Goal: Register for event/course: Register for event/course

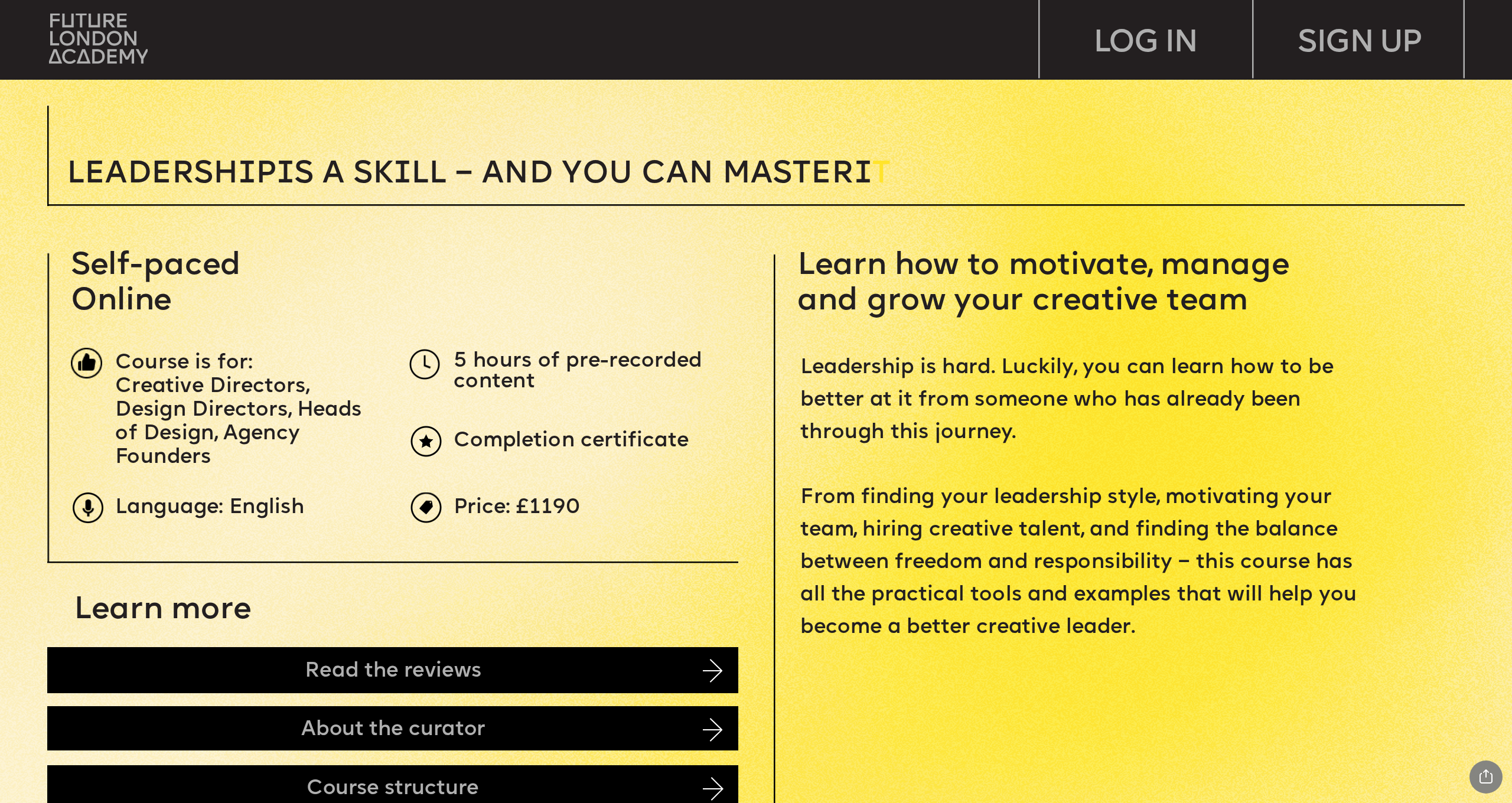
scroll to position [518, 0]
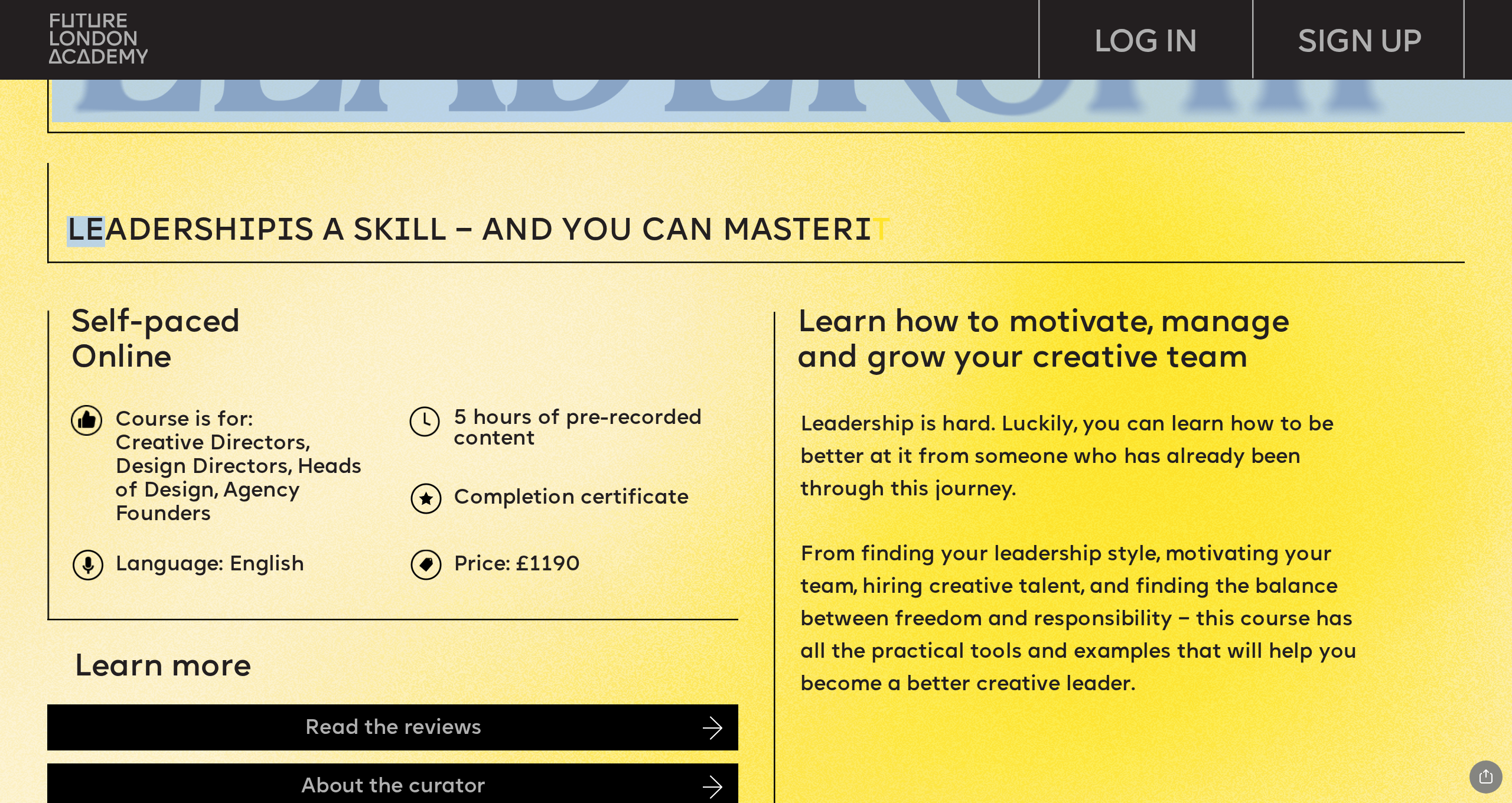
drag, startPoint x: 95, startPoint y: 222, endPoint x: 933, endPoint y: 258, distance: 838.8
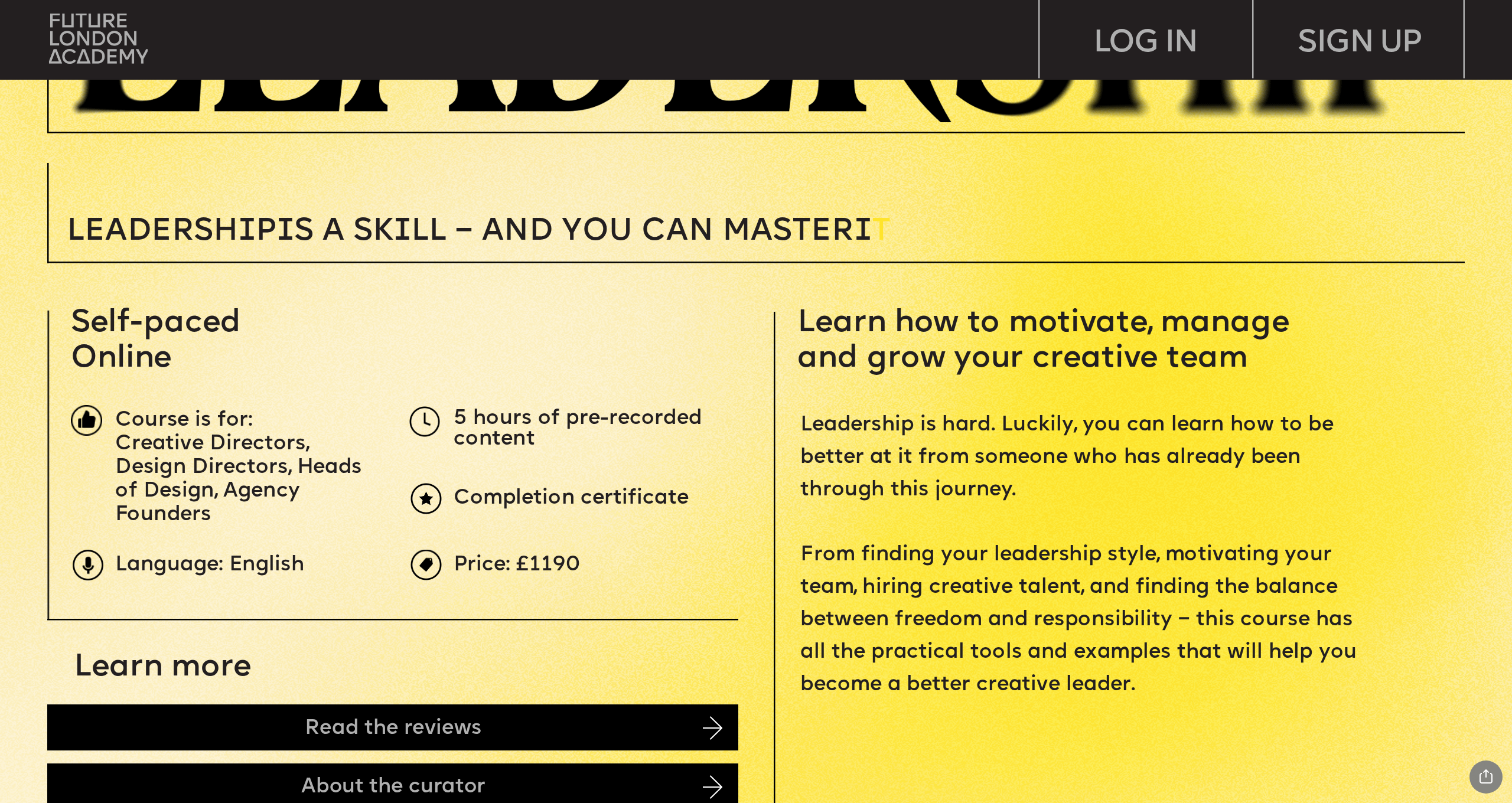
click at [836, 231] on span "Leadersh i p i s a sk i ll – and you can MASTER i" at bounding box center [469, 231] width 805 height 31
drag, startPoint x: 777, startPoint y: 226, endPoint x: 909, endPoint y: 235, distance: 132.3
click at [909, 235] on p "Leadersh i p i s a sk i ll – and you can MASTER i T" at bounding box center [598, 231] width 1063 height 31
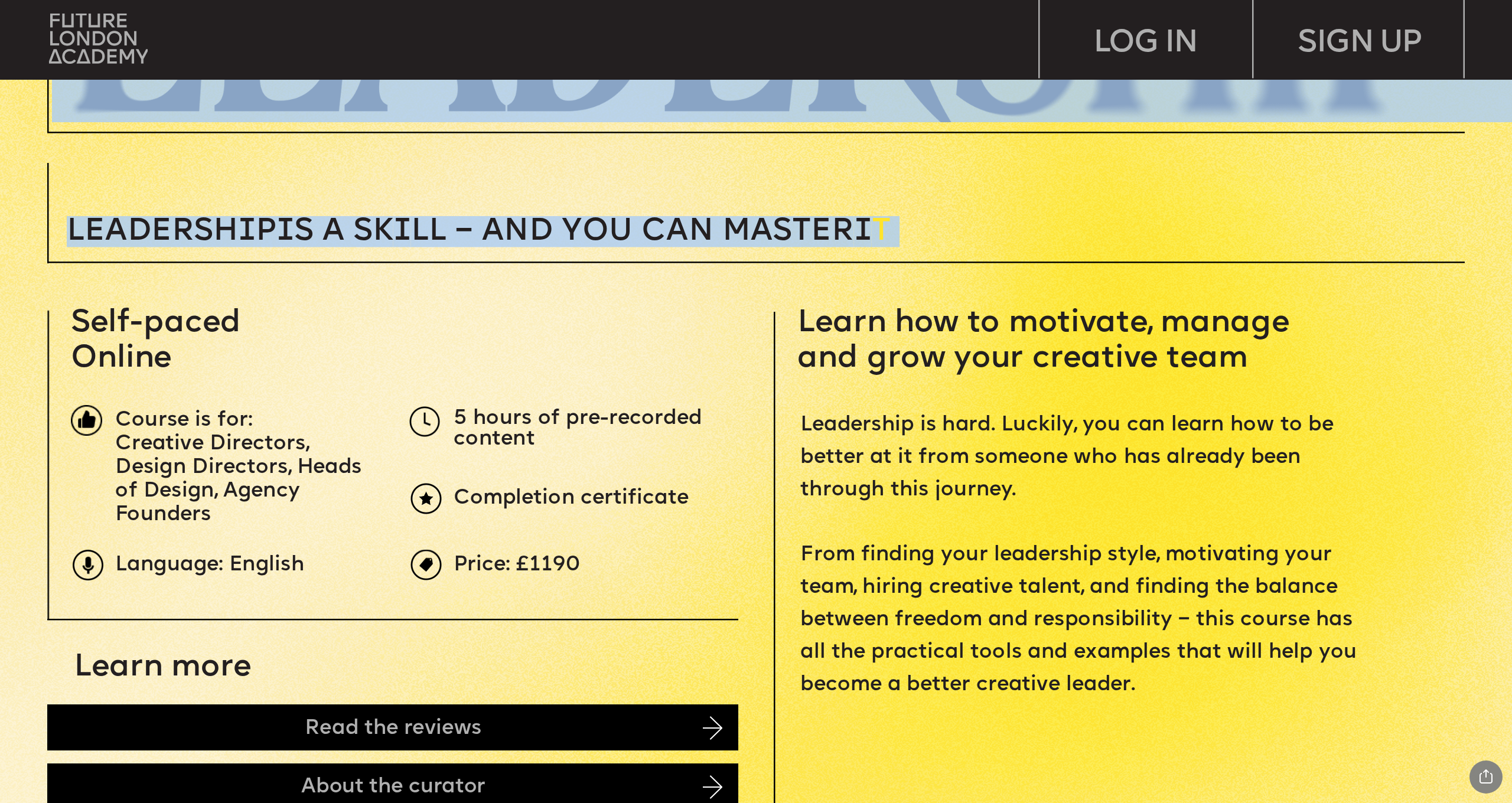
drag, startPoint x: 804, startPoint y: 322, endPoint x: 1232, endPoint y: 392, distance: 433.7
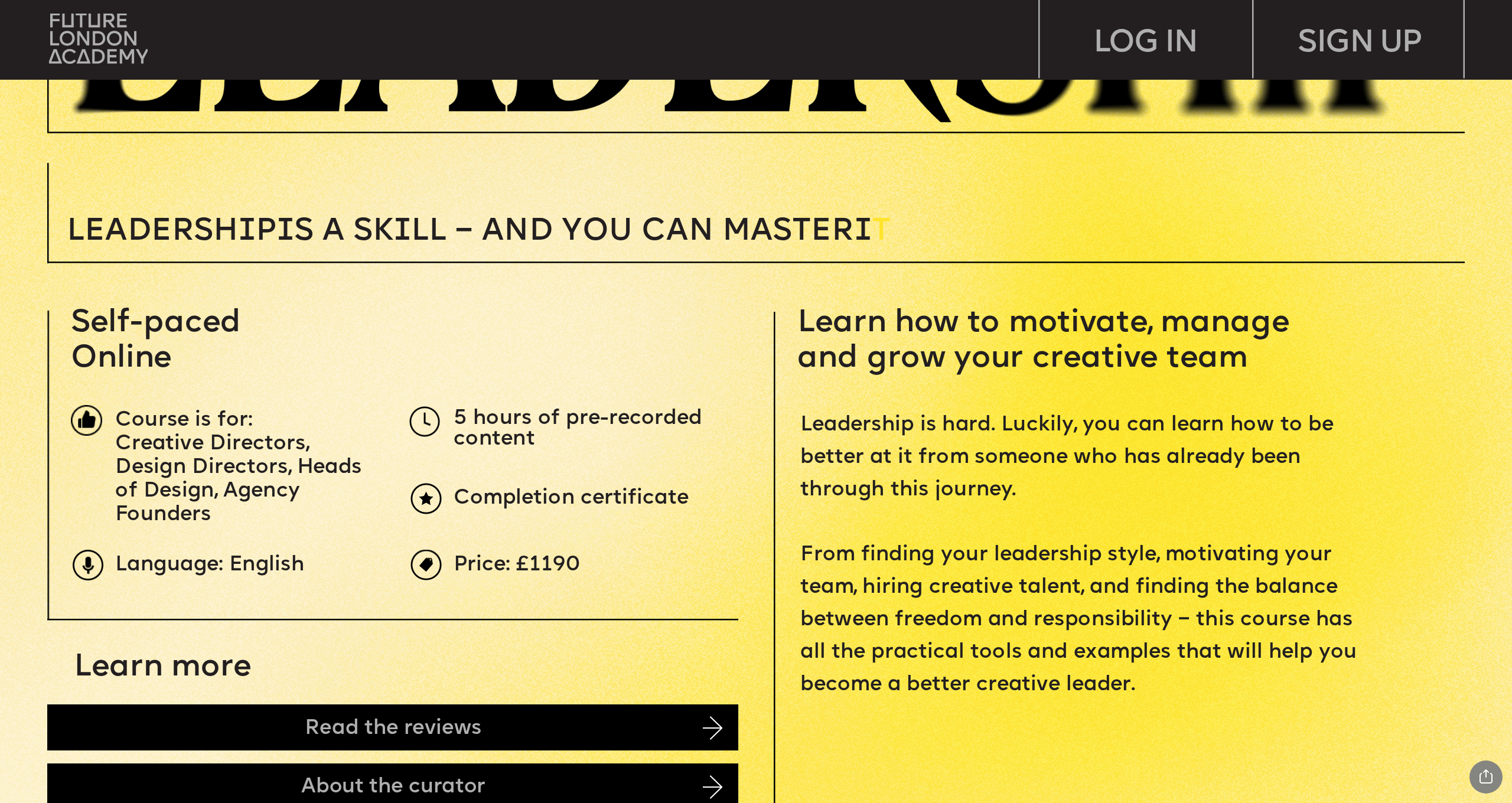
click at [1102, 362] on span "Learn how to motivate, manage and grow your creative team" at bounding box center [1047, 341] width 501 height 67
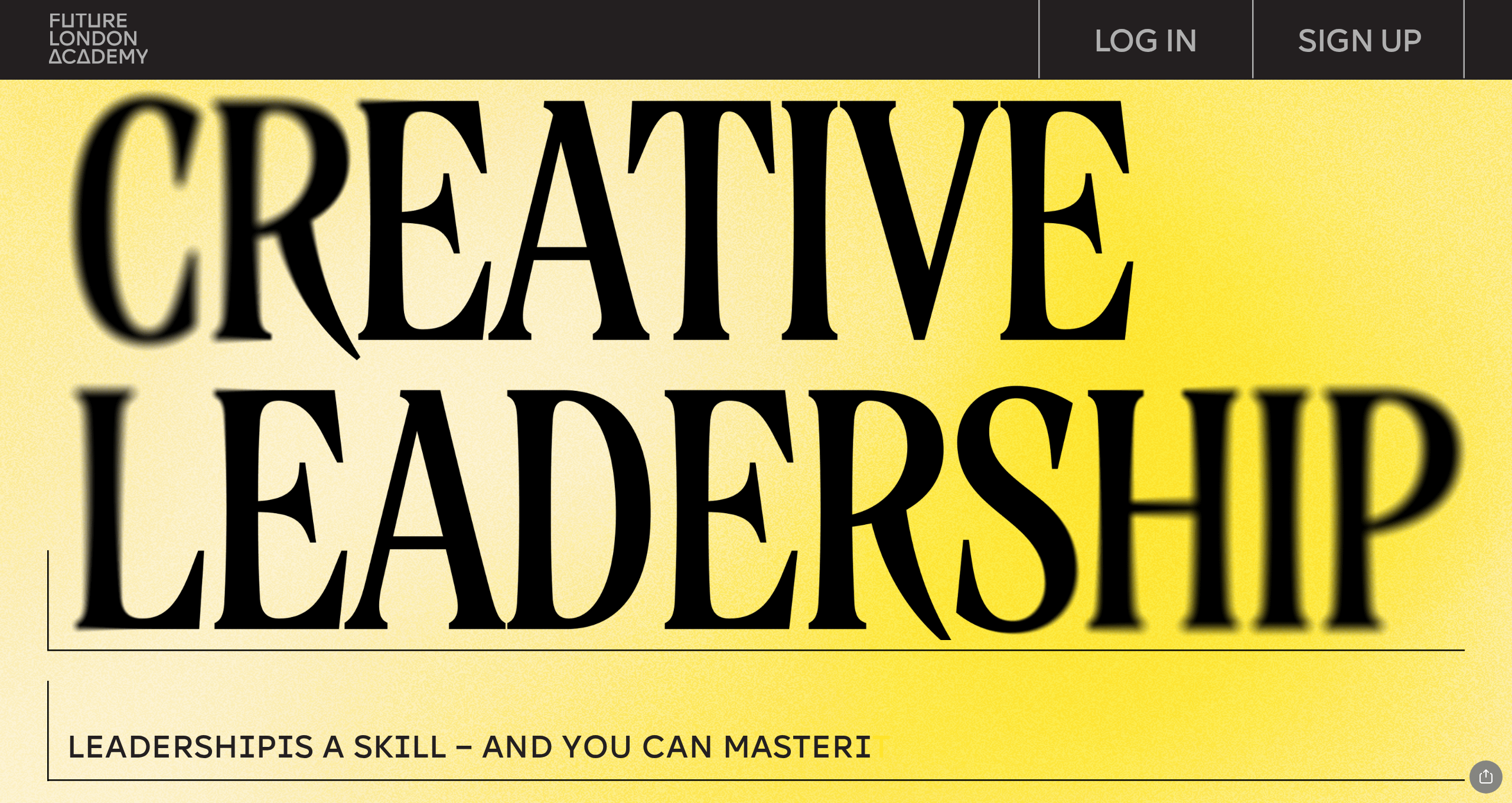
scroll to position [0, 0]
click at [100, 38] on img at bounding box center [98, 39] width 99 height 50
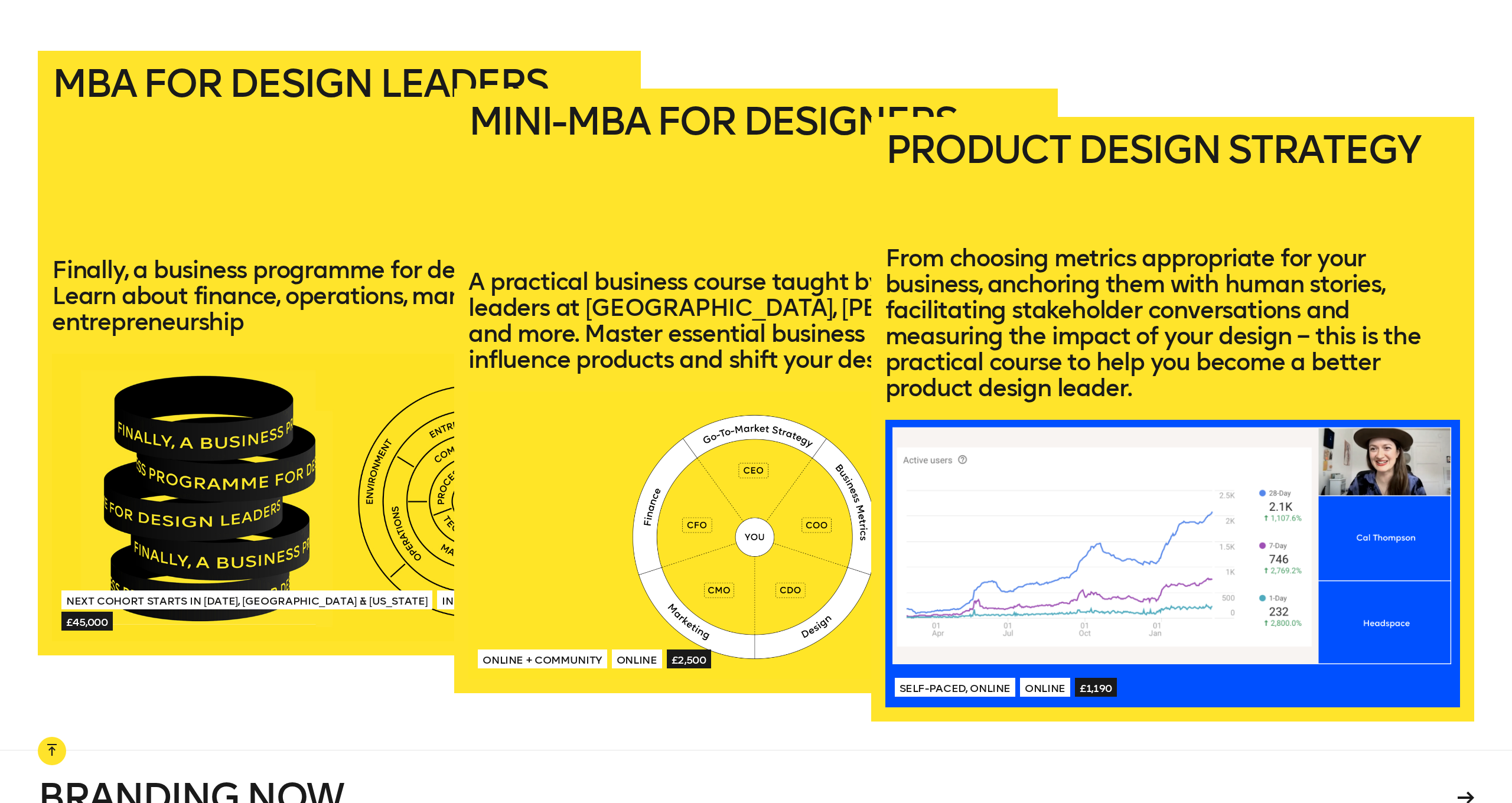
scroll to position [2812, 0]
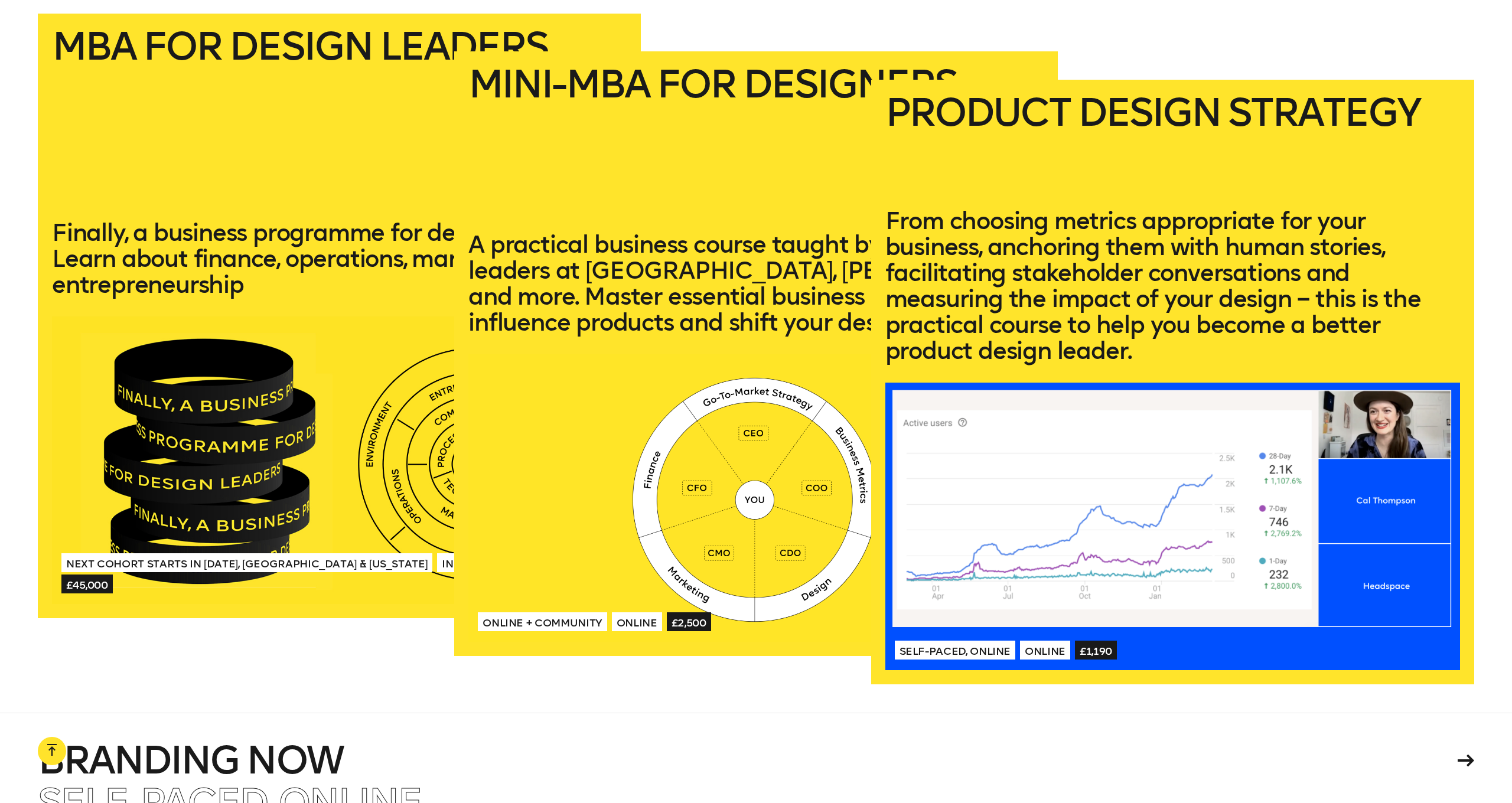
click at [1298, 349] on p "From choosing metrics appropriate for your business, anchoring them with human …" at bounding box center [1172, 286] width 575 height 156
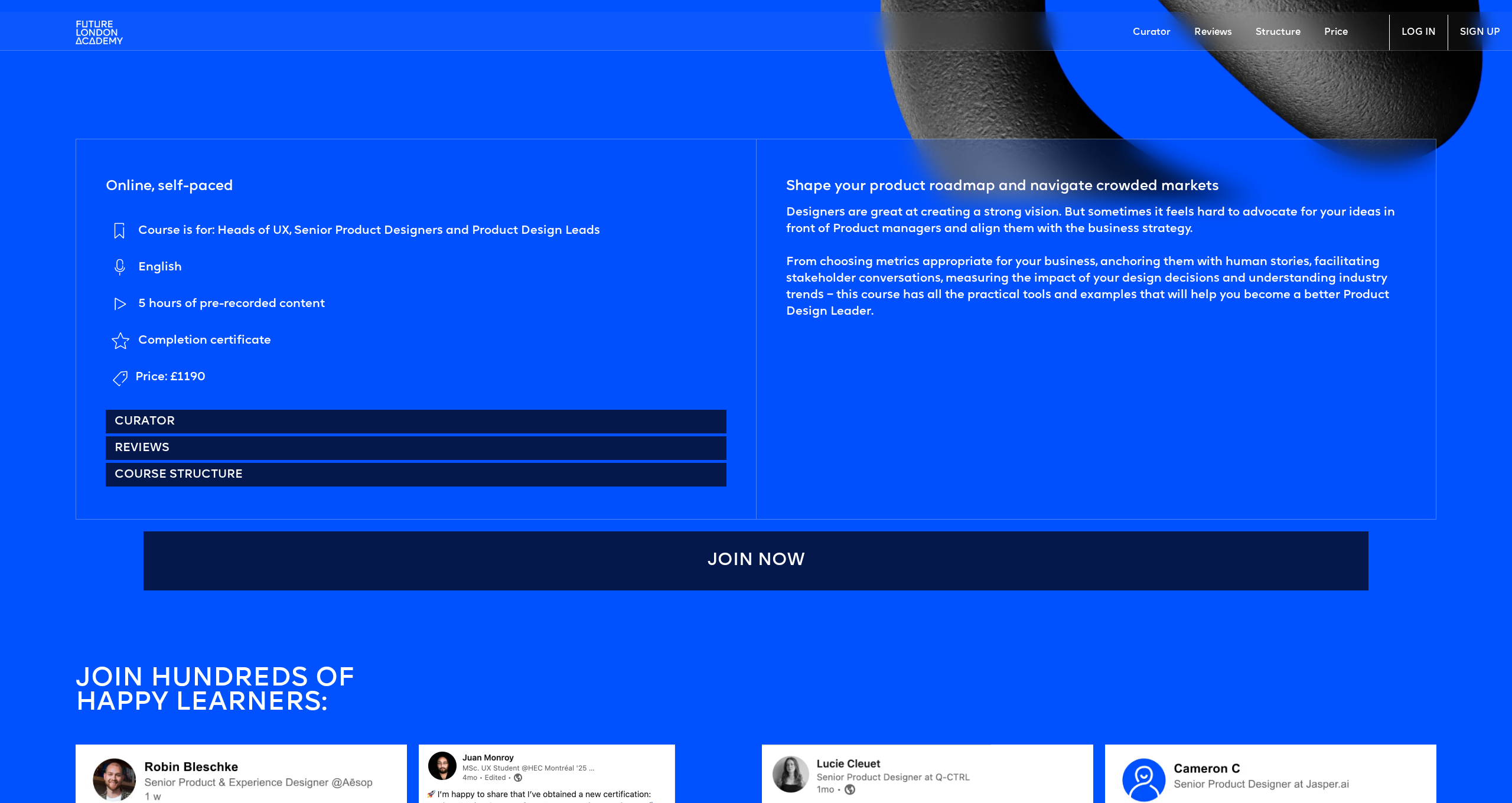
scroll to position [795, 0]
drag, startPoint x: 171, startPoint y: 377, endPoint x: 231, endPoint y: 382, distance: 60.2
click at [231, 382] on li "Price: £1190" at bounding box center [353, 377] width 494 height 29
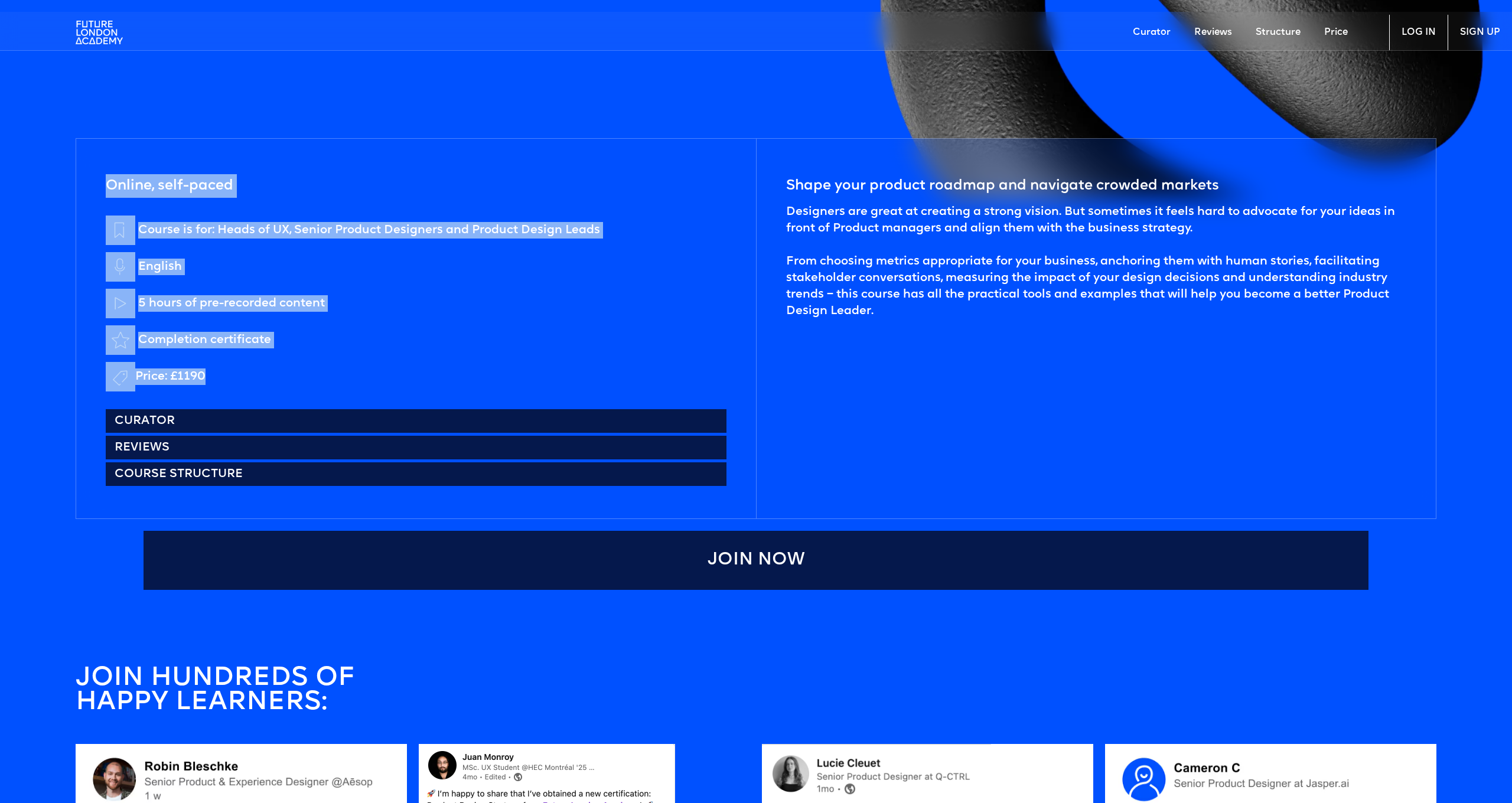
drag, startPoint x: 104, startPoint y: 177, endPoint x: 419, endPoint y: 375, distance: 372.1
click at [419, 375] on div "Online, self-paced Course is for: Heads of UX, Senior Product Designers and Pro…" at bounding box center [416, 328] width 680 height 380
click at [415, 359] on ul "Course is for: Heads of UX, Senior Product Designers and Product Design Leads E…" at bounding box center [353, 303] width 494 height 176
drag, startPoint x: 139, startPoint y: 224, endPoint x: 573, endPoint y: 362, distance: 455.4
click at [573, 362] on ul "Course is for: Heads of UX, Senior Product Designers and Product Design Leads E…" at bounding box center [353, 303] width 494 height 176
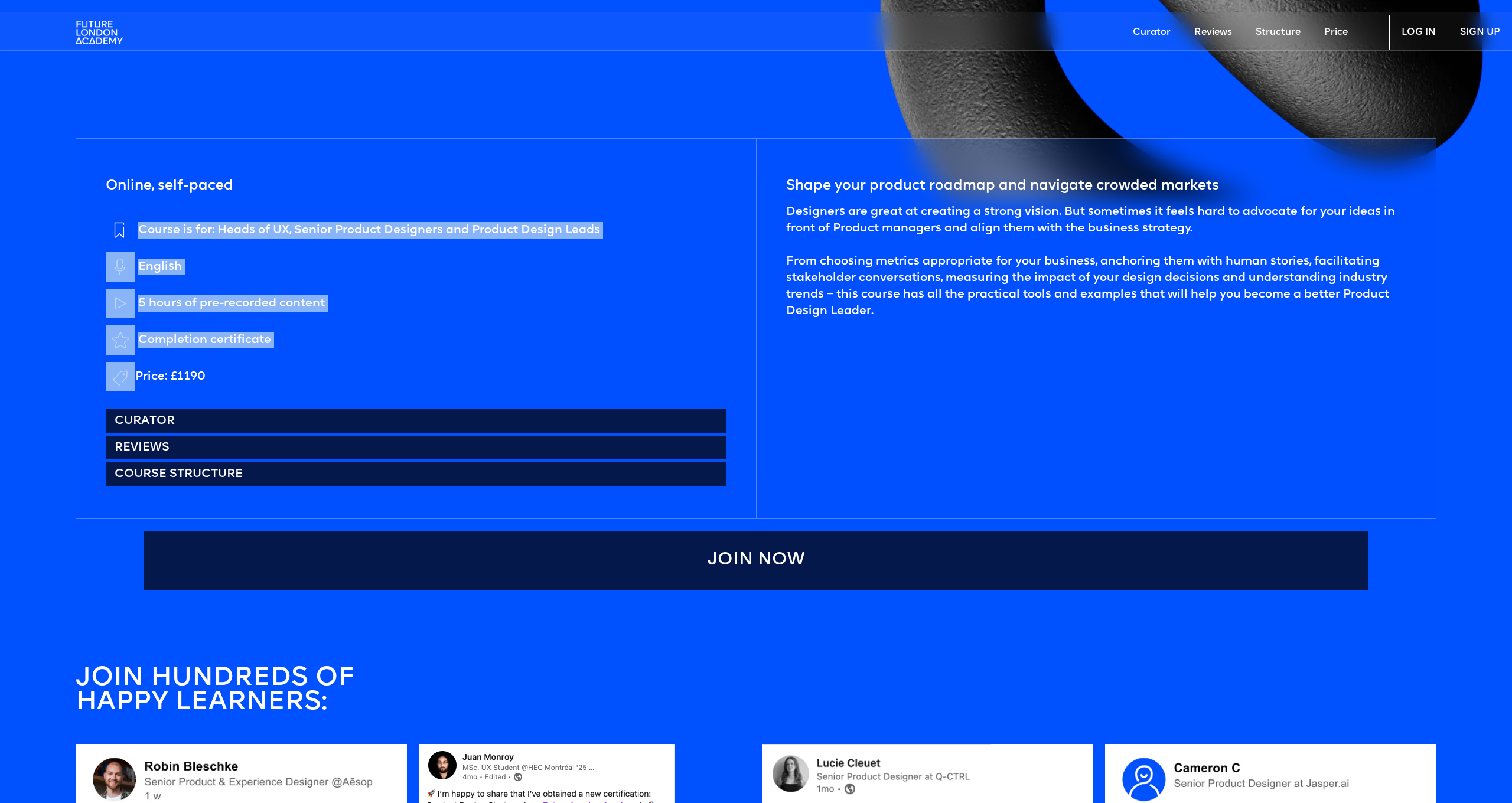
click at [569, 352] on li "Completion certificate" at bounding box center [353, 341] width 494 height 31
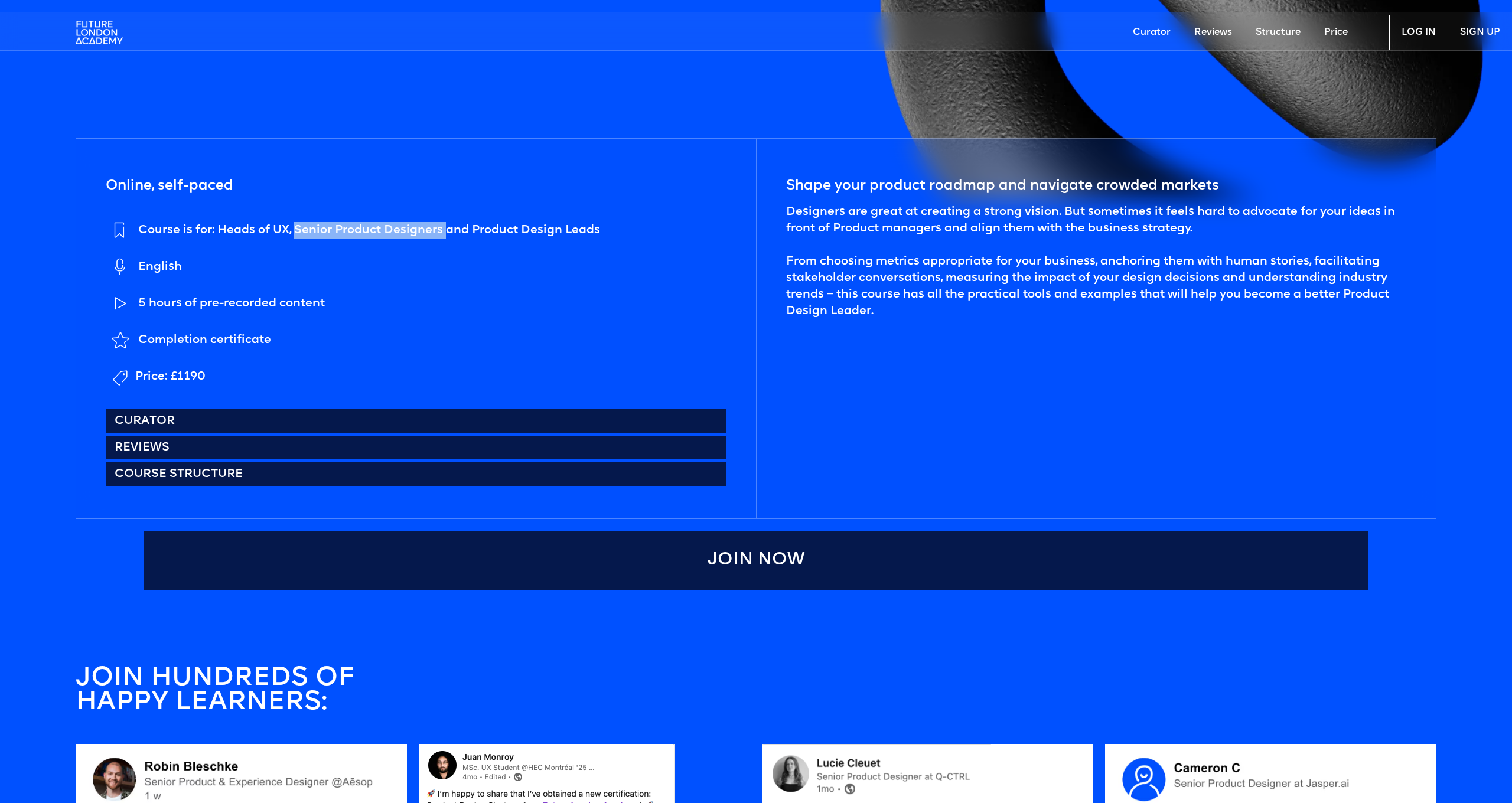
drag, startPoint x: 295, startPoint y: 227, endPoint x: 446, endPoint y: 231, distance: 151.1
click at [446, 231] on div "Course is for: Heads of UX, Senior Product Designers and Product Design Leads" at bounding box center [368, 231] width 462 height 17
click at [453, 230] on div "Course is for: Heads of UX, Senior Product Designers and Product Design Leads" at bounding box center [368, 231] width 462 height 17
drag, startPoint x: 460, startPoint y: 231, endPoint x: 595, endPoint y: 240, distance: 135.3
click at [595, 240] on li "Course is for: Heads of UX, Senior Product Designers and Product Design Leads" at bounding box center [353, 231] width 494 height 31
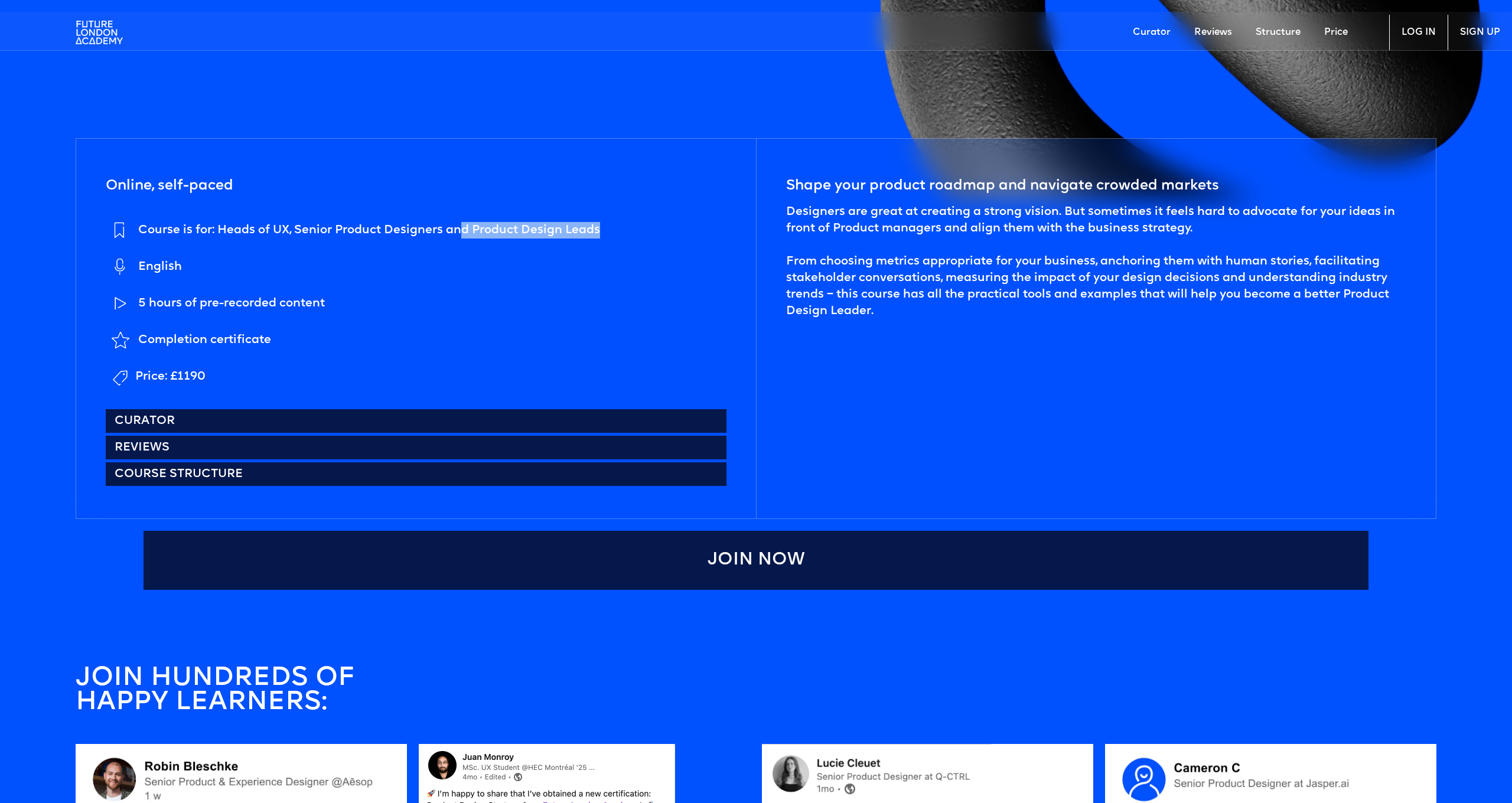
drag, startPoint x: 595, startPoint y: 240, endPoint x: 664, endPoint y: 234, distance: 69.3
click at [595, 240] on li "Course is for: Heads of UX, Senior Product Designers and Product Design Leads" at bounding box center [353, 231] width 494 height 31
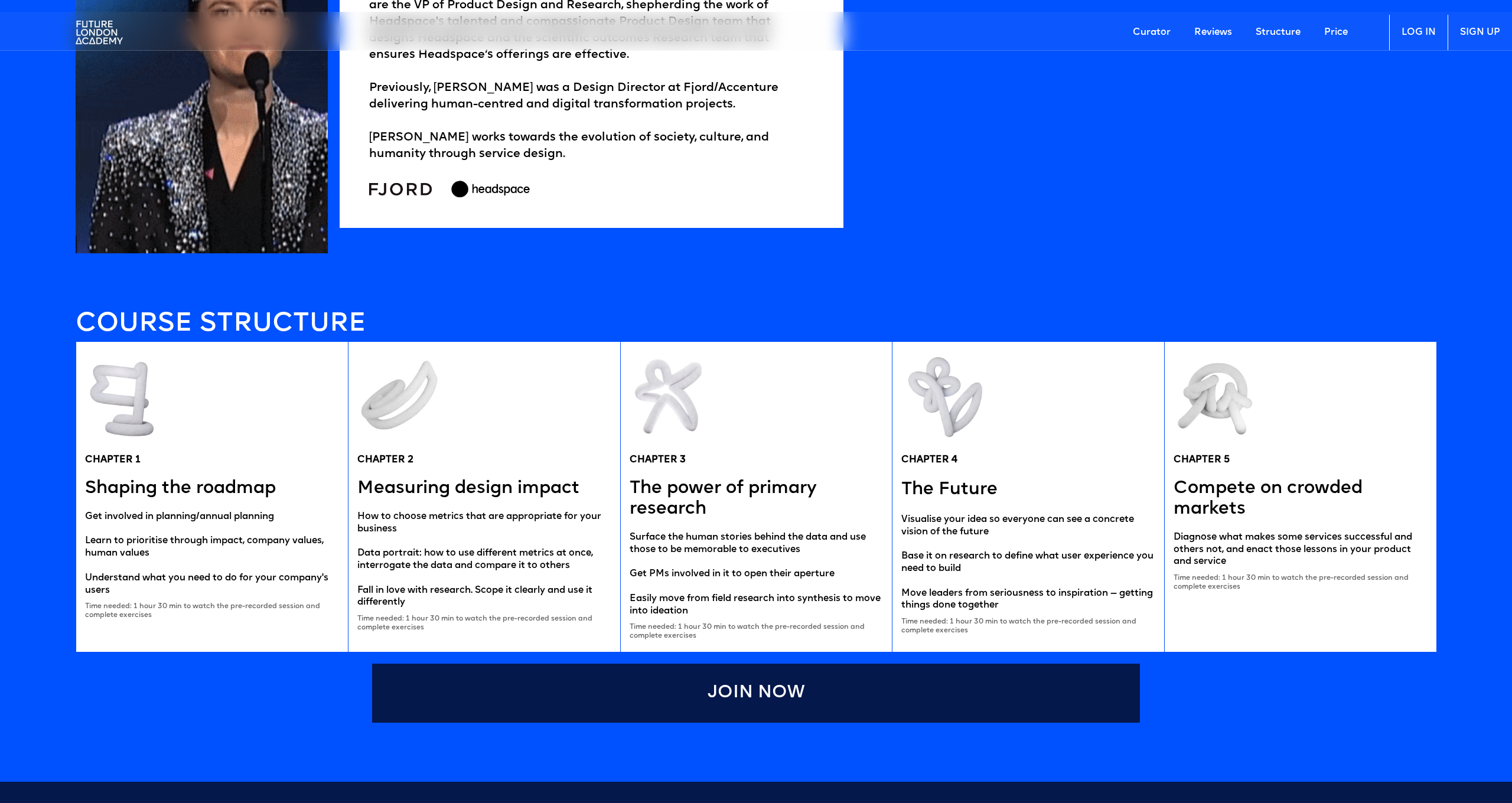
scroll to position [2361, 0]
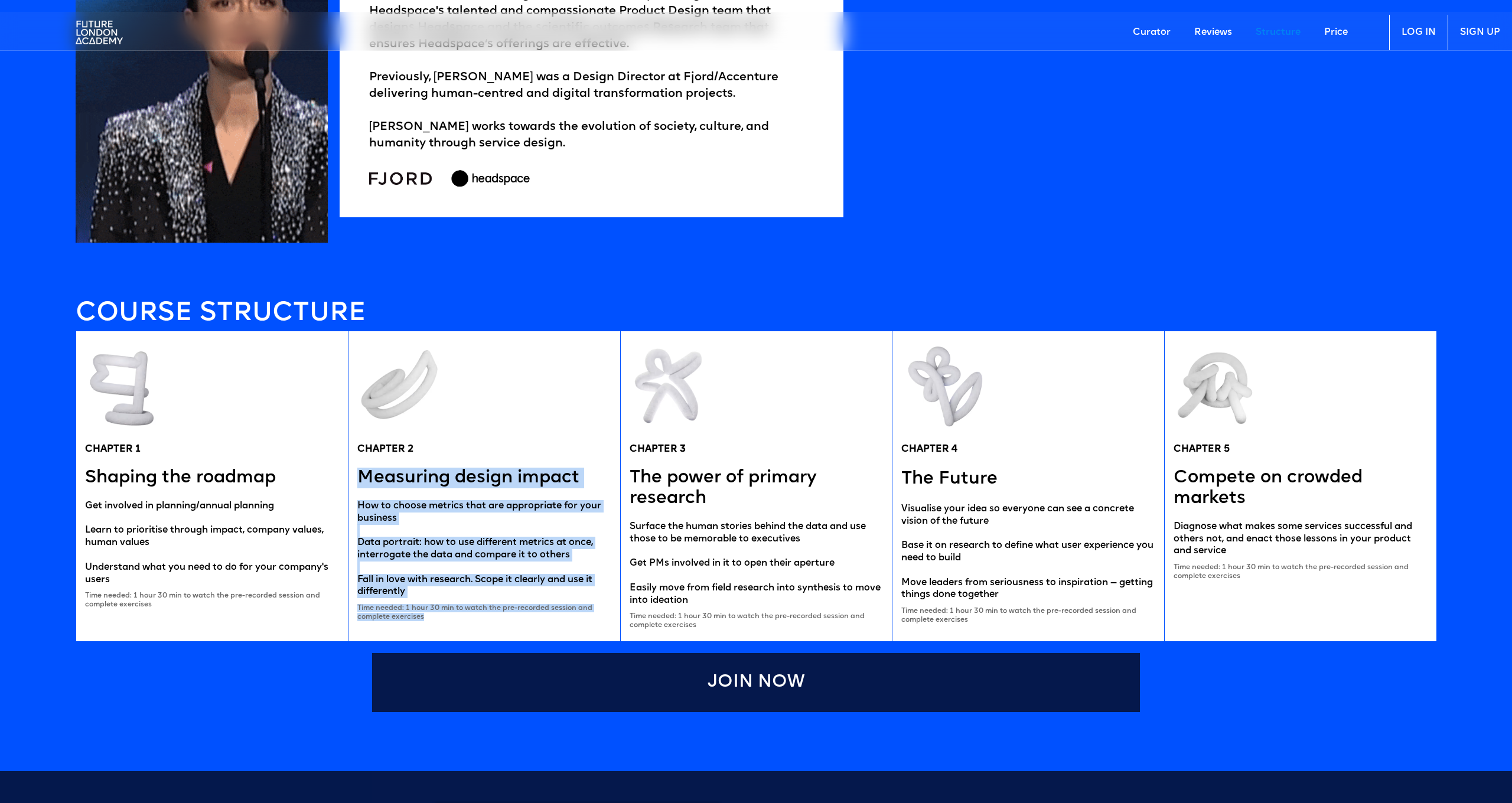
drag, startPoint x: 359, startPoint y: 472, endPoint x: 554, endPoint y: 614, distance: 241.2
click at [554, 614] on div "CHAPTER 2 Measuring design impact How to choose metrics that are appropriate fo…" at bounding box center [483, 486] width 272 height 310
drag, startPoint x: 530, startPoint y: 596, endPoint x: 515, endPoint y: 593, distance: 15.3
click at [530, 596] on div "CHAPTER 2 Measuring design impact How to choose metrics that are appropriate fo…" at bounding box center [483, 486] width 272 height 310
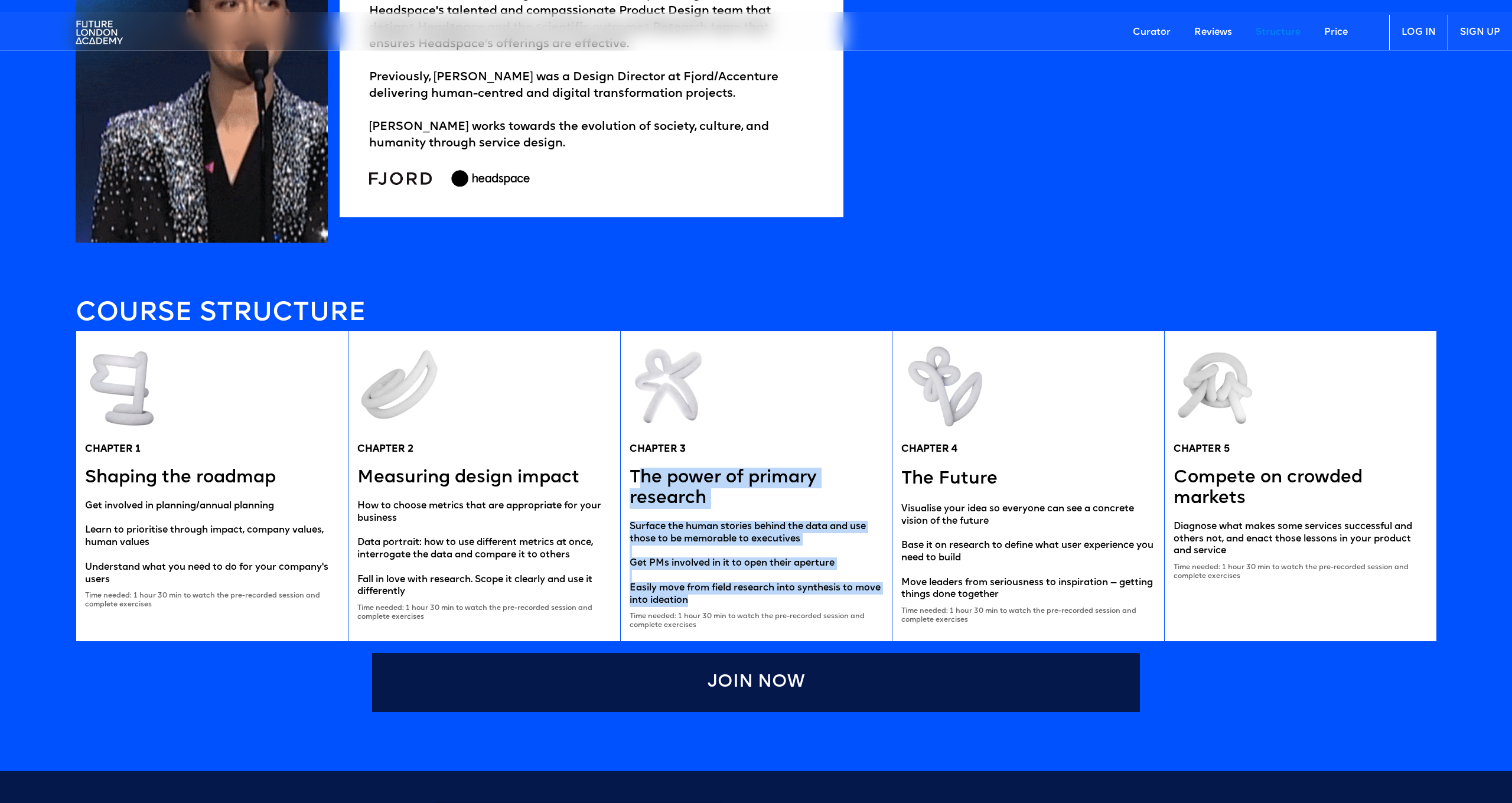
drag, startPoint x: 650, startPoint y: 477, endPoint x: 798, endPoint y: 599, distance: 191.8
click at [798, 599] on div "CHAPTER 3 The power of primary research Surface the human stories behind the da…" at bounding box center [756, 486] width 272 height 310
click at [794, 584] on div "Surface the human stories behind the data and use those to be memorable to exec…" at bounding box center [756, 564] width 254 height 86
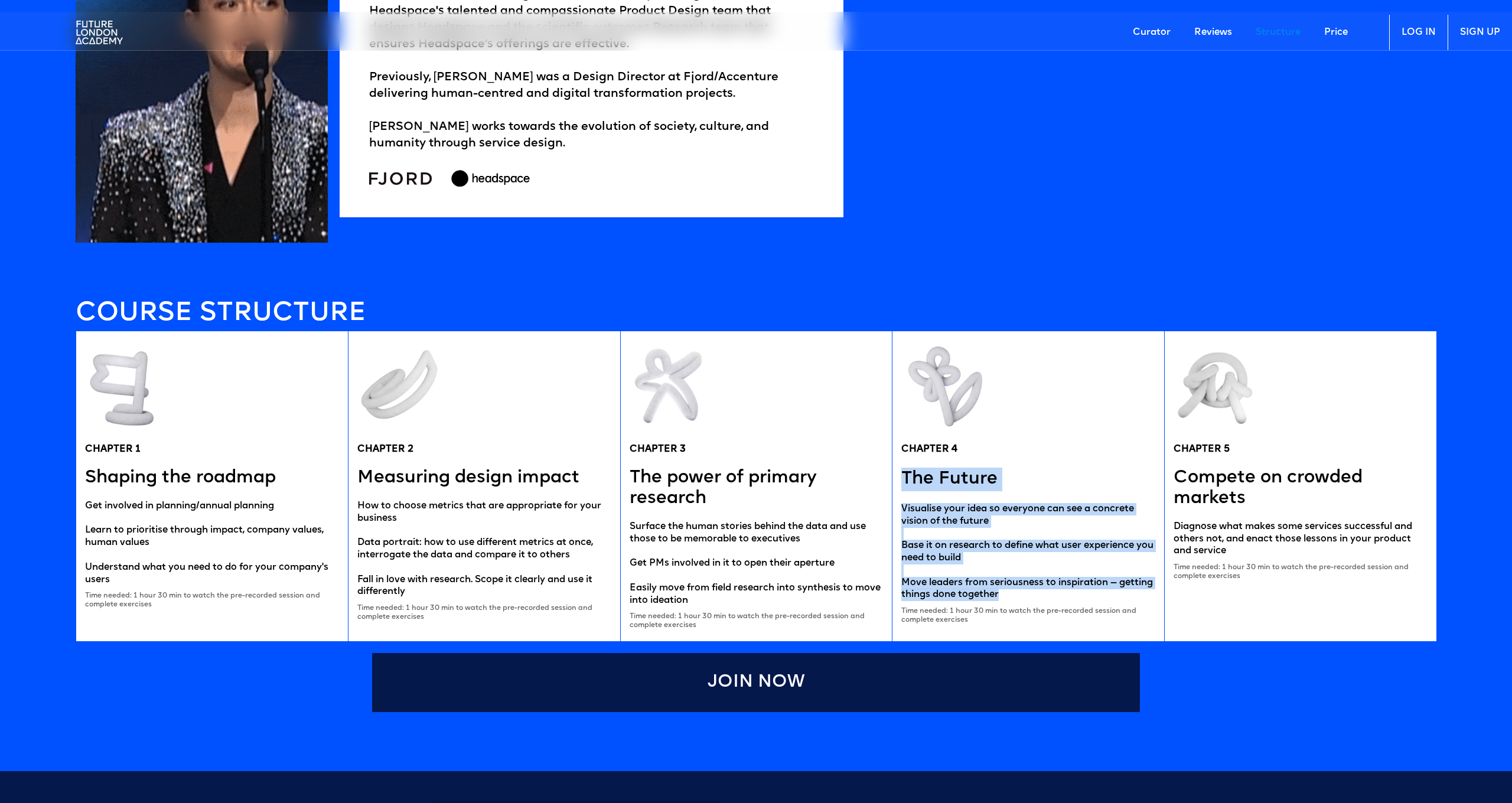
drag, startPoint x: 900, startPoint y: 471, endPoint x: 1115, endPoint y: 598, distance: 249.7
click at [1115, 598] on div "CHAPTER 4 The Future Visualise your idea so everyone can see a concrete vision …" at bounding box center [1027, 486] width 272 height 310
click at [1109, 572] on div "Visualise your idea so everyone can see a concrete vision of the future Base it…" at bounding box center [1028, 552] width 254 height 98
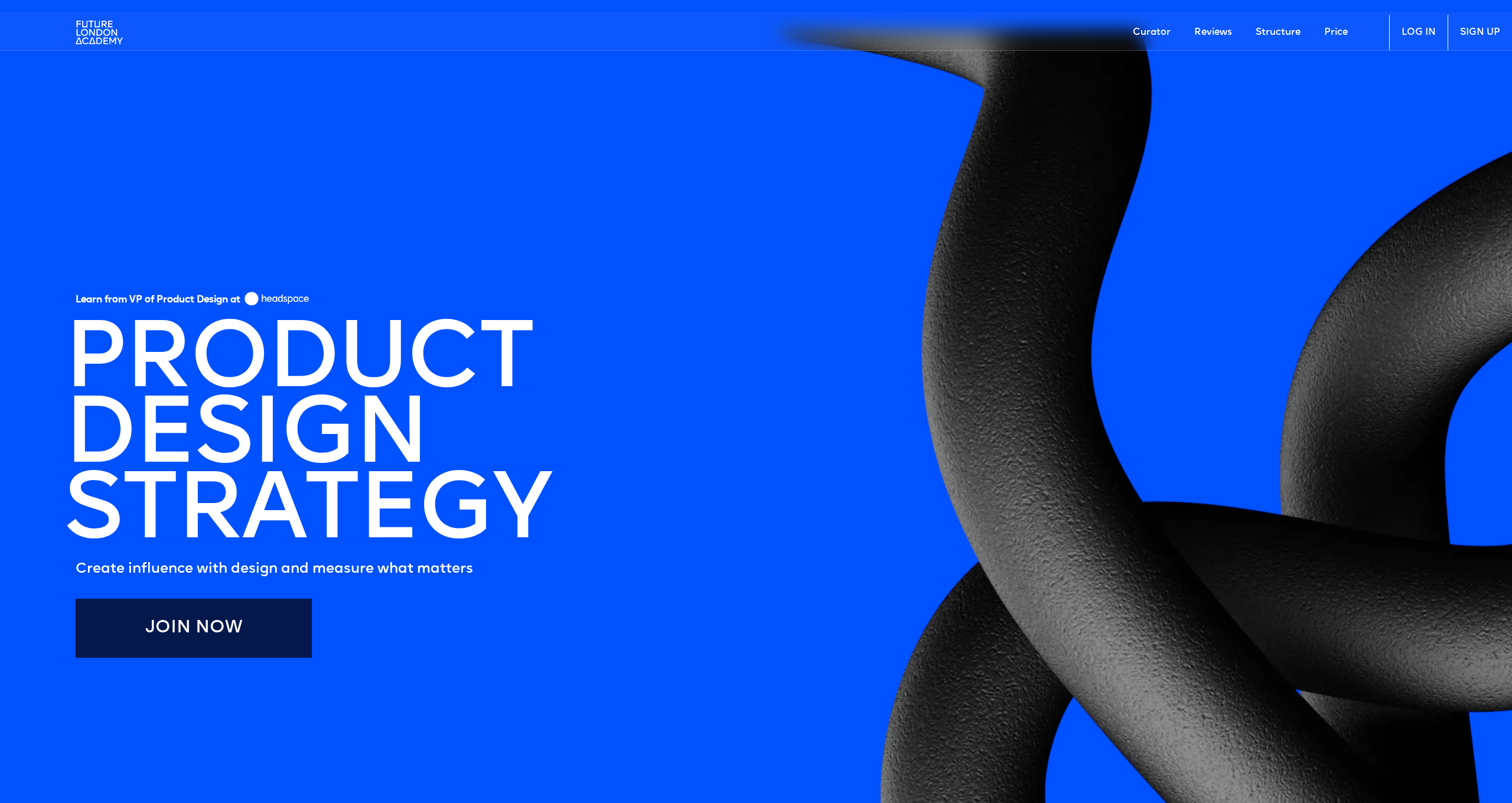
scroll to position [0, 0]
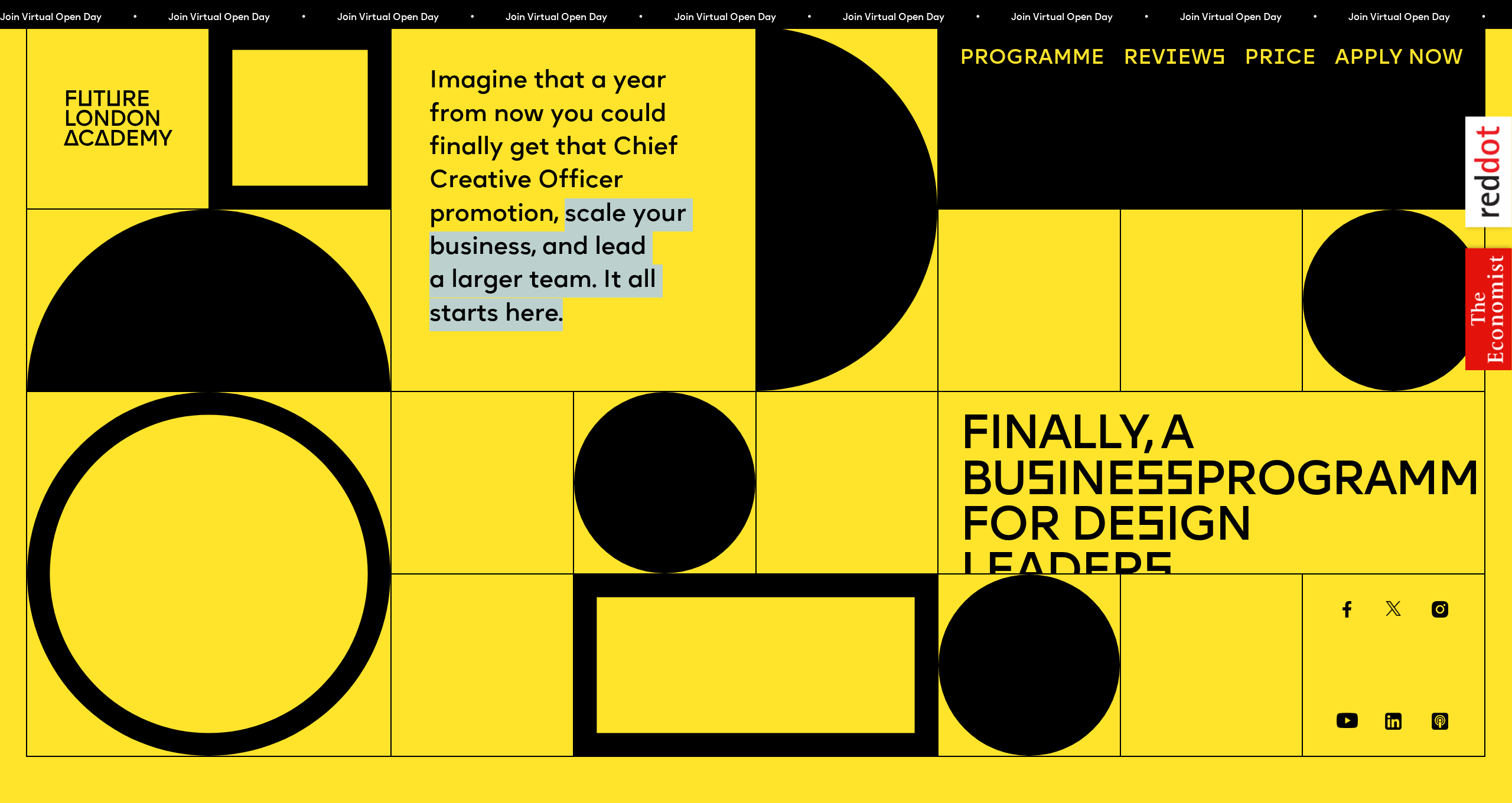
drag, startPoint x: 565, startPoint y: 213, endPoint x: 669, endPoint y: 299, distance: 135.0
click at [669, 299] on p "Imagine that a year from now you could finally get that Chief Creative Officer …" at bounding box center [572, 198] width 288 height 266
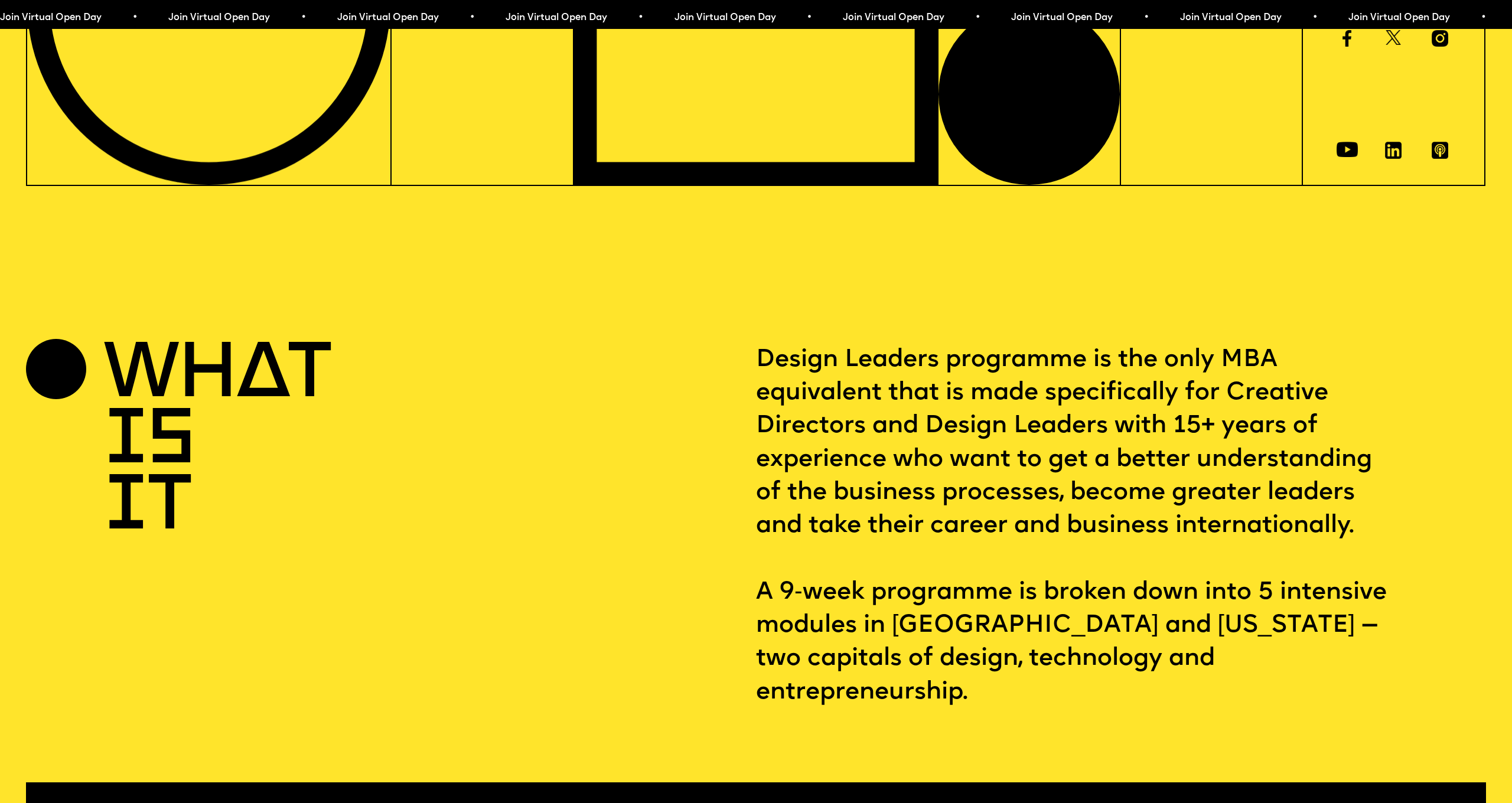
scroll to position [621, 0]
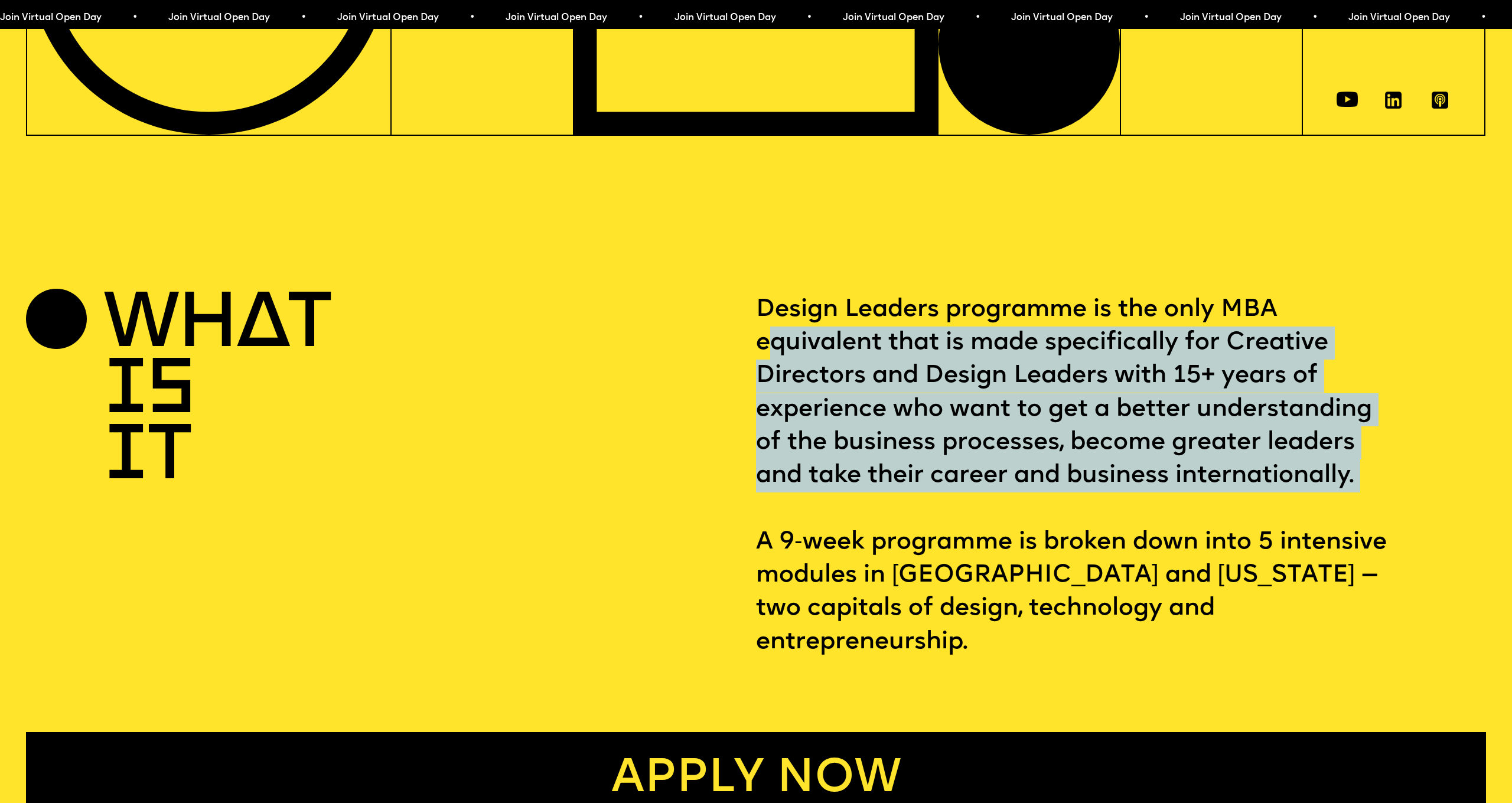
drag, startPoint x: 988, startPoint y: 407, endPoint x: 1153, endPoint y: 508, distance: 193.5
click at [1153, 508] on p "Design Leaders programme is the only MBA equivalent that is made specifically f…" at bounding box center [1121, 476] width 730 height 366
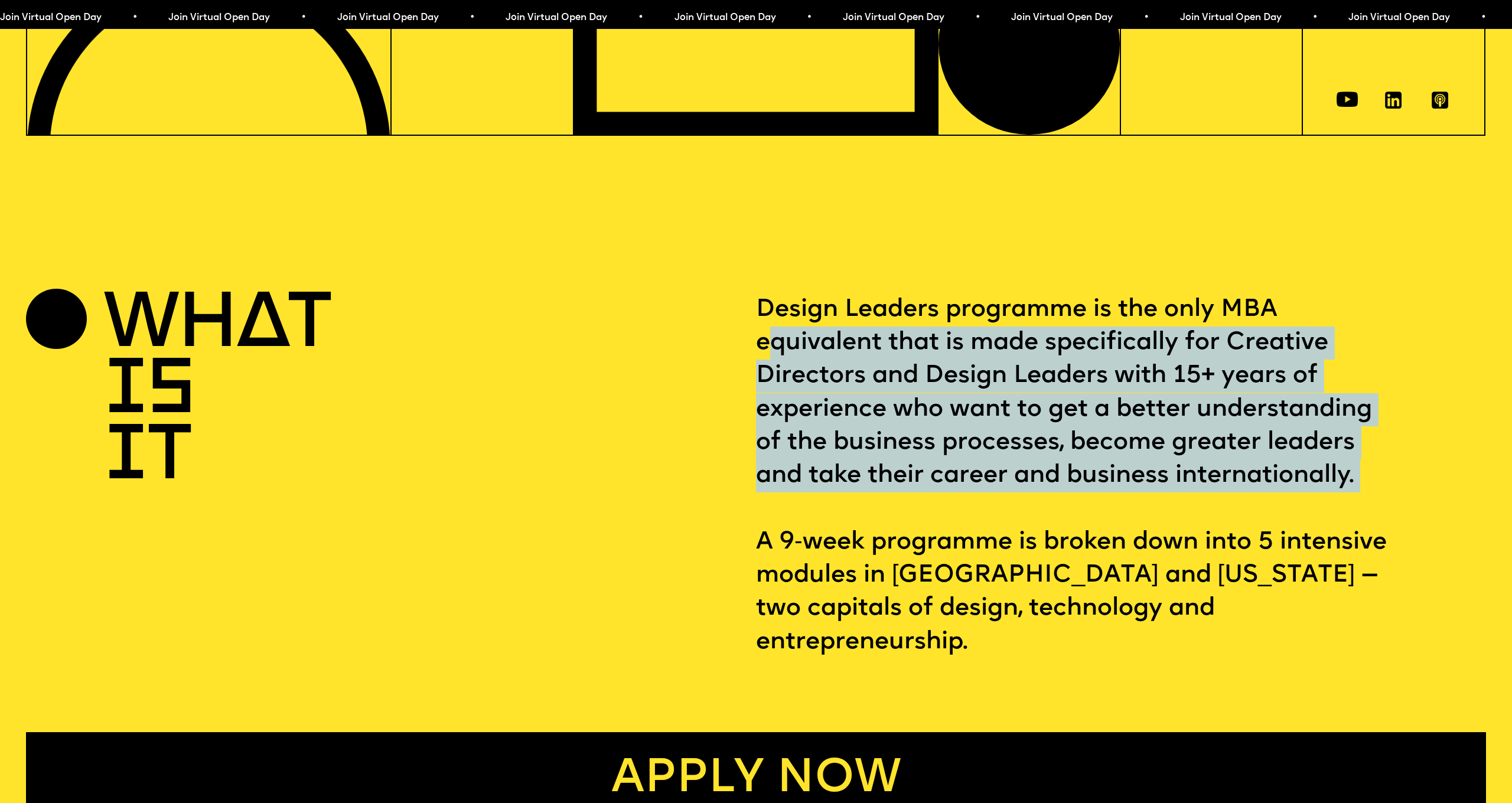
click at [1157, 505] on p "Design Leaders programme is the only MBA equivalent that is made specifically f…" at bounding box center [1121, 476] width 730 height 366
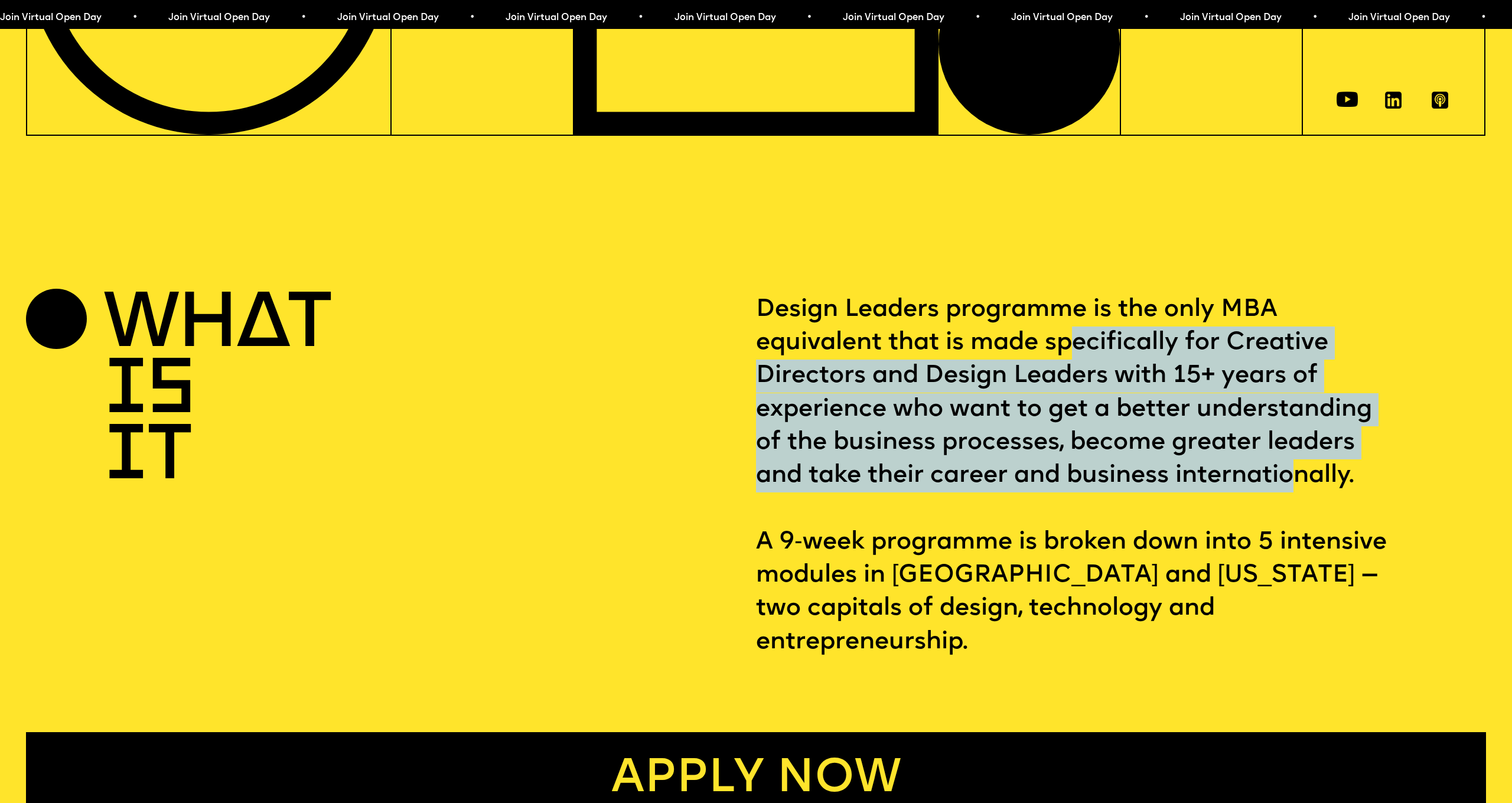
drag, startPoint x: 1224, startPoint y: 375, endPoint x: 1295, endPoint y: 474, distance: 121.8
click at [1293, 476] on p "Design Leaders programme is the only MBA equivalent that is made specifically f…" at bounding box center [1121, 476] width 730 height 366
click at [1295, 474] on p "Design Leaders programme is the only MBA equivalent that is made specifically f…" at bounding box center [1121, 476] width 730 height 366
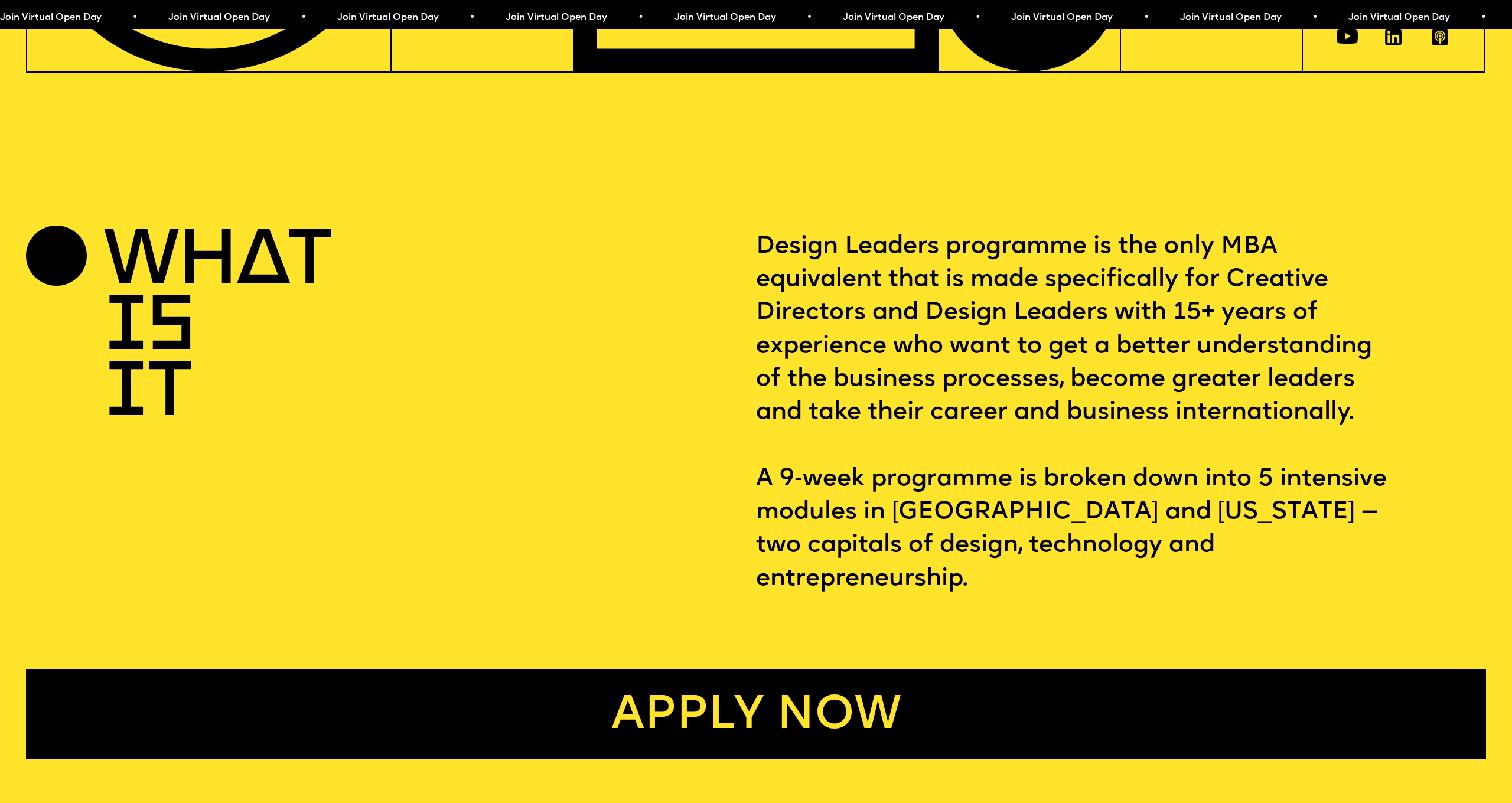
scroll to position [834, 0]
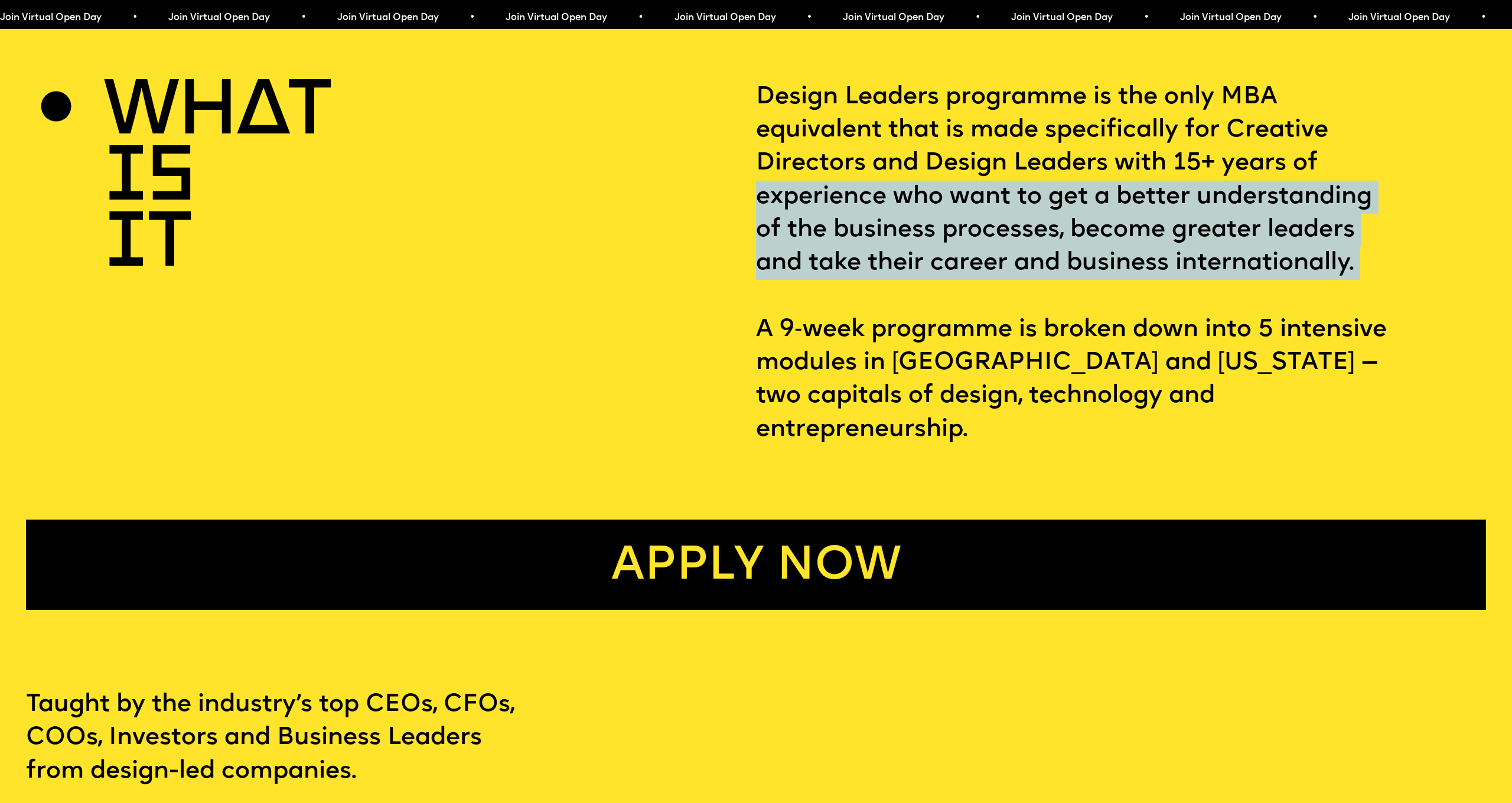
drag, startPoint x: 759, startPoint y: 194, endPoint x: 1078, endPoint y: 283, distance: 331.2
click at [1078, 283] on p "Design Leaders programme is the only MBA equivalent that is made specifically f…" at bounding box center [1121, 263] width 730 height 366
click at [1020, 190] on p "Design Leaders programme is the only MBA equivalent that is made specifically f…" at bounding box center [1121, 263] width 730 height 366
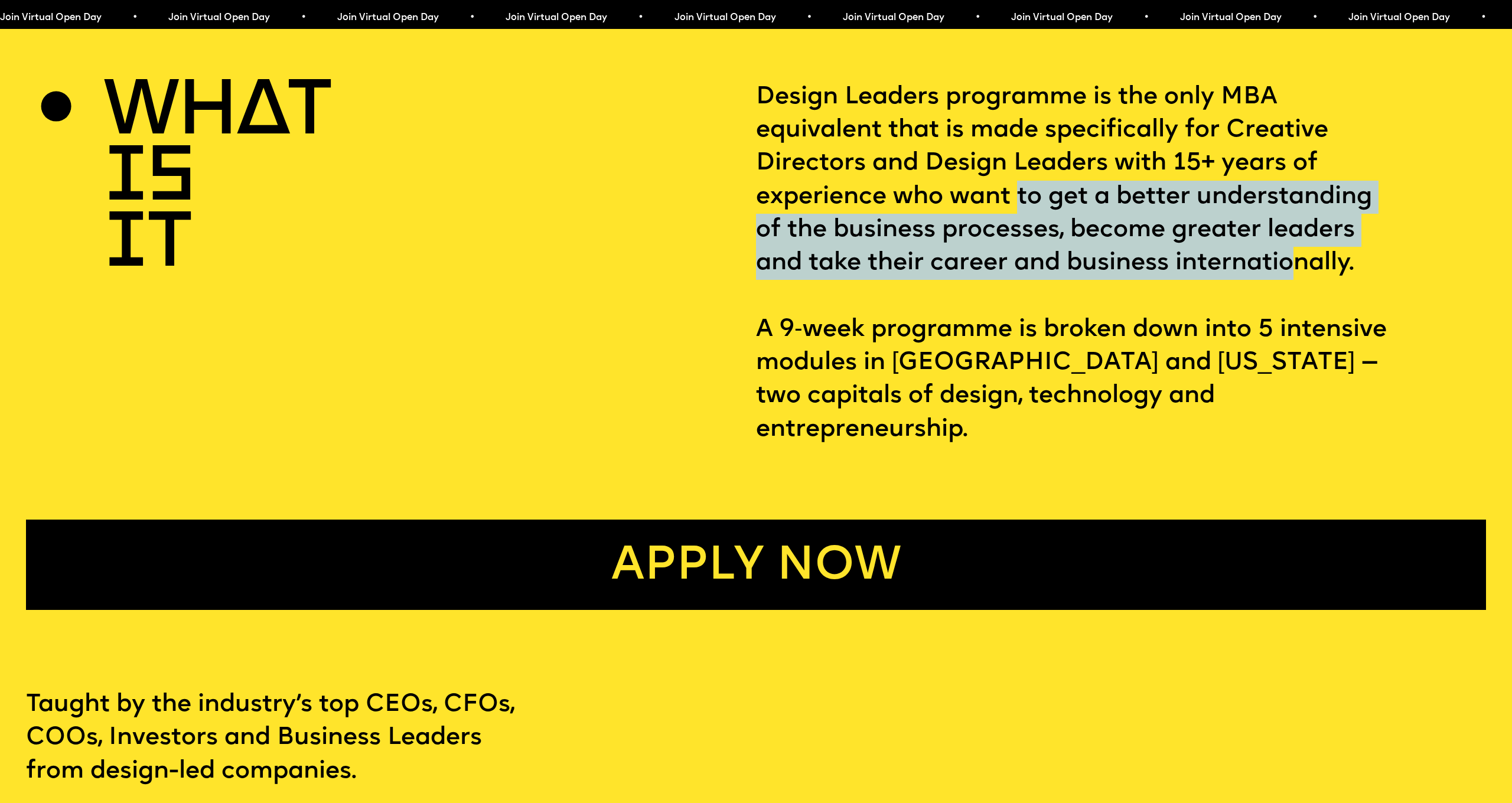
drag, startPoint x: 1108, startPoint y: 198, endPoint x: 1300, endPoint y: 270, distance: 205.1
click at [1300, 270] on p "Design Leaders programme is the only MBA equivalent that is made specifically f…" at bounding box center [1121, 263] width 730 height 366
click at [1216, 251] on p "Design Leaders programme is the only MBA equivalent that is made specifically f…" at bounding box center [1121, 263] width 730 height 366
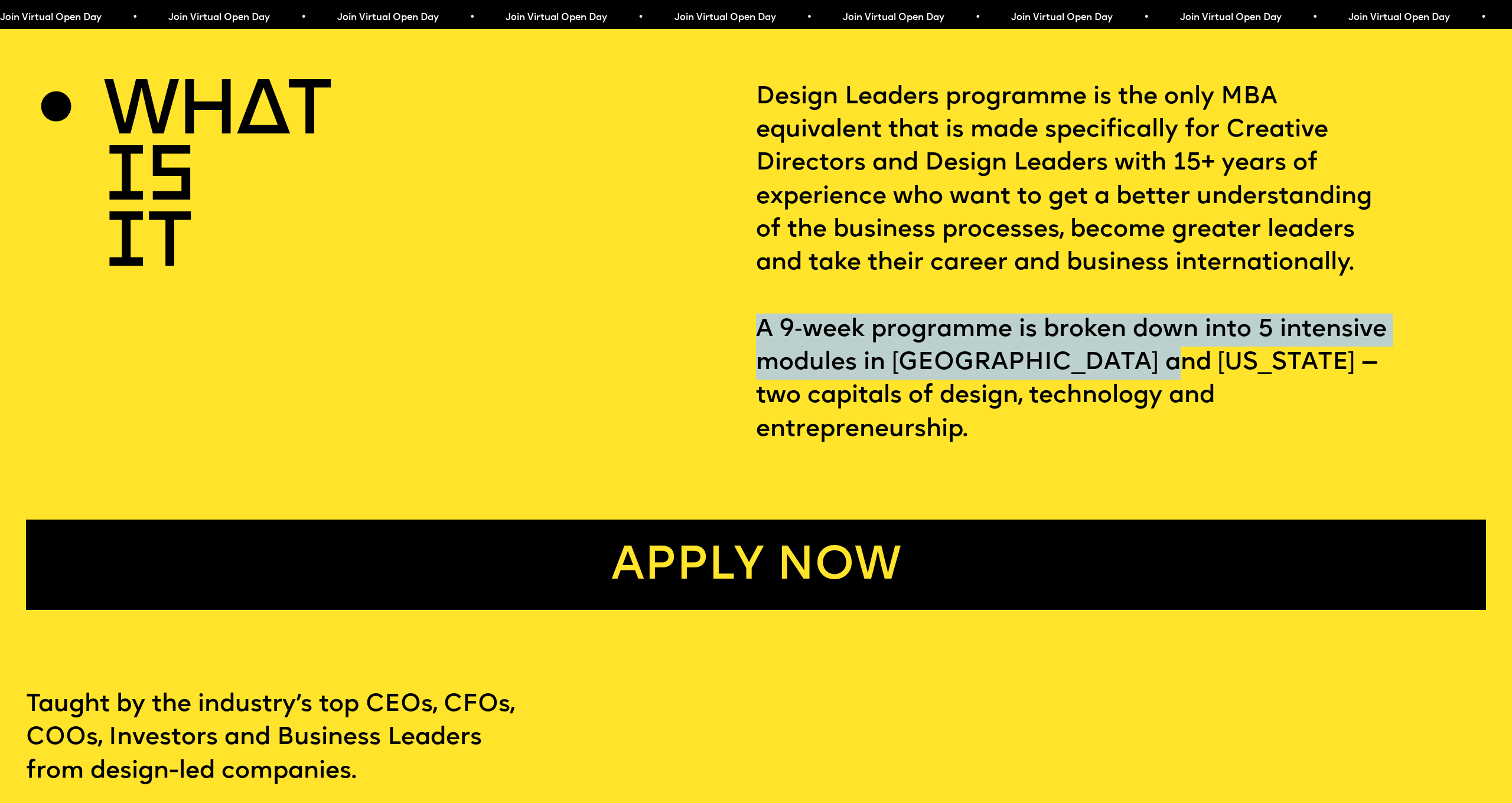
drag, startPoint x: 770, startPoint y: 325, endPoint x: 1159, endPoint y: 360, distance: 390.6
click at [1144, 356] on p "Design Leaders programme is the only MBA equivalent that is made specifically f…" at bounding box center [1121, 263] width 730 height 366
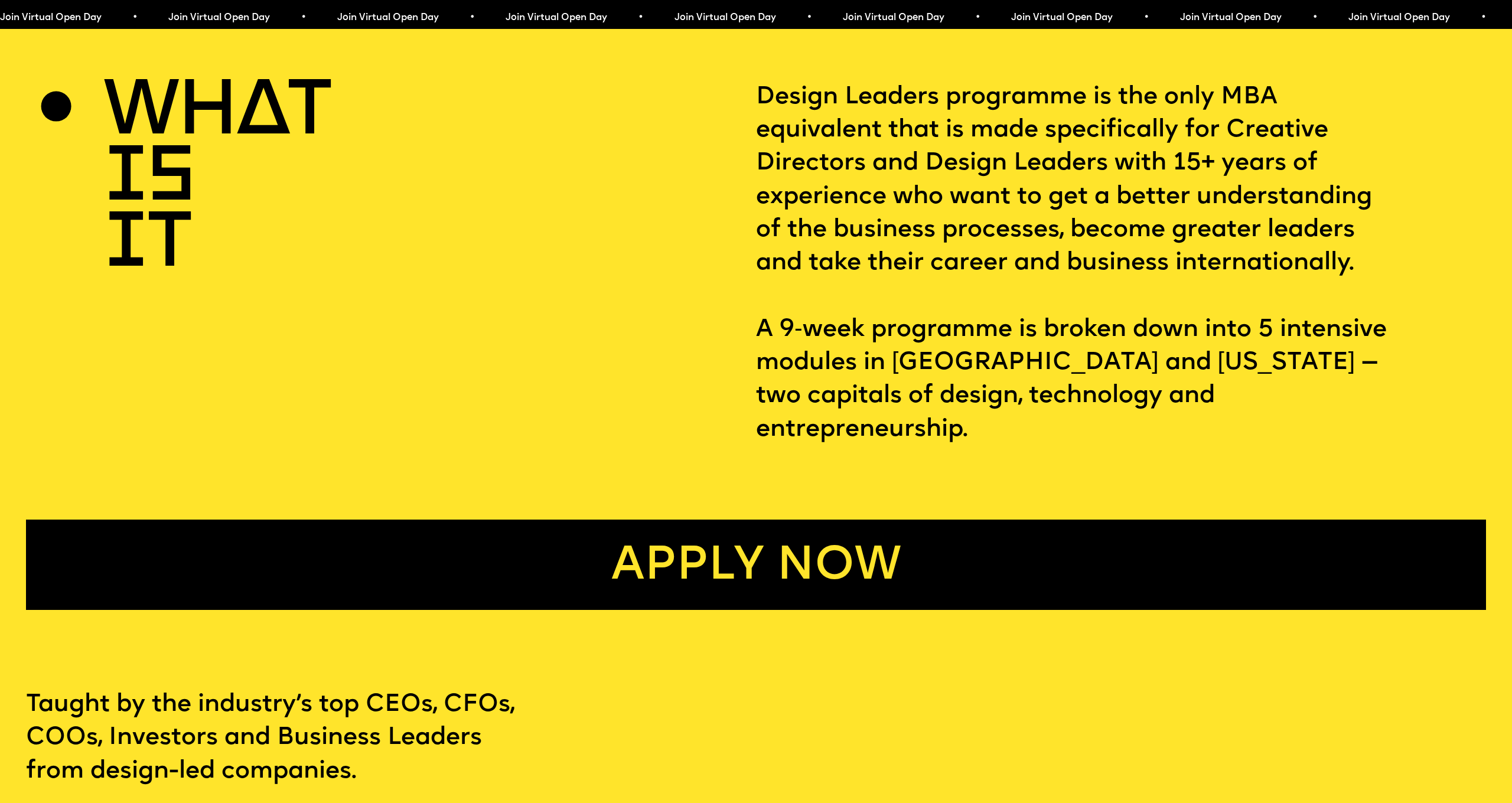
click at [1212, 352] on p "Design Leaders programme is the only MBA equivalent that is made specifically f…" at bounding box center [1121, 263] width 730 height 366
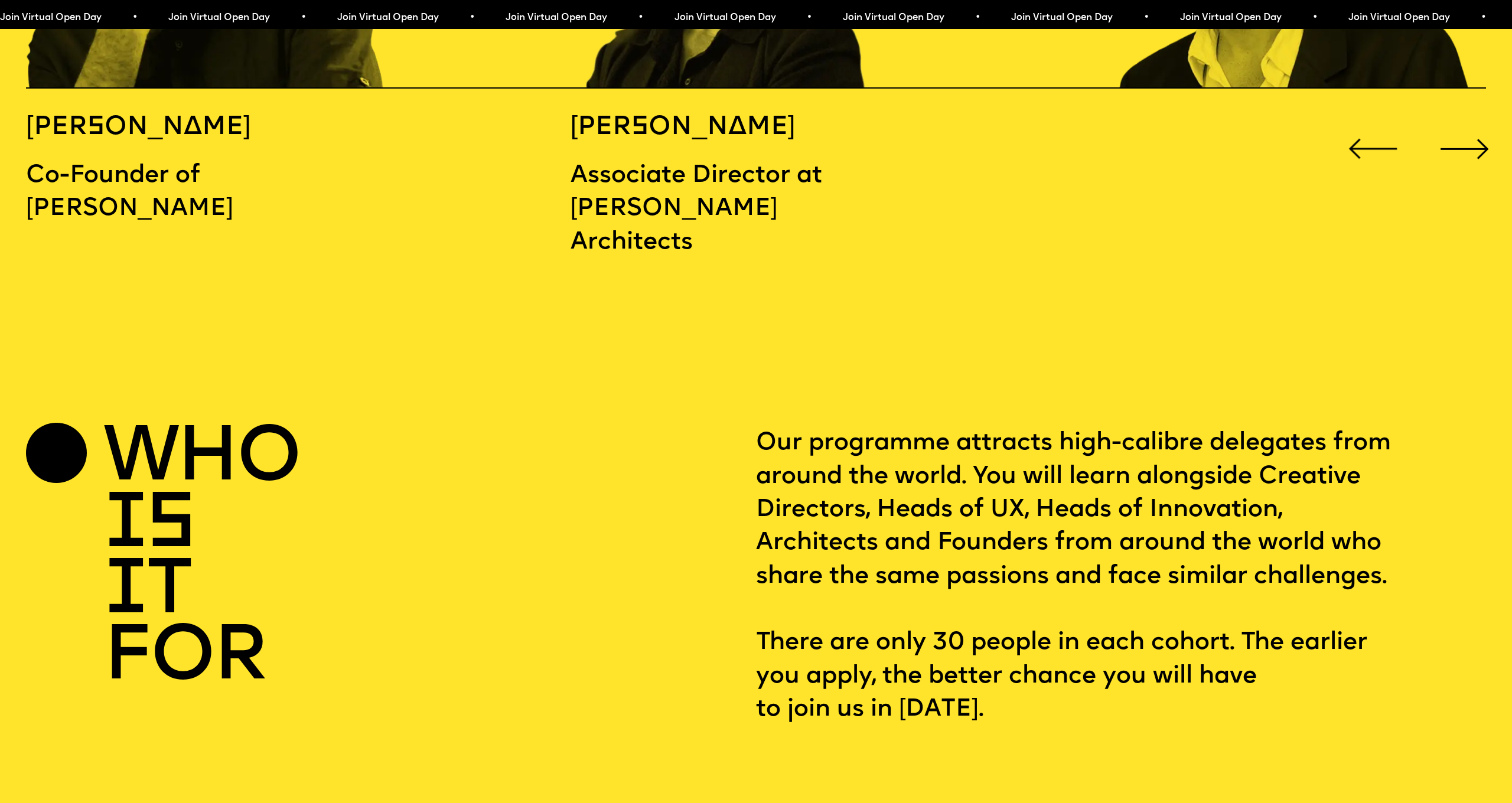
scroll to position [2781, 0]
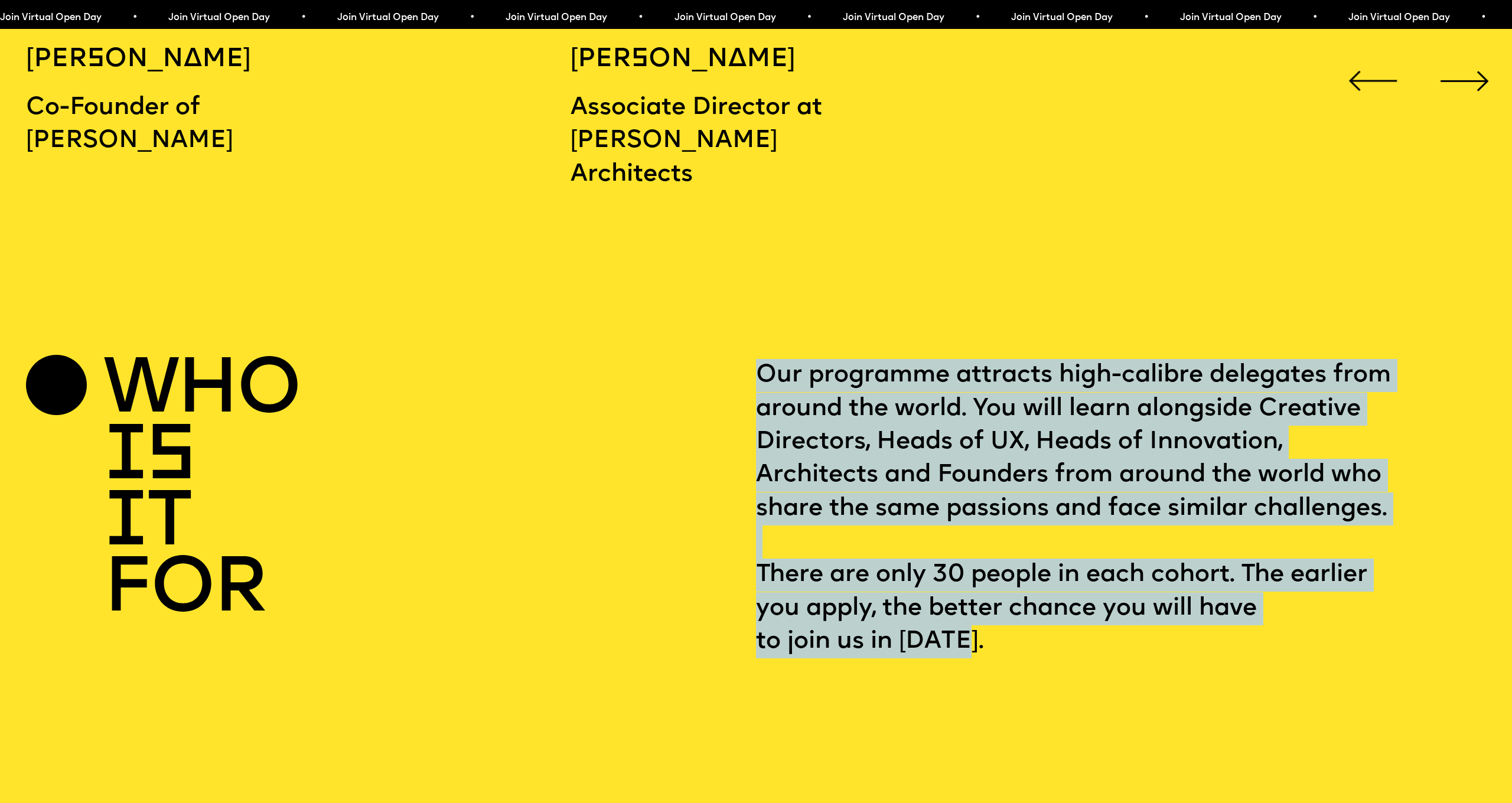
drag, startPoint x: 902, startPoint y: 350, endPoint x: 1272, endPoint y: 615, distance: 455.1
click at [1272, 615] on p "Our programme attracts high-calibre delegates from around the world. You will l…" at bounding box center [1121, 509] width 730 height 299
click at [1063, 359] on p "Our programme attracts high-calibre delegates from around the world. You will l…" at bounding box center [1121, 509] width 730 height 299
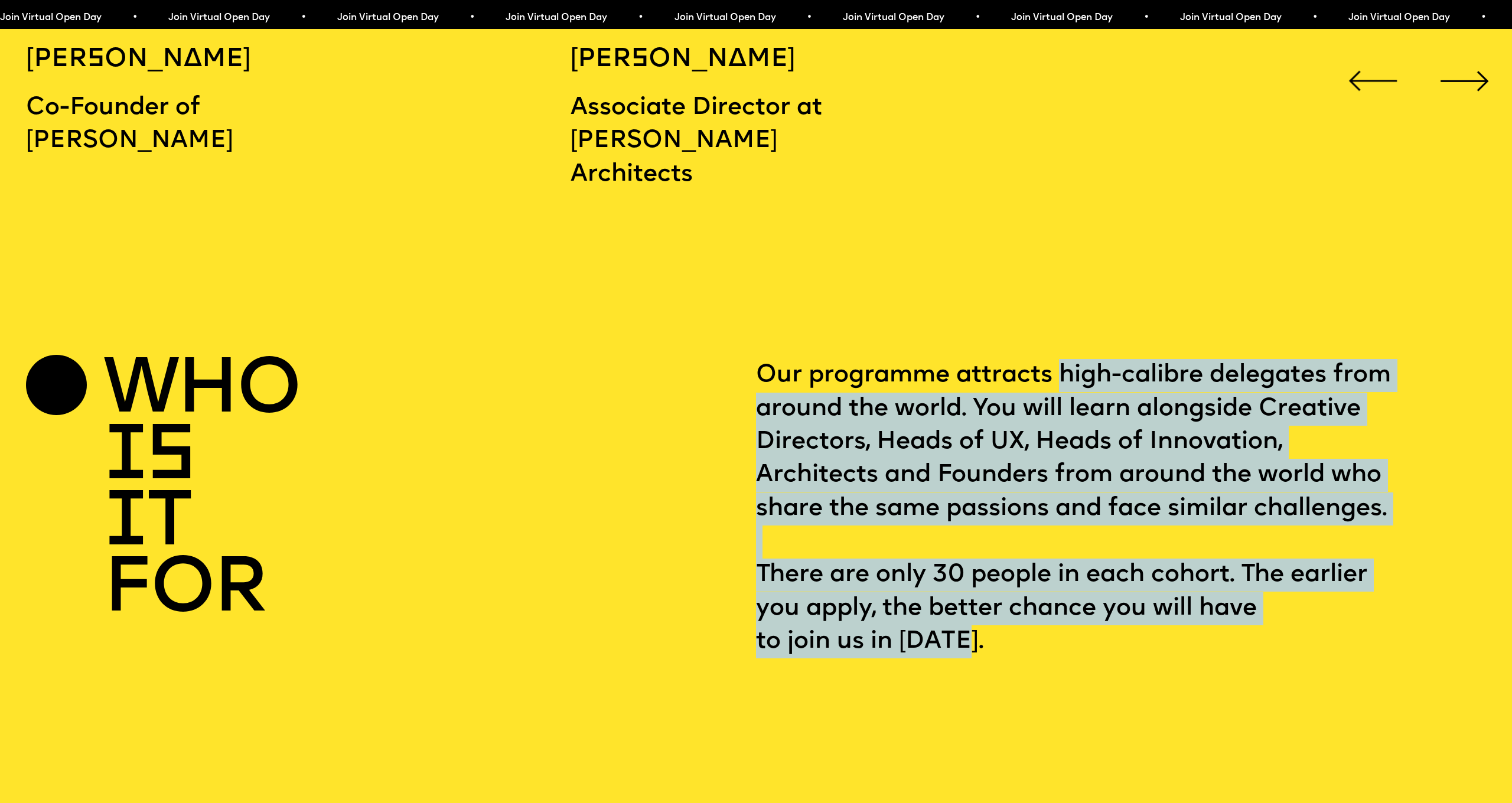
drag, startPoint x: 1059, startPoint y: 337, endPoint x: 1227, endPoint y: 595, distance: 307.9
click at [1229, 593] on p "Our programme attracts high-calibre delegates from around the world. You will l…" at bounding box center [1121, 509] width 730 height 299
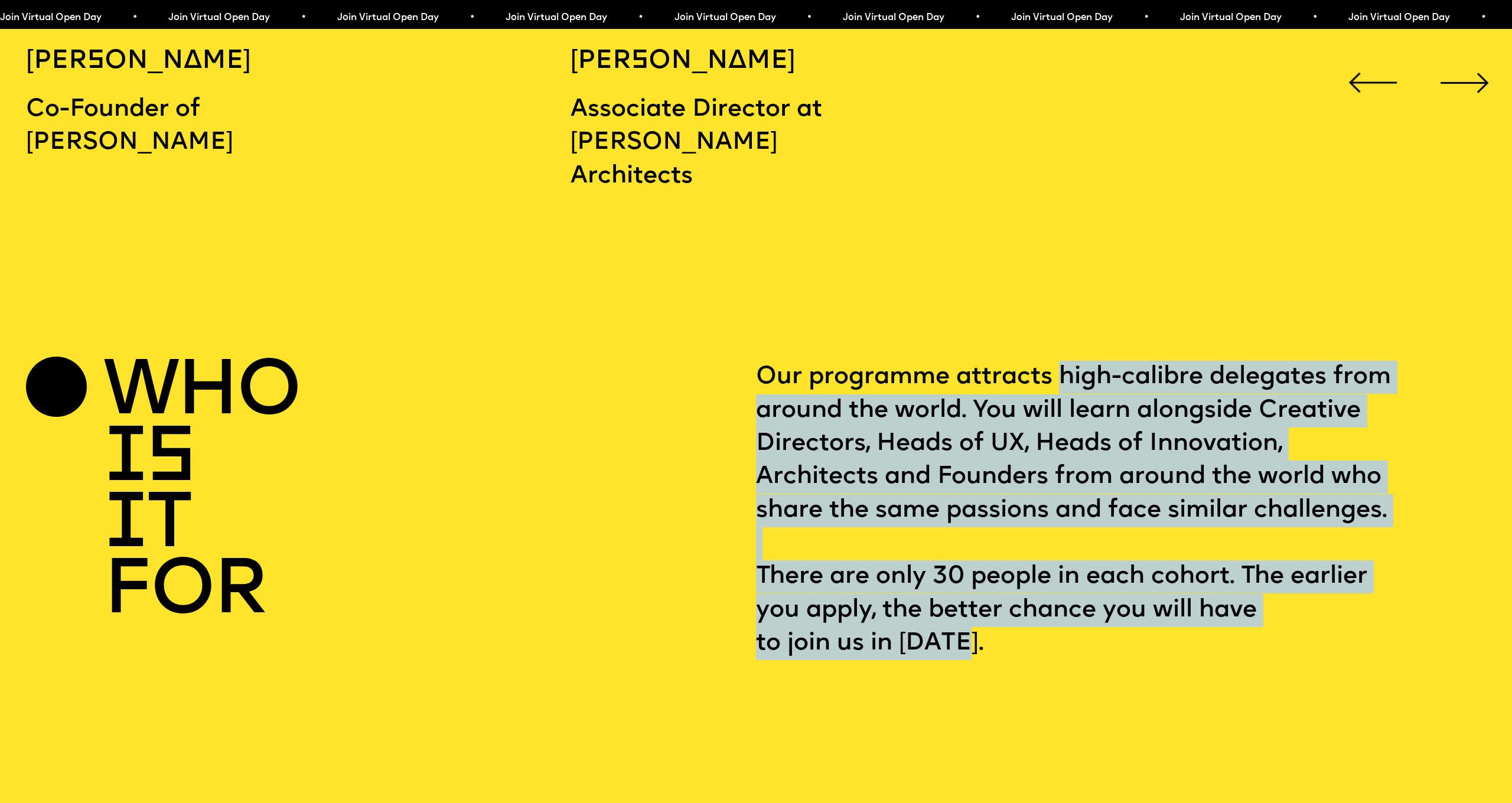
click at [939, 506] on p "Our programme attracts high-calibre delegates from around the world. You will l…" at bounding box center [1121, 510] width 730 height 299
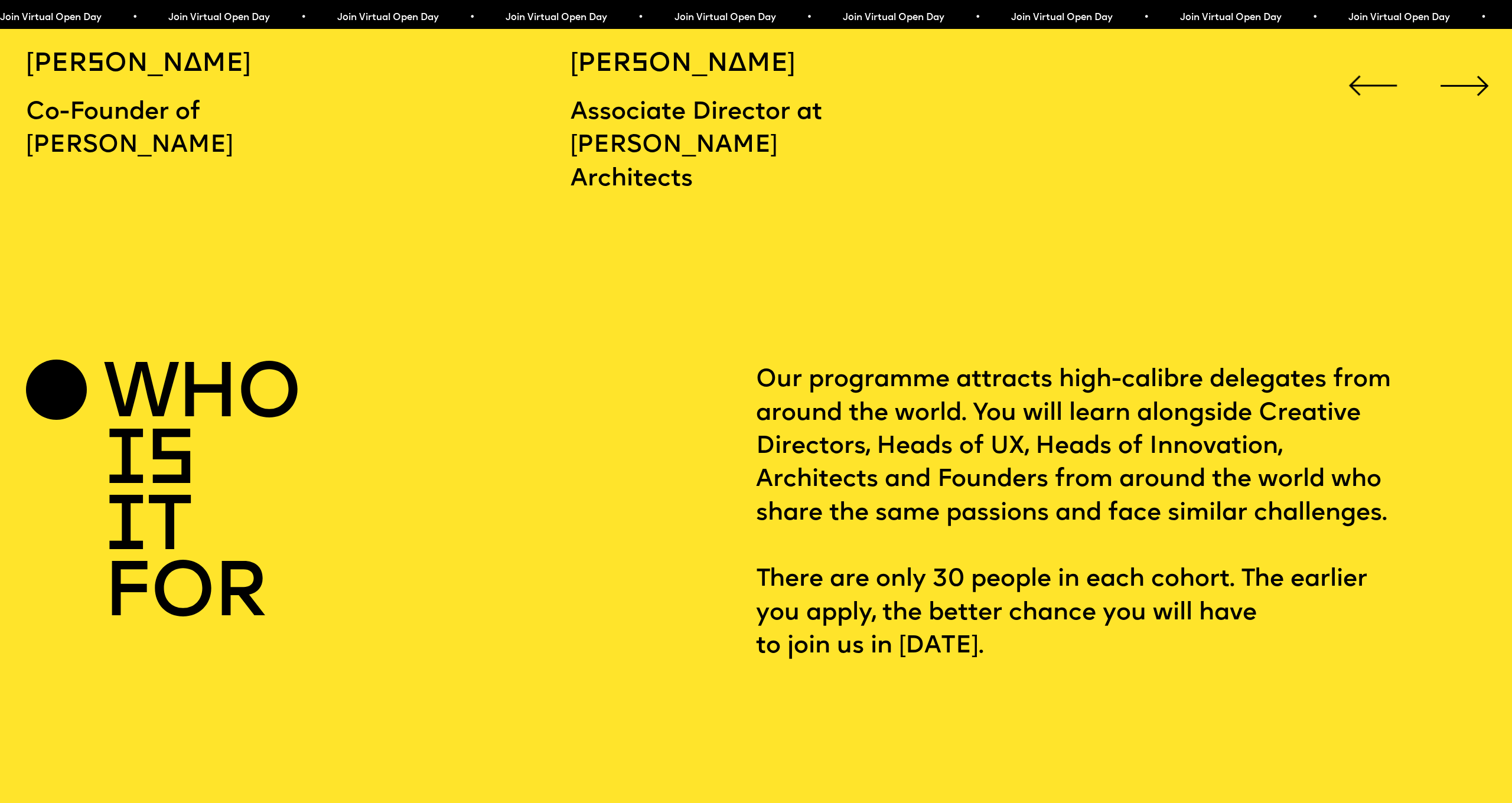
scroll to position [2775, 0]
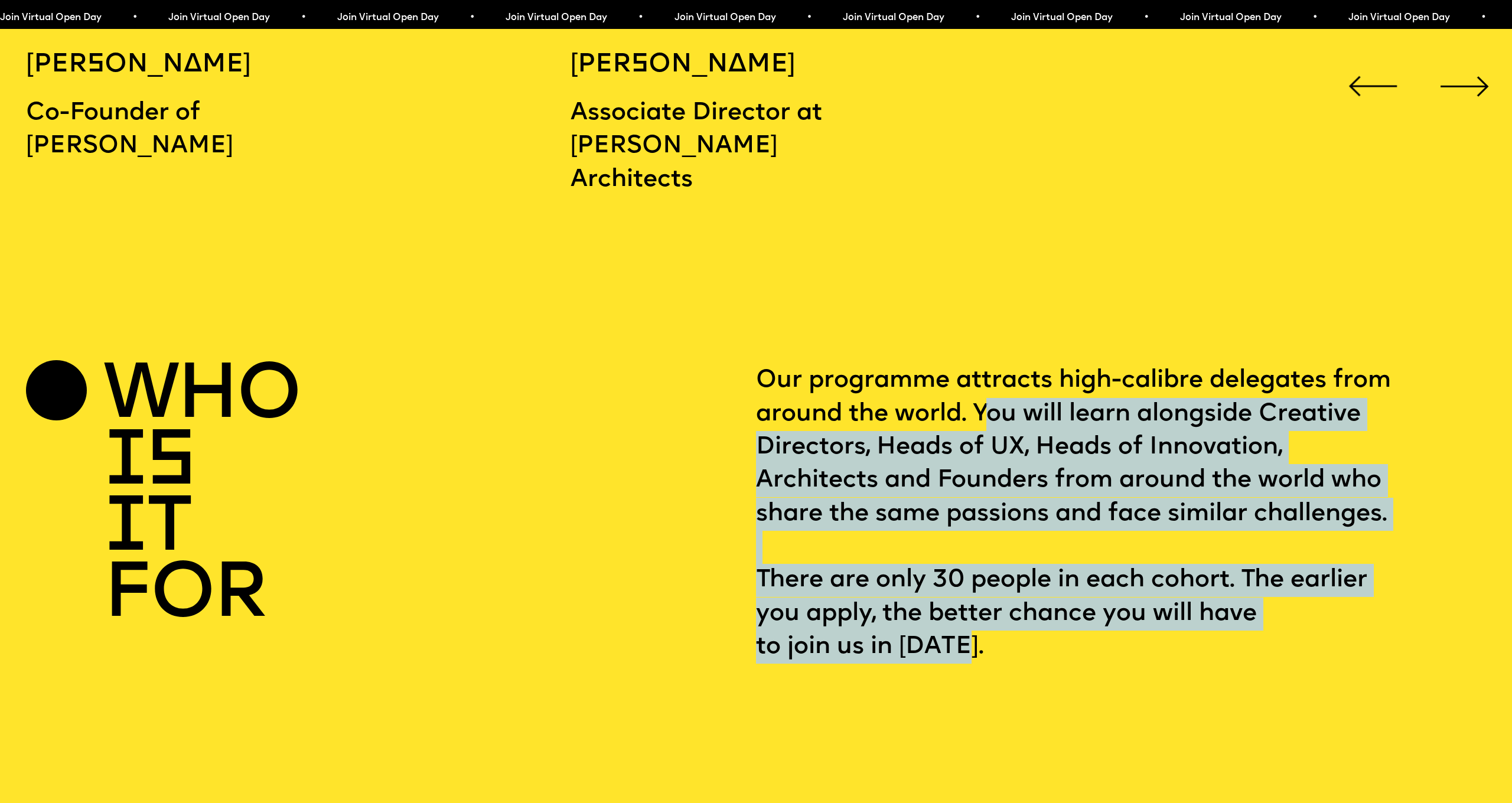
drag, startPoint x: 982, startPoint y: 375, endPoint x: 1280, endPoint y: 608, distance: 378.3
click at [1280, 608] on p "Our programme attracts high-calibre delegates from around the world. You will l…" at bounding box center [1121, 514] width 730 height 299
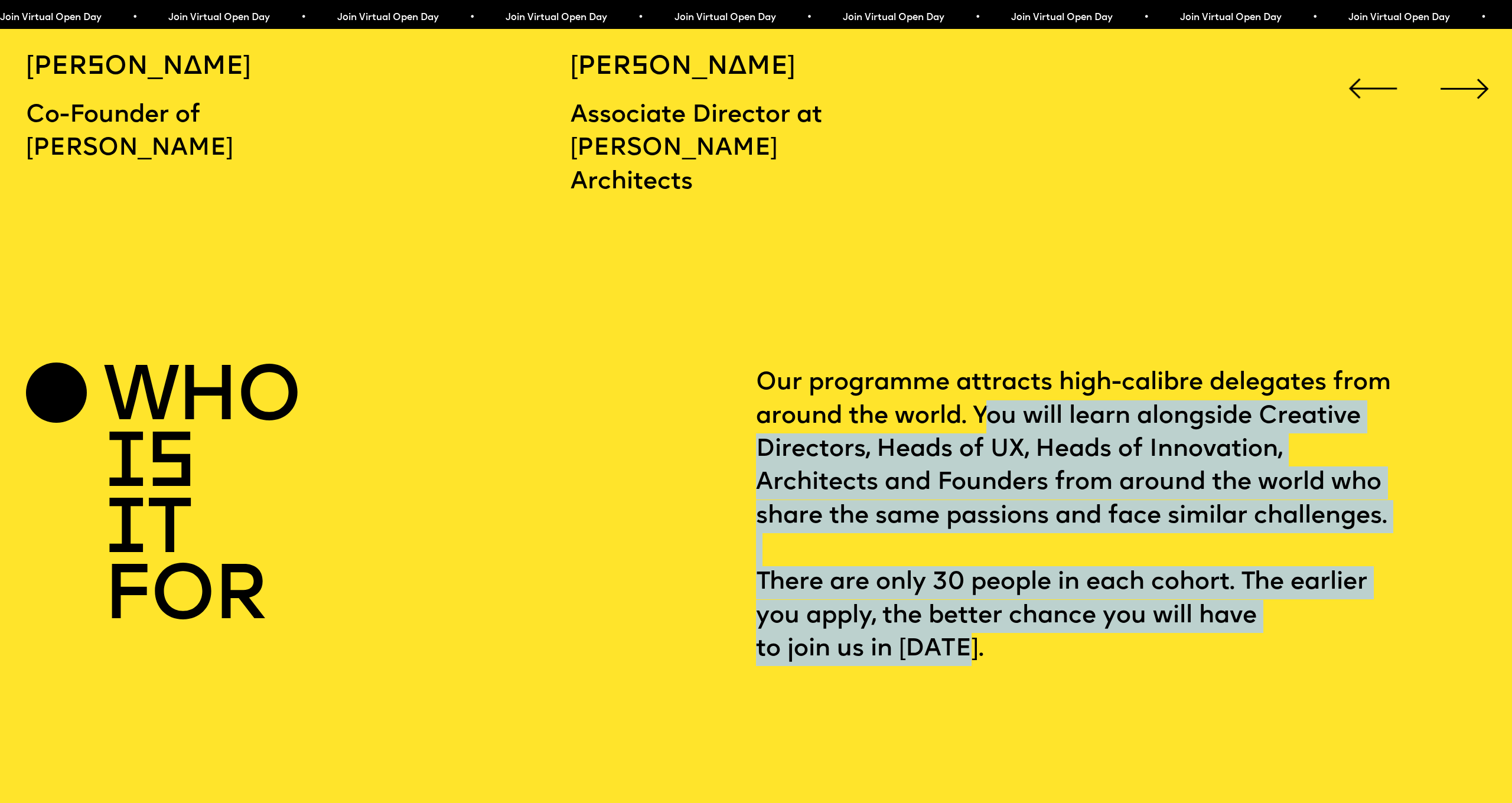
scroll to position [2772, 0]
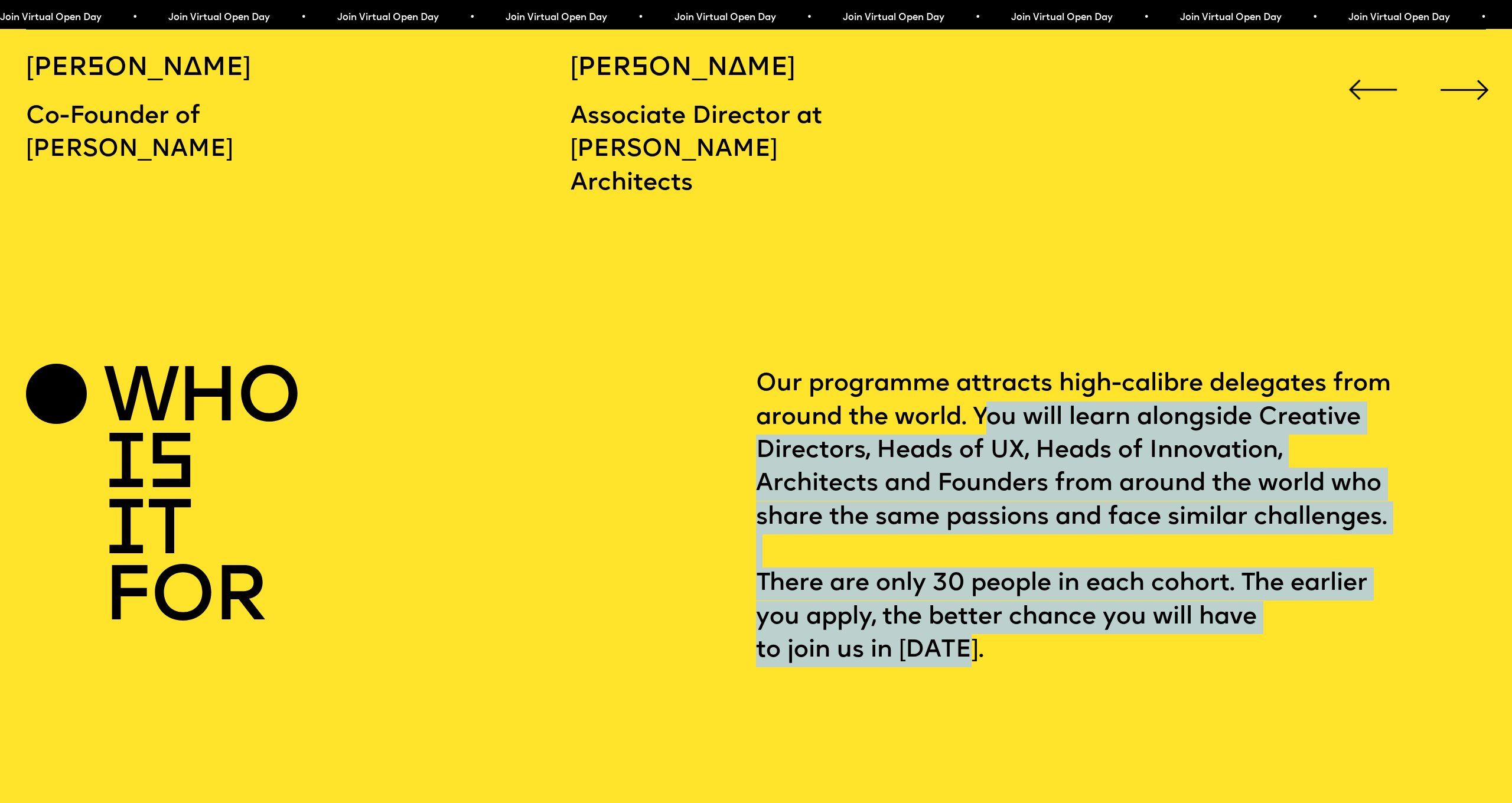
drag, startPoint x: 1099, startPoint y: 514, endPoint x: 909, endPoint y: 501, distance: 190.4
click at [1098, 514] on p "Our programme attracts high-calibre delegates from around the world. You will l…" at bounding box center [1121, 517] width 730 height 299
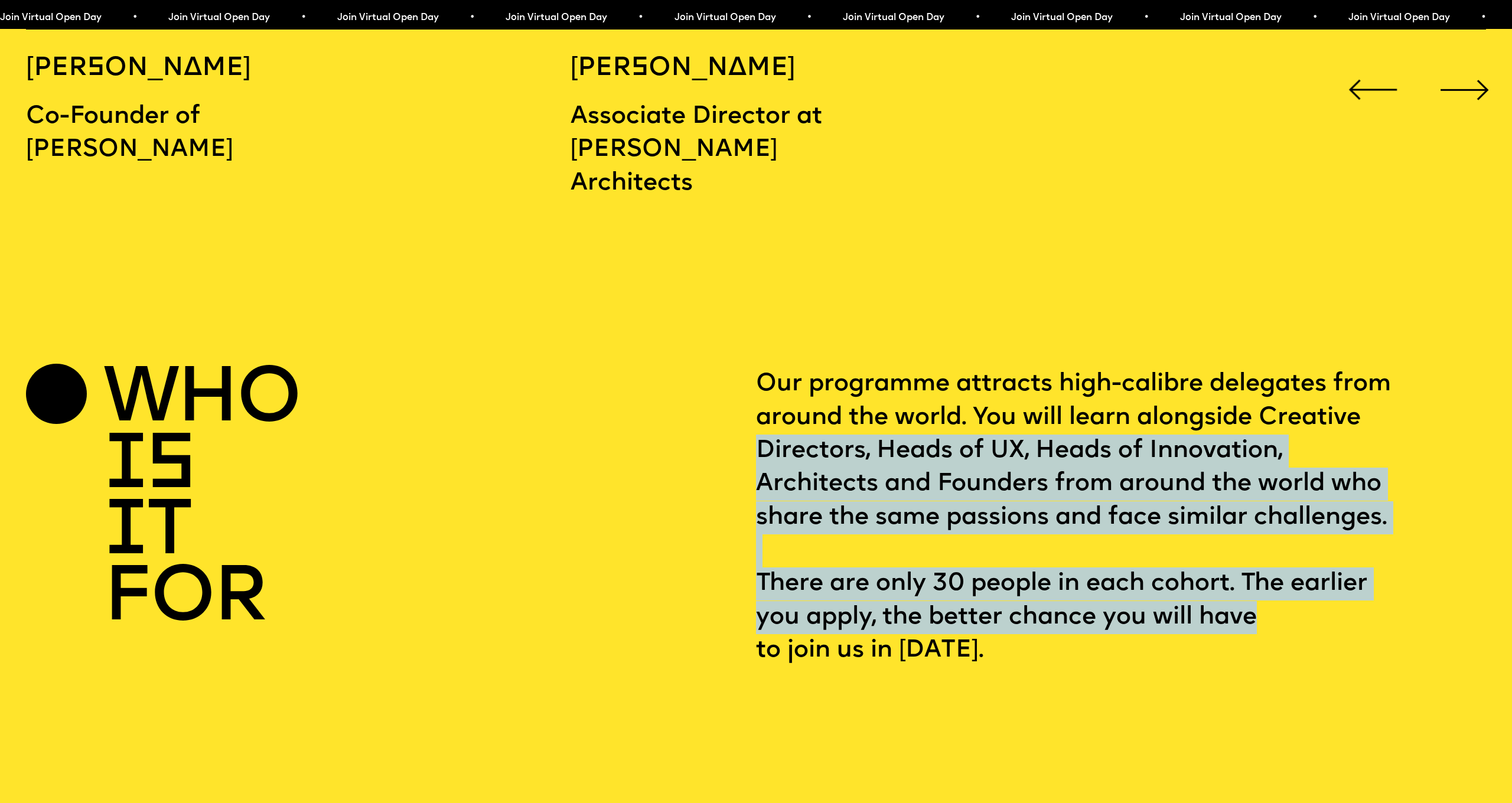
drag, startPoint x: 950, startPoint y: 426, endPoint x: 1265, endPoint y: 579, distance: 350.2
click at [1265, 579] on p "Our programme attracts high-calibre delegates from around the world. You will l…" at bounding box center [1121, 517] width 730 height 299
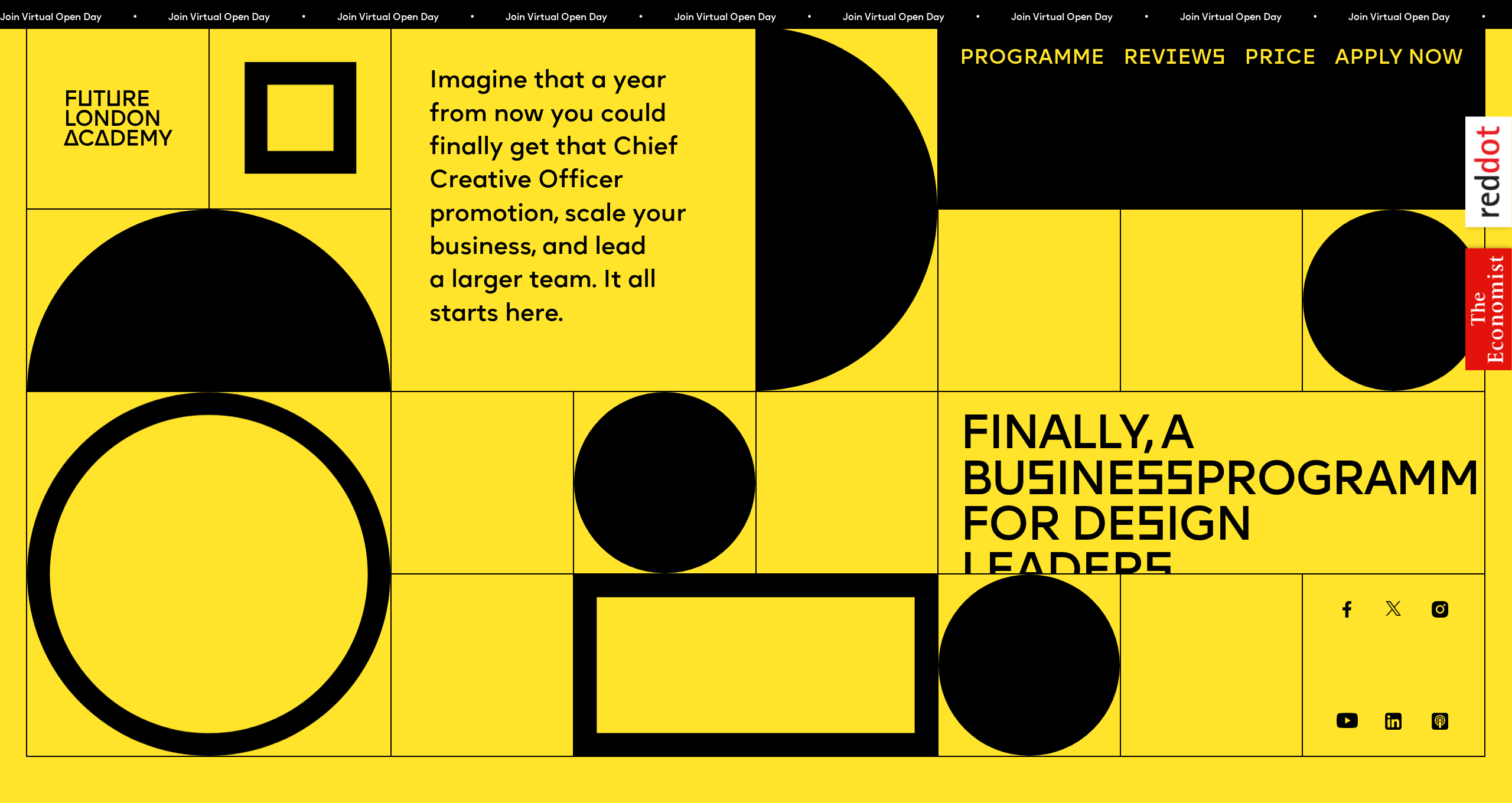
scroll to position [0, 0]
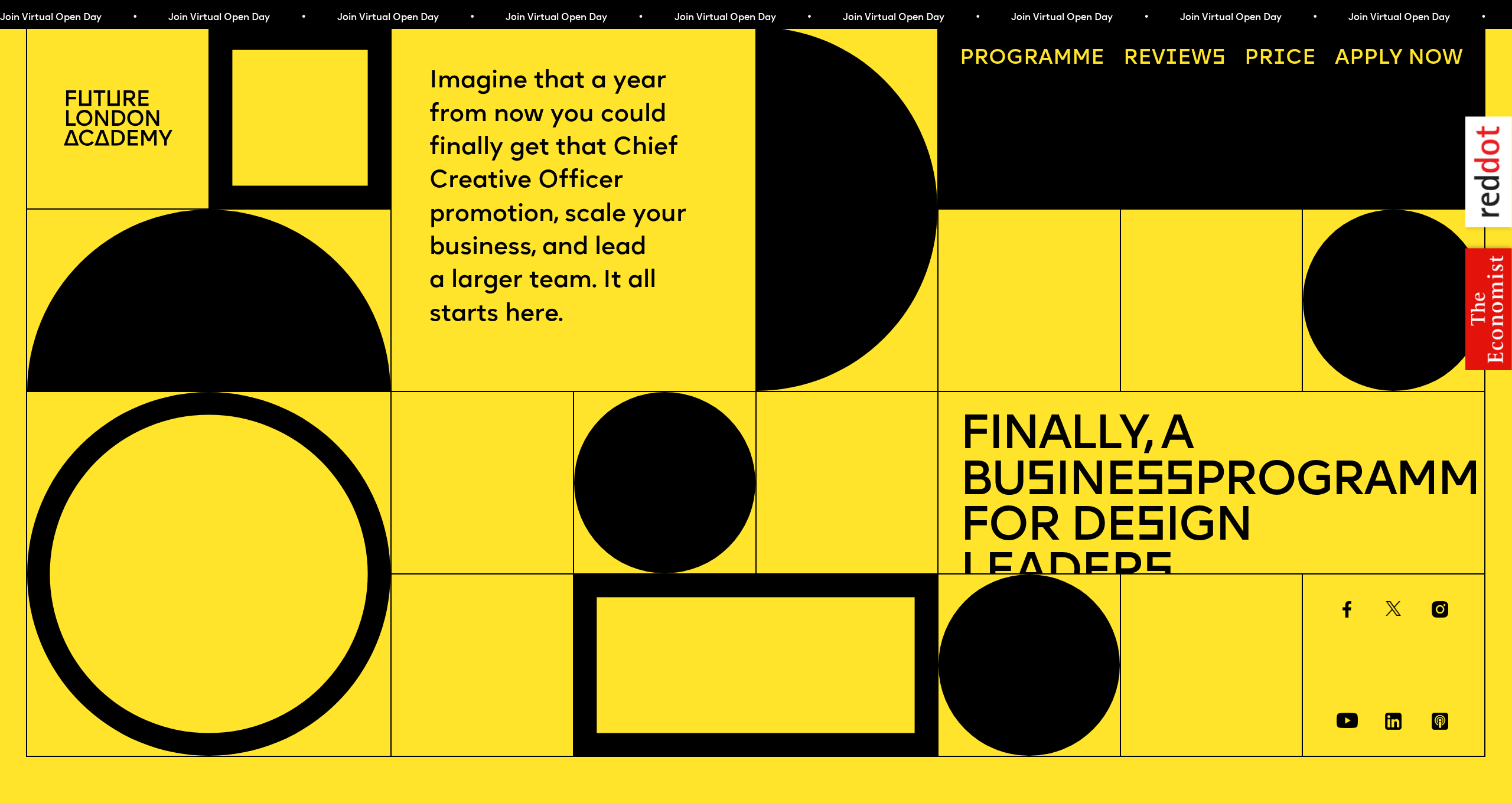
click at [1061, 56] on link "Progr a mme" at bounding box center [1032, 59] width 166 height 42
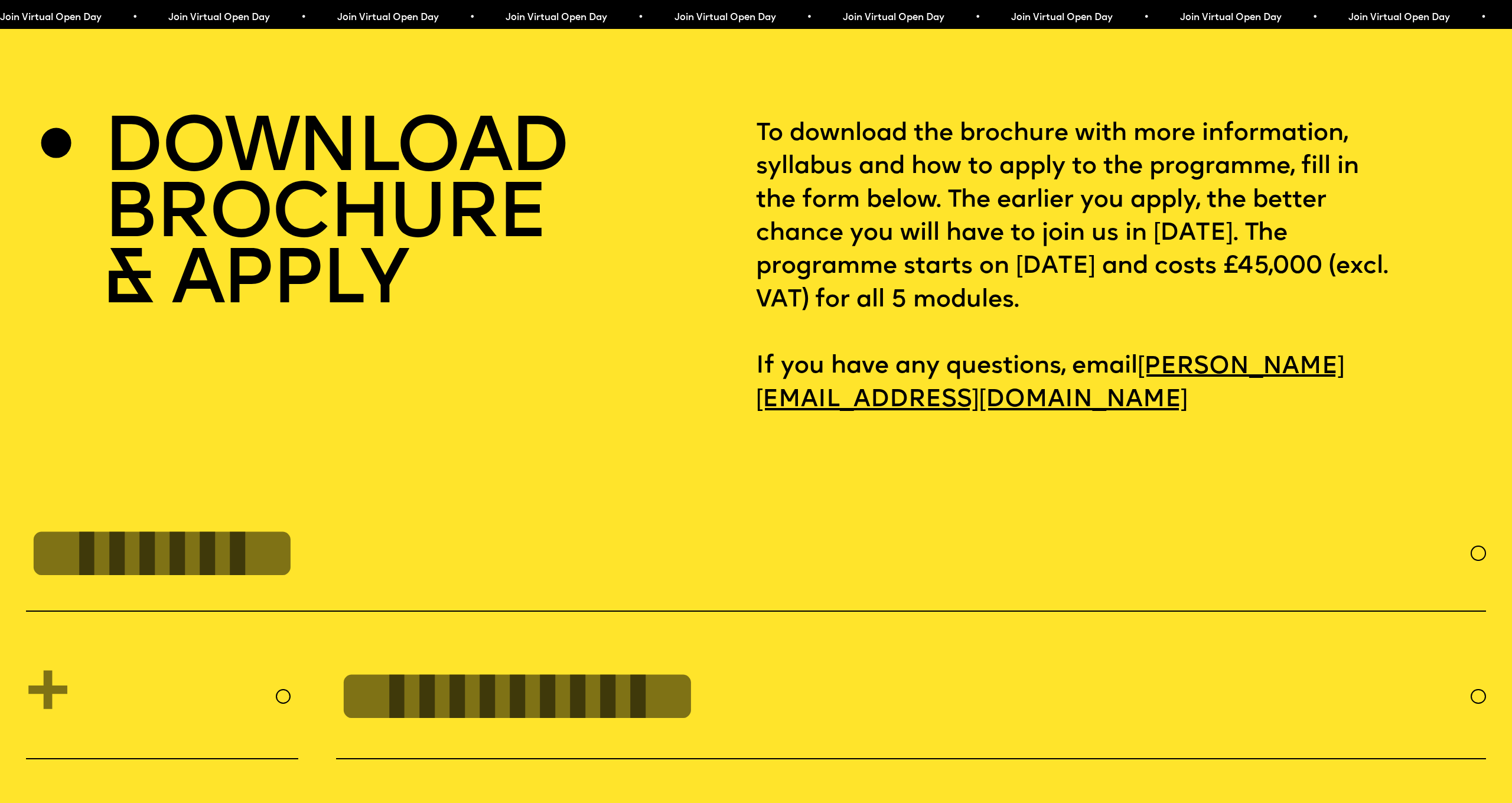
scroll to position [6522, 0]
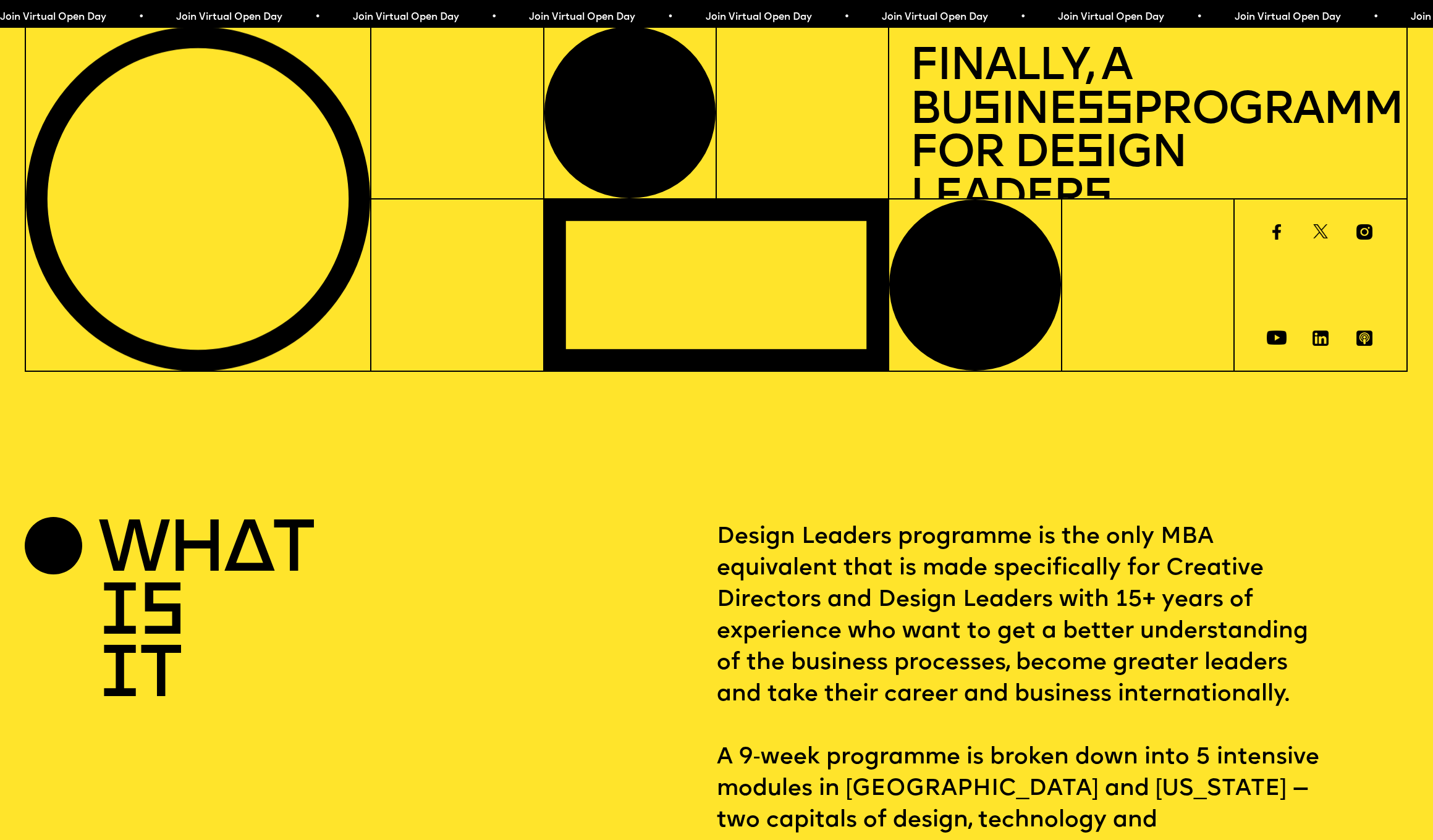
scroll to position [986, 0]
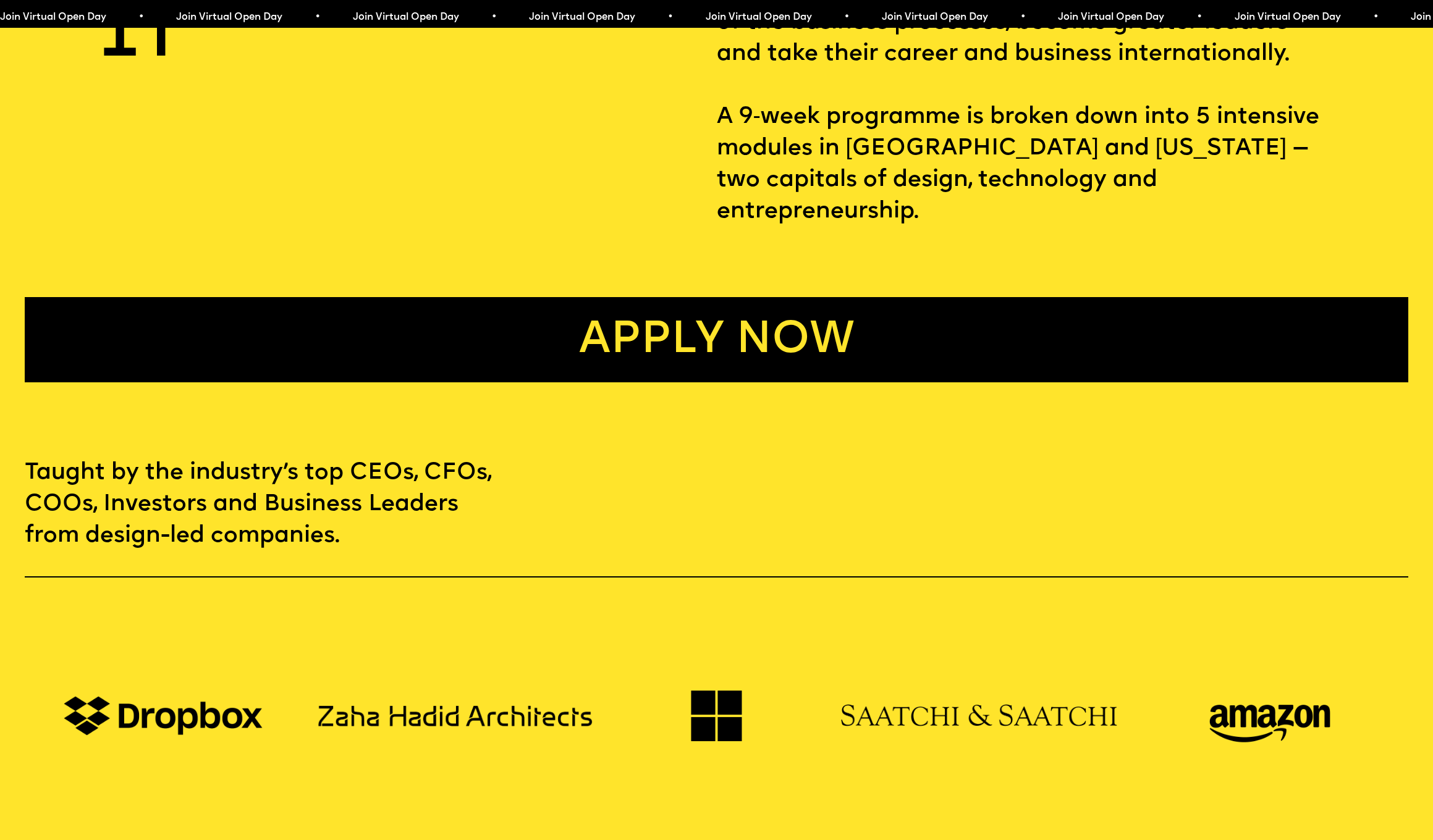
click at [709, 309] on link "Apply now" at bounding box center [716, 339] width 1383 height 85
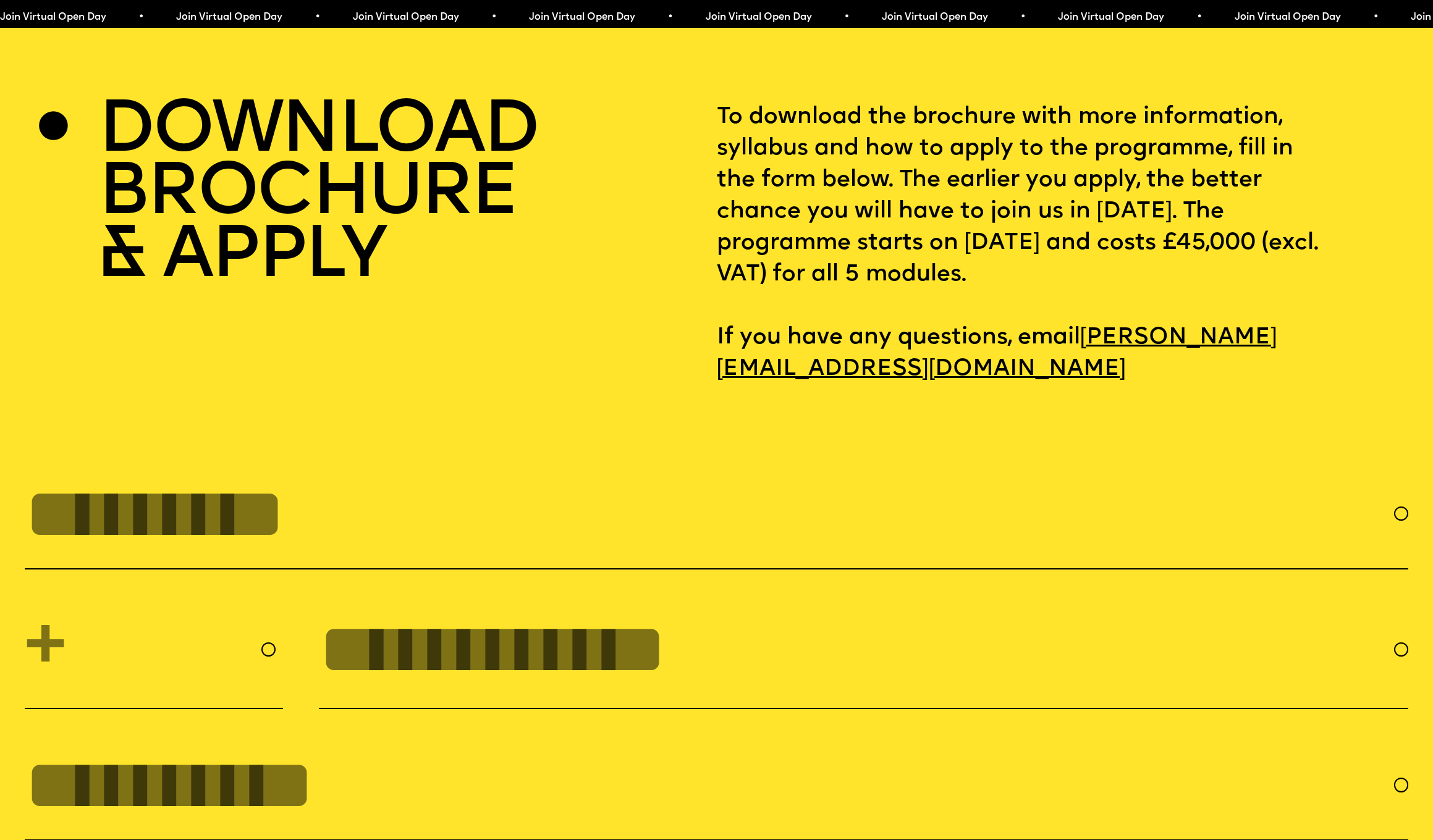
scroll to position [6045, 0]
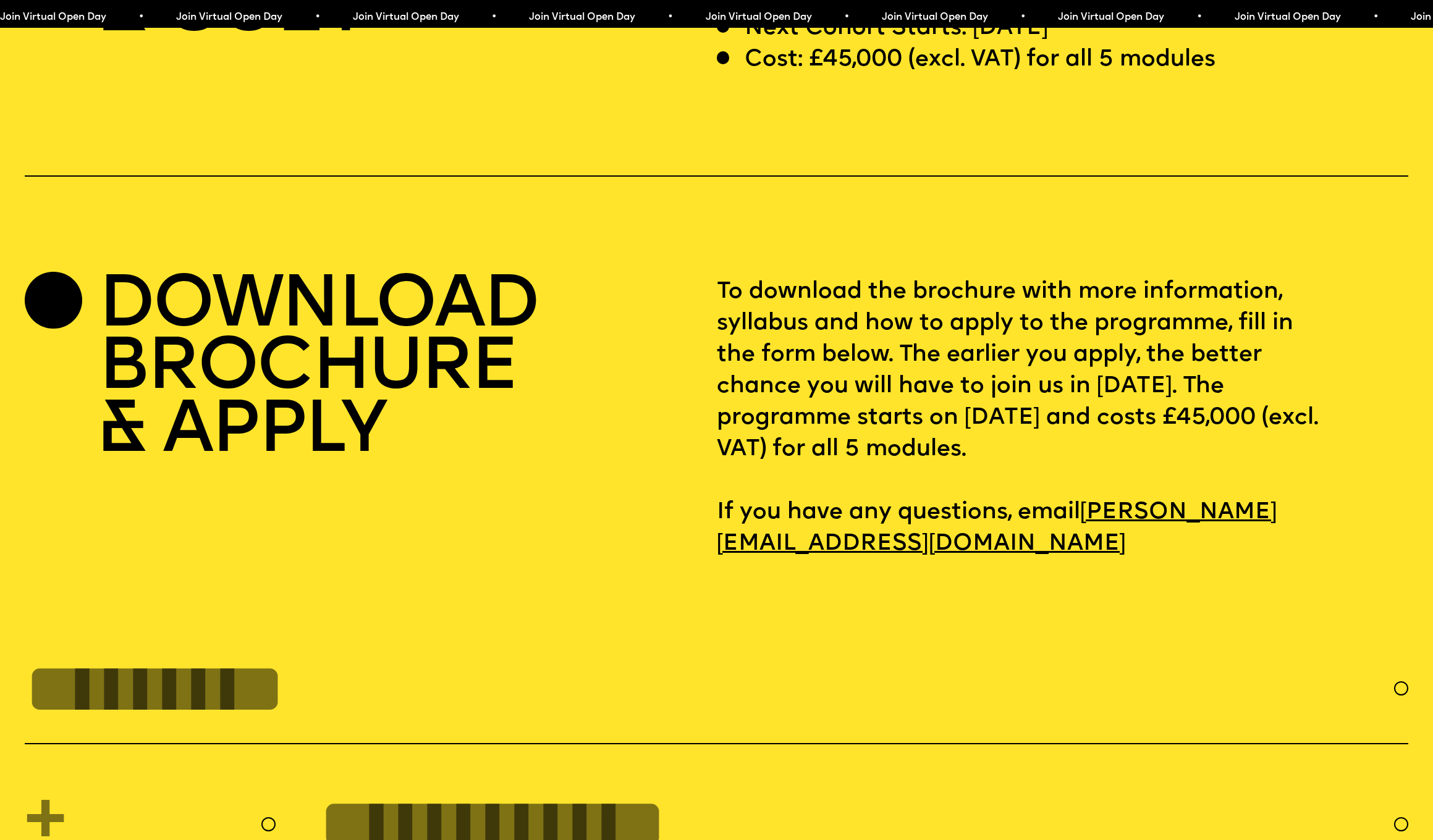
click at [705, 276] on div "DOWNLOAD BROCHURE & APPLY" at bounding box center [370, 417] width 692 height 283
drag, startPoint x: 705, startPoint y: 251, endPoint x: 1152, endPoint y: 415, distance: 476.1
click at [1152, 415] on div "DOWNLOAD BROCHURE & APPLY To download the brochure with more information, sylla…" at bounding box center [716, 417] width 1383 height 283
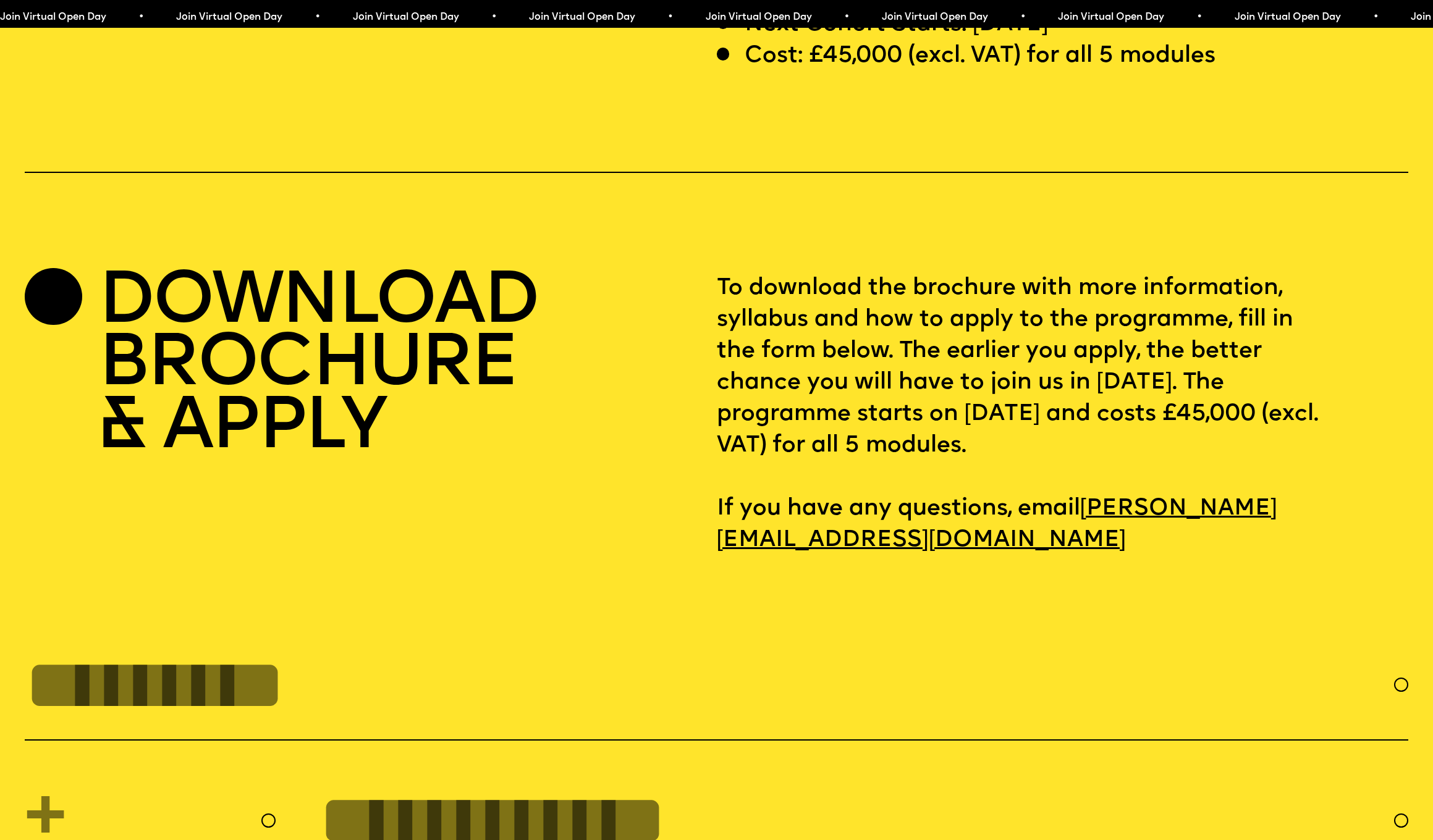
click at [1152, 415] on p "To download the brochure with more information, syllabus and how to apply to th…" at bounding box center [1063, 414] width 692 height 283
drag, startPoint x: 730, startPoint y: 285, endPoint x: 1135, endPoint y: 415, distance: 425.4
click at [1135, 415] on p "To download the brochure with more information, syllabus and how to apply to th…" at bounding box center [1063, 415] width 692 height 283
drag, startPoint x: 1156, startPoint y: 416, endPoint x: 1148, endPoint y: 415, distance: 8.1
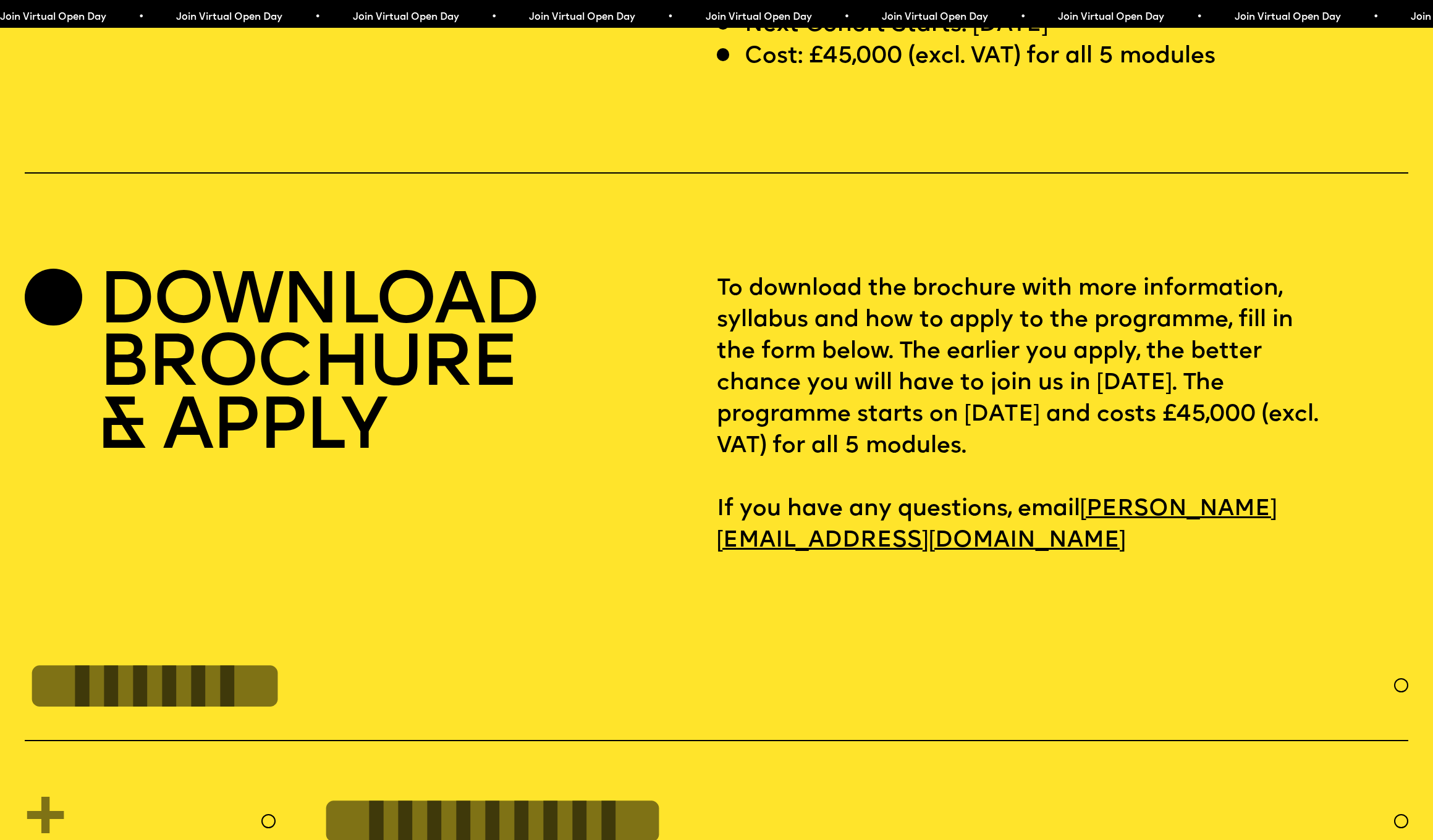
click at [1152, 415] on p "To download the brochure with more information, syllabus and how to apply to th…" at bounding box center [1063, 415] width 692 height 283
drag, startPoint x: 708, startPoint y: 310, endPoint x: 1209, endPoint y: 420, distance: 512.9
click at [1209, 420] on div "DOWNLOAD BROCHURE & APPLY To download the brochure with more information, sylla…" at bounding box center [716, 415] width 1383 height 283
drag, startPoint x: 1209, startPoint y: 414, endPoint x: 958, endPoint y: 314, distance: 270.2
click at [1207, 414] on p "To download the brochure with more information, syllabus and how to apply to th…" at bounding box center [1063, 415] width 692 height 283
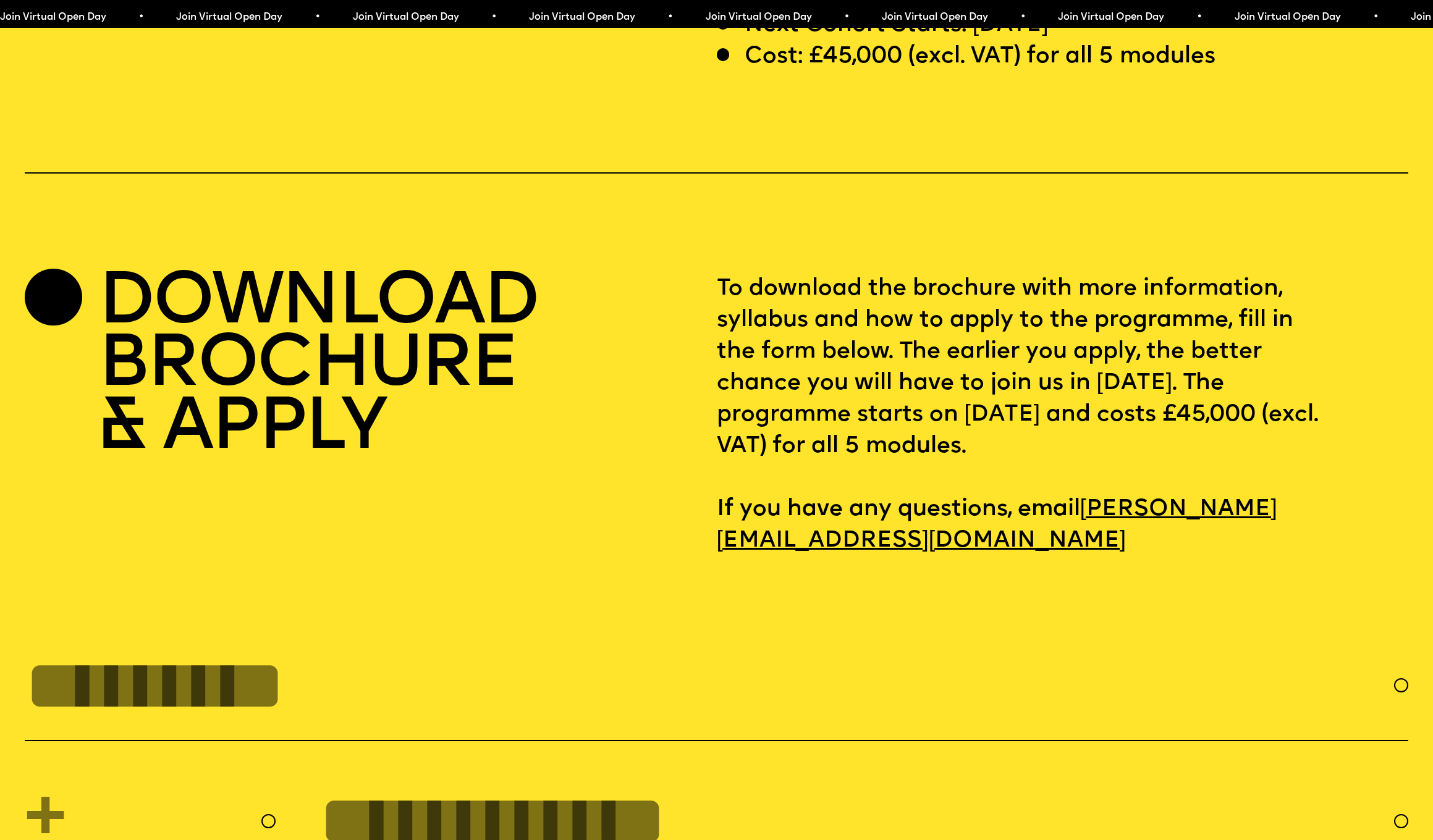
drag, startPoint x: 900, startPoint y: 310, endPoint x: 1133, endPoint y: 407, distance: 252.4
click at [1132, 407] on p "To download the brochure with more information, syllabus and how to apply to th…" at bounding box center [1063, 415] width 692 height 283
drag, startPoint x: 1144, startPoint y: 403, endPoint x: 1100, endPoint y: 397, distance: 44.4
click at [1144, 403] on p "To download the brochure with more information, syllabus and how to apply to th…" at bounding box center [1063, 415] width 692 height 283
drag, startPoint x: 807, startPoint y: 348, endPoint x: 1134, endPoint y: 420, distance: 334.8
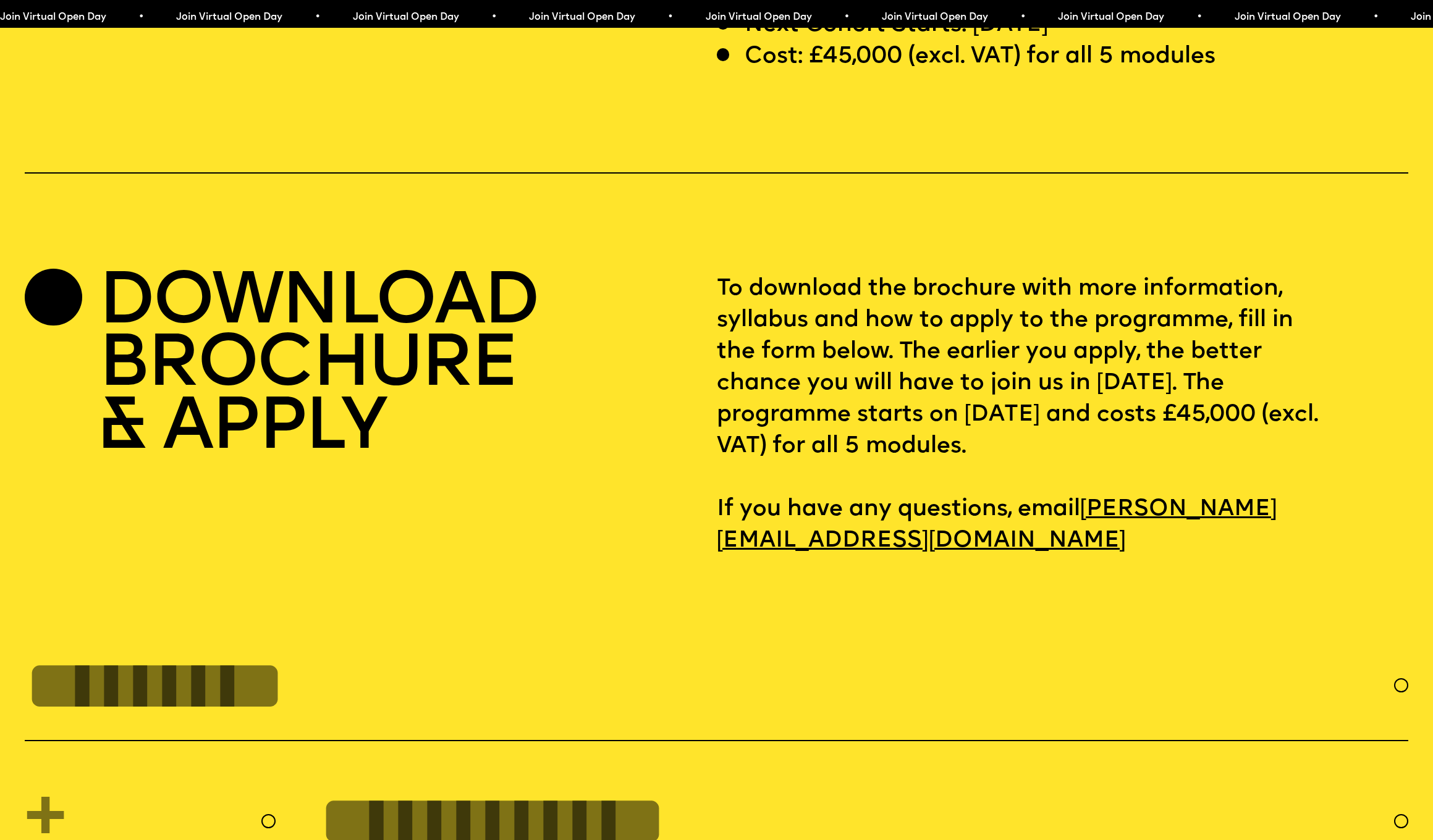
click at [1134, 420] on p "To download the brochure with more information, syllabus and how to apply to th…" at bounding box center [1063, 415] width 692 height 283
drag, startPoint x: 1151, startPoint y: 412, endPoint x: 1163, endPoint y: 397, distance: 19.2
click at [1151, 412] on p "To download the brochure with more information, syllabus and how to apply to th…" at bounding box center [1063, 415] width 692 height 283
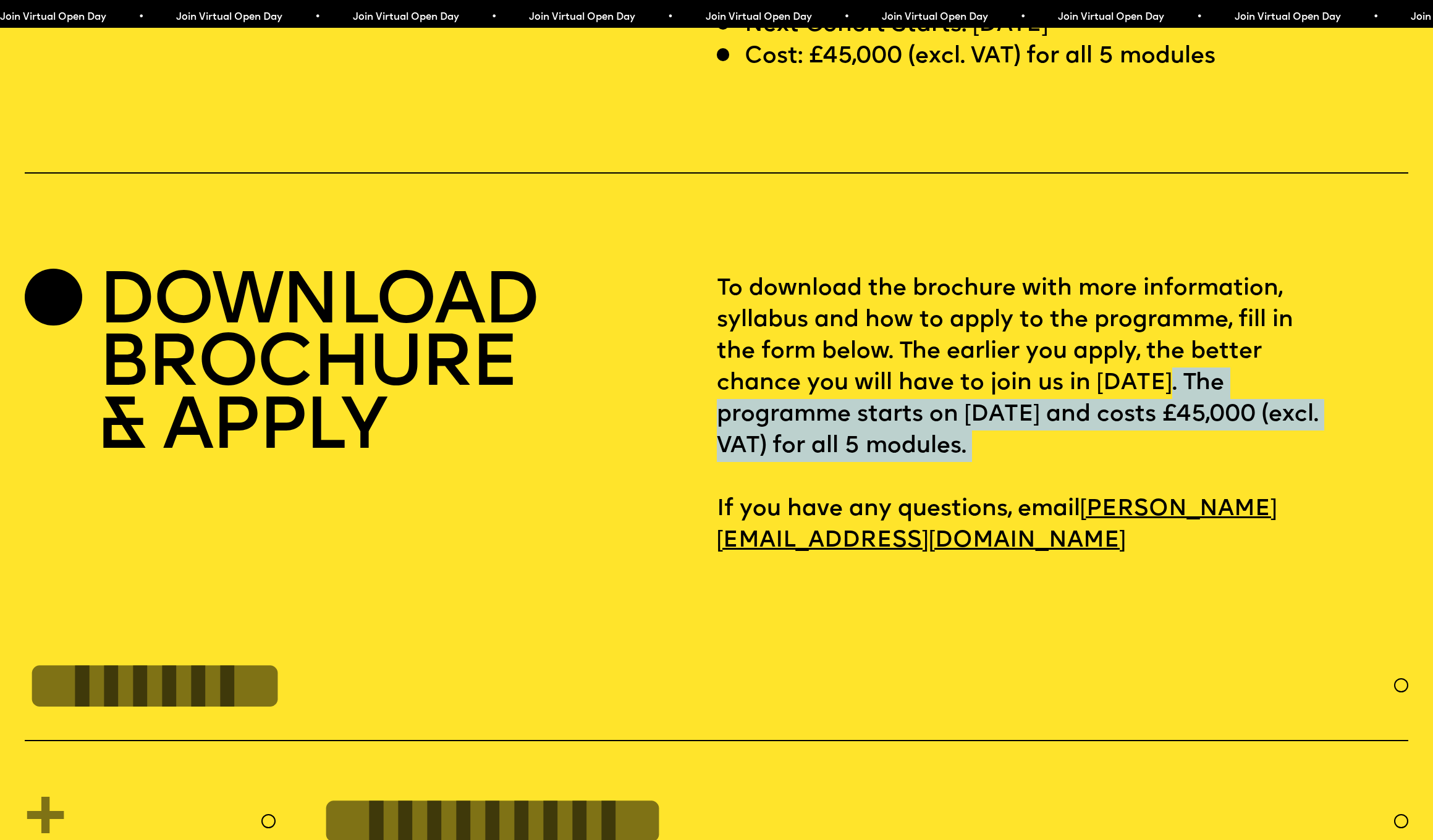
drag, startPoint x: 1168, startPoint y: 347, endPoint x: 1233, endPoint y: 436, distance: 110.2
click at [1234, 435] on p "To download the brochure with more information, syllabus and how to apply to th…" at bounding box center [1063, 415] width 692 height 283
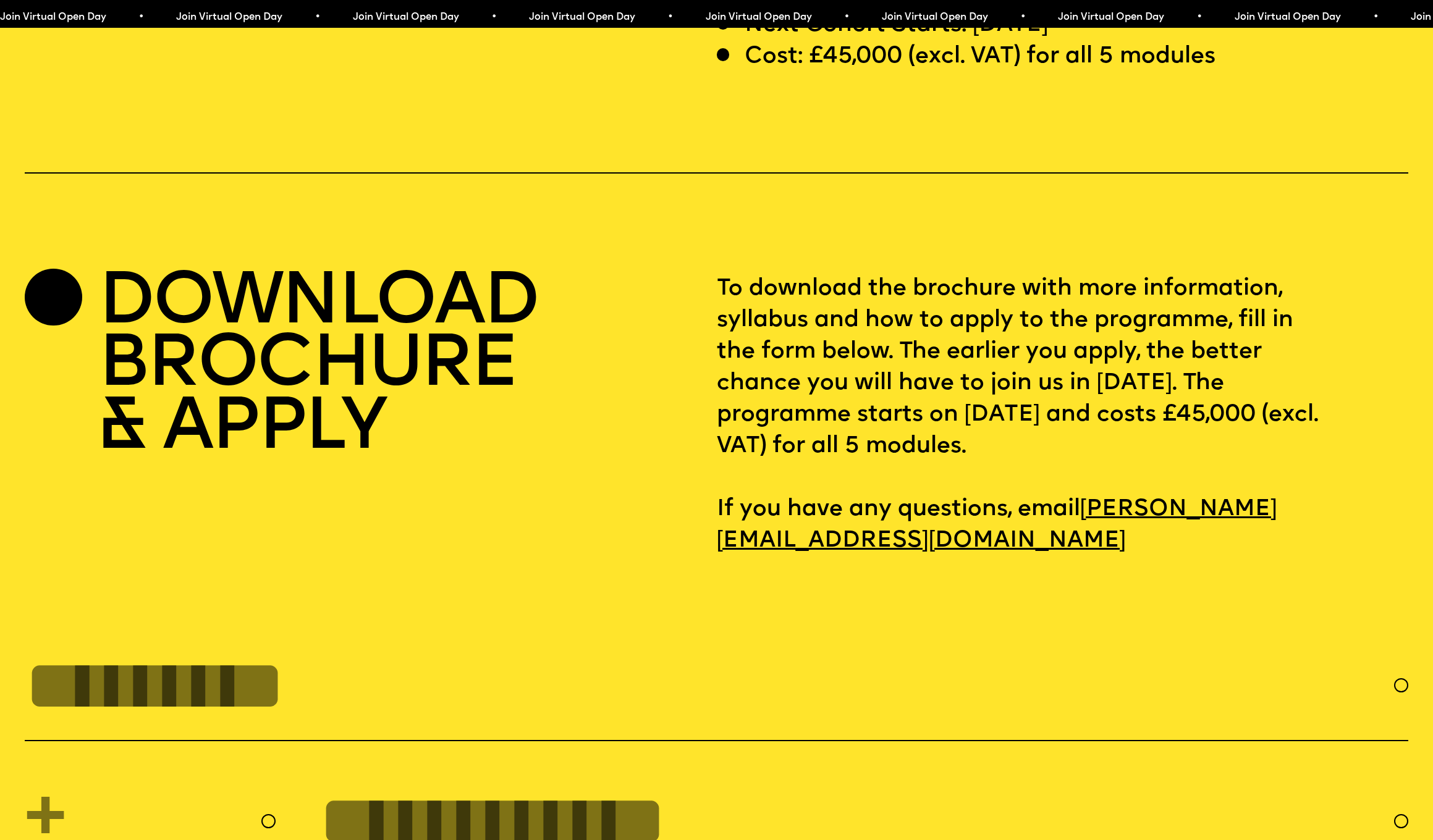
click at [941, 377] on p "To download the brochure with more information, syllabus and how to apply to th…" at bounding box center [1063, 415] width 692 height 283
drag, startPoint x: 708, startPoint y: 246, endPoint x: 1192, endPoint y: 420, distance: 514.3
click at [1192, 420] on div "DOWNLOAD BROCHURE & APPLY To download the brochure with more information, sylla…" at bounding box center [716, 415] width 1383 height 283
drag, startPoint x: 1192, startPoint y: 420, endPoint x: 1172, endPoint y: 417, distance: 20.2
click at [1190, 420] on p "To download the brochure with more information, syllabus and how to apply to th…" at bounding box center [1063, 415] width 692 height 283
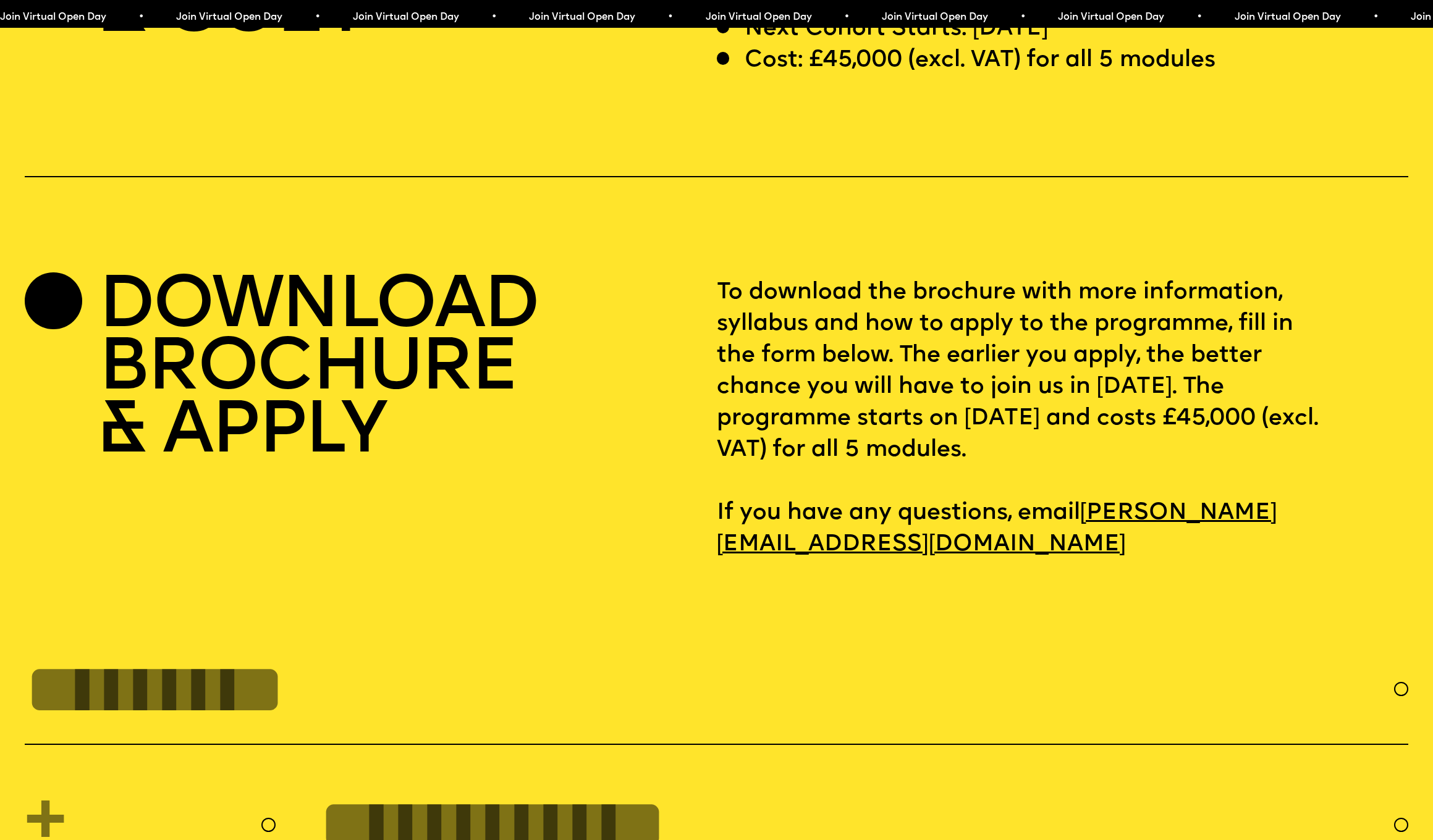
scroll to position [6050, 0]
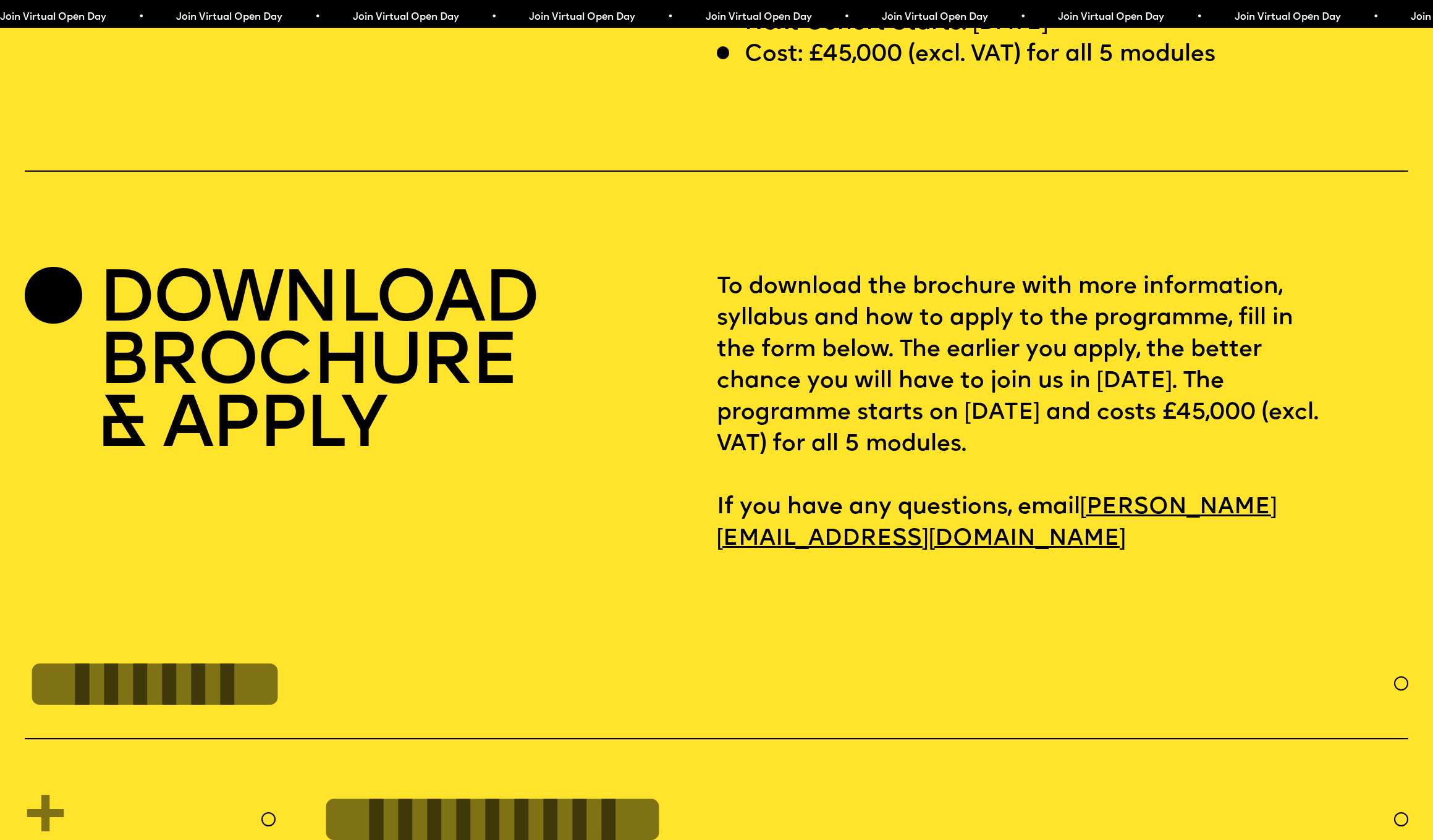
drag, startPoint x: 1158, startPoint y: 414, endPoint x: 719, endPoint y: 248, distance: 469.3
click at [719, 271] on p "To download the brochure with more information, syllabus and how to apply to th…" at bounding box center [1063, 412] width 692 height 283
click at [849, 329] on p "To download the brochure with more information, syllabus and how to apply to th…" at bounding box center [1063, 412] width 692 height 283
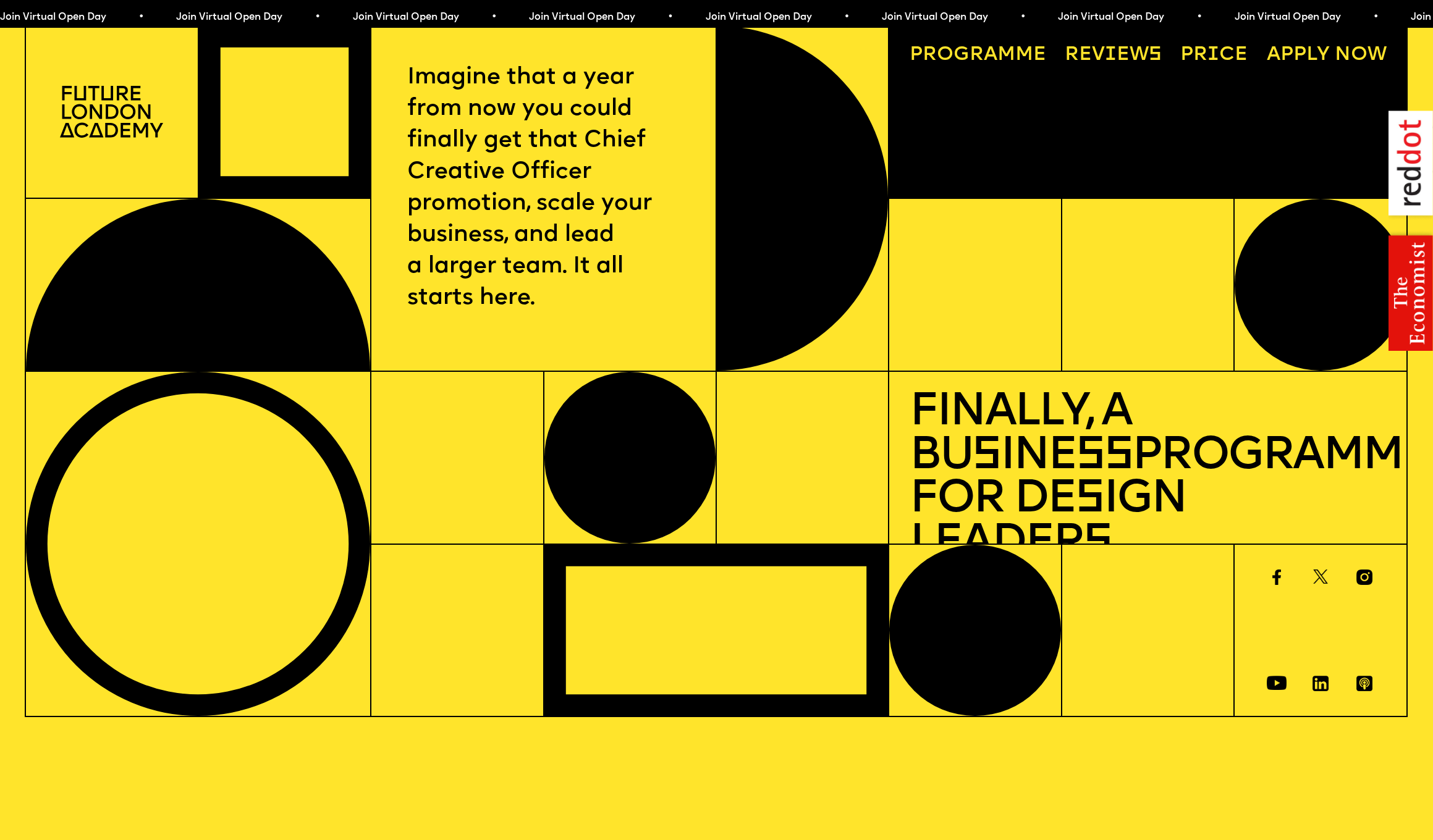
scroll to position [0, 0]
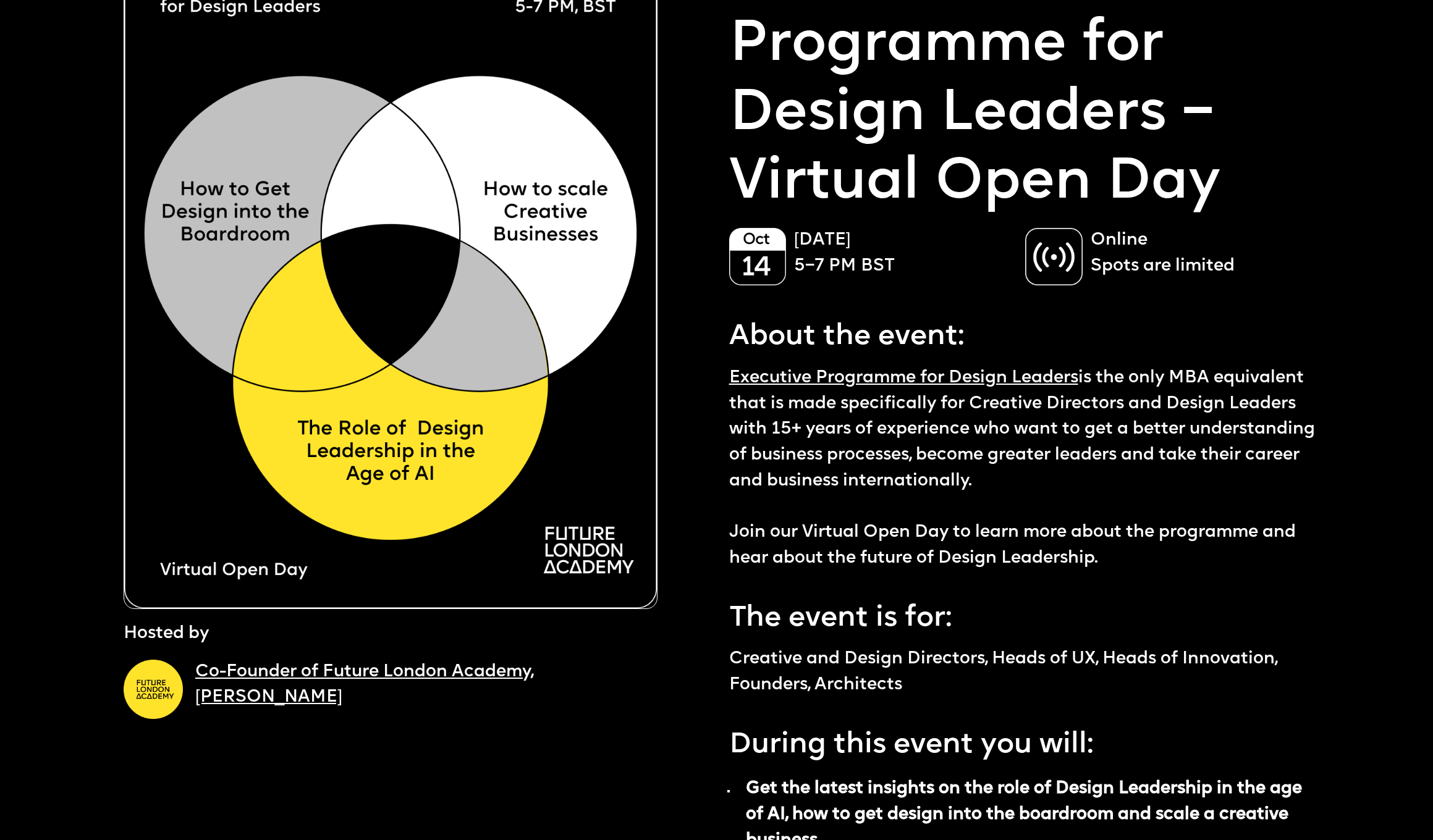
scroll to position [103, 0]
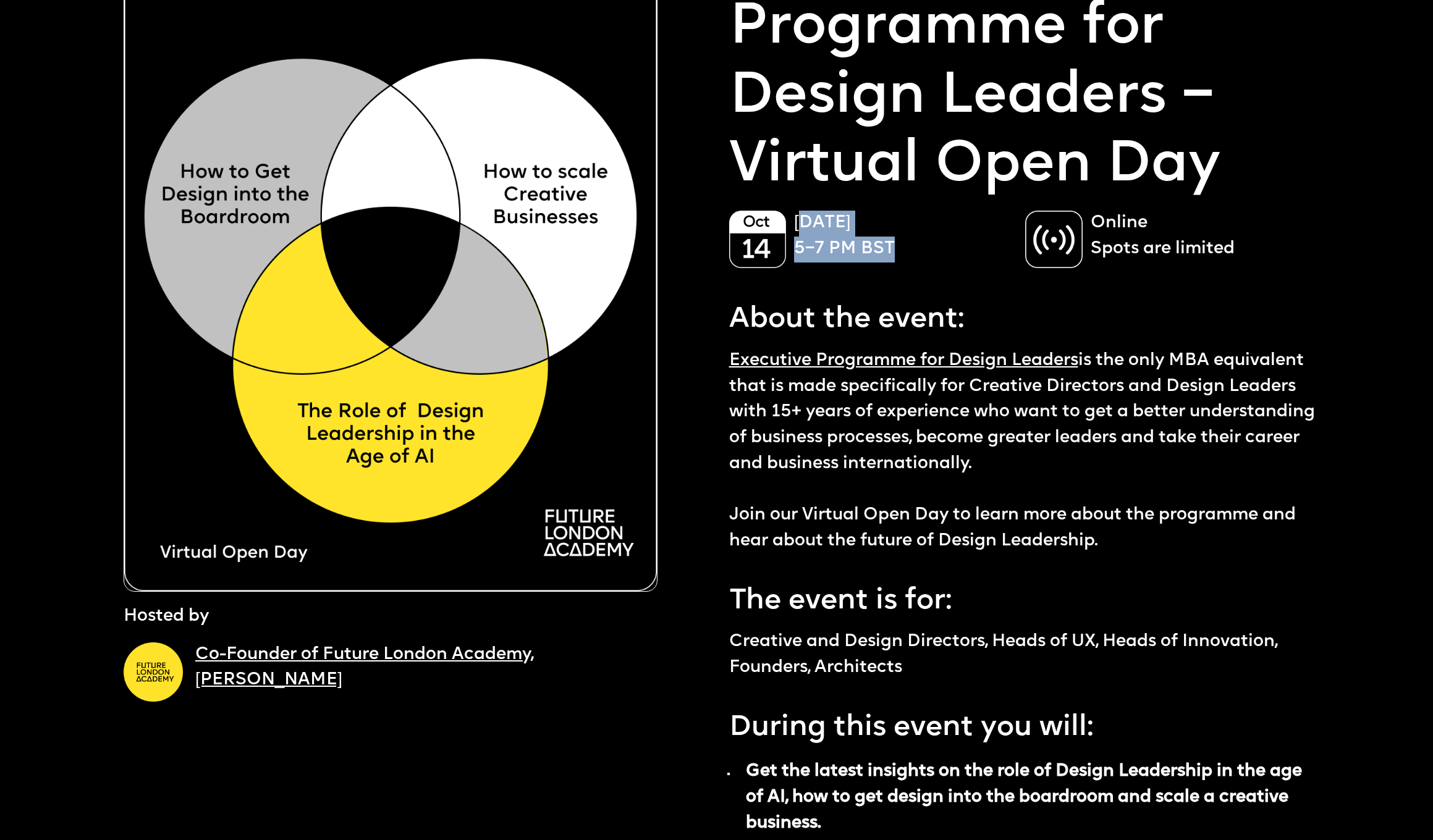
drag, startPoint x: 815, startPoint y: 217, endPoint x: 914, endPoint y: 245, distance: 102.9
click at [914, 245] on p "[DATE] 5–7 PM BST" at bounding box center [904, 236] width 219 height 51
click at [913, 246] on p "[DATE] 5–7 PM BST" at bounding box center [904, 236] width 219 height 51
drag, startPoint x: 793, startPoint y: 221, endPoint x: 904, endPoint y: 243, distance: 113.2
click at [904, 243] on div "[DATE] 5–7 PM BST" at bounding box center [872, 239] width 284 height 58
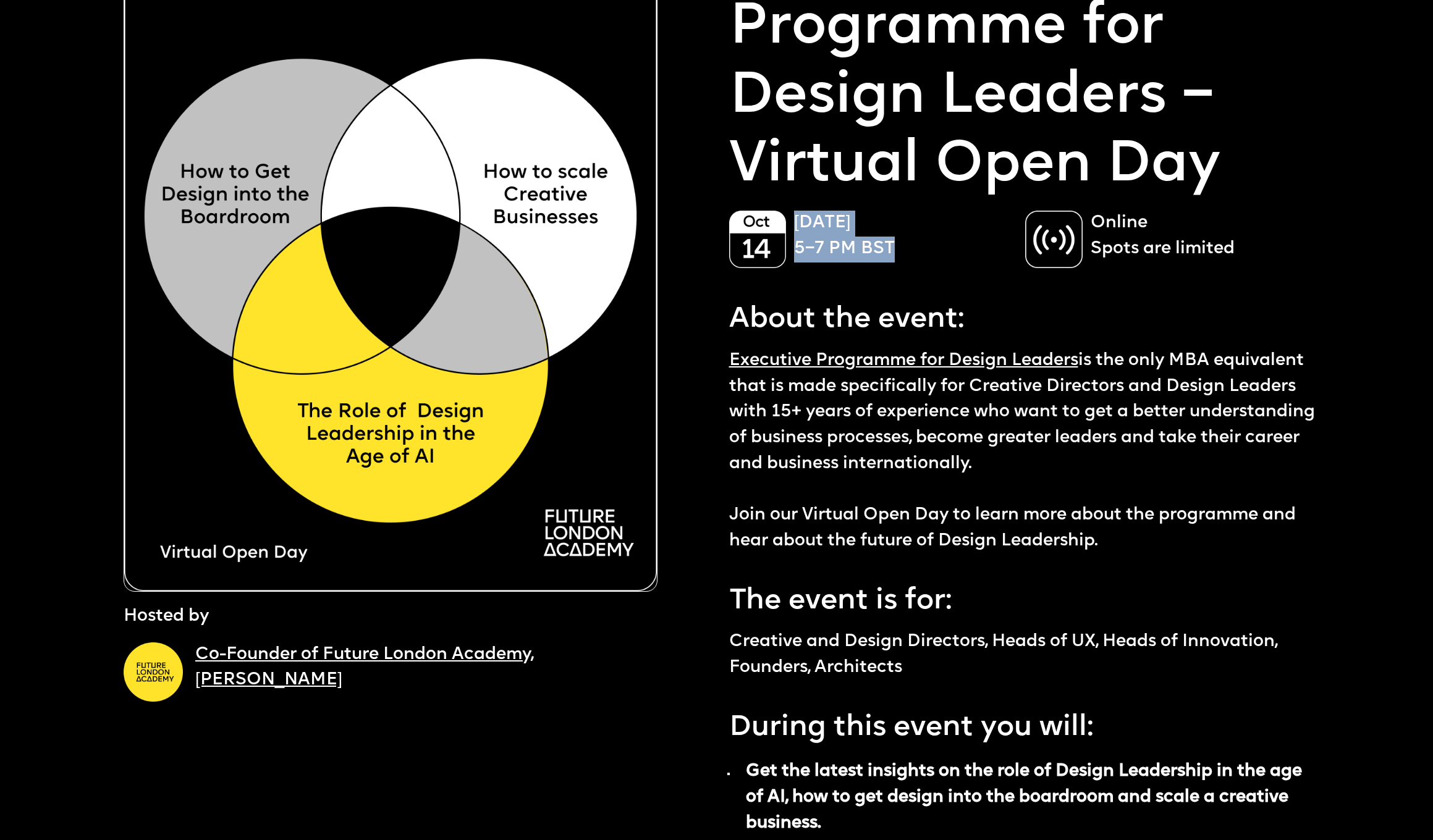
click at [904, 243] on p "[DATE] 5–7 PM BST" at bounding box center [904, 236] width 219 height 51
drag, startPoint x: 732, startPoint y: 315, endPoint x: 1074, endPoint y: 465, distance: 373.4
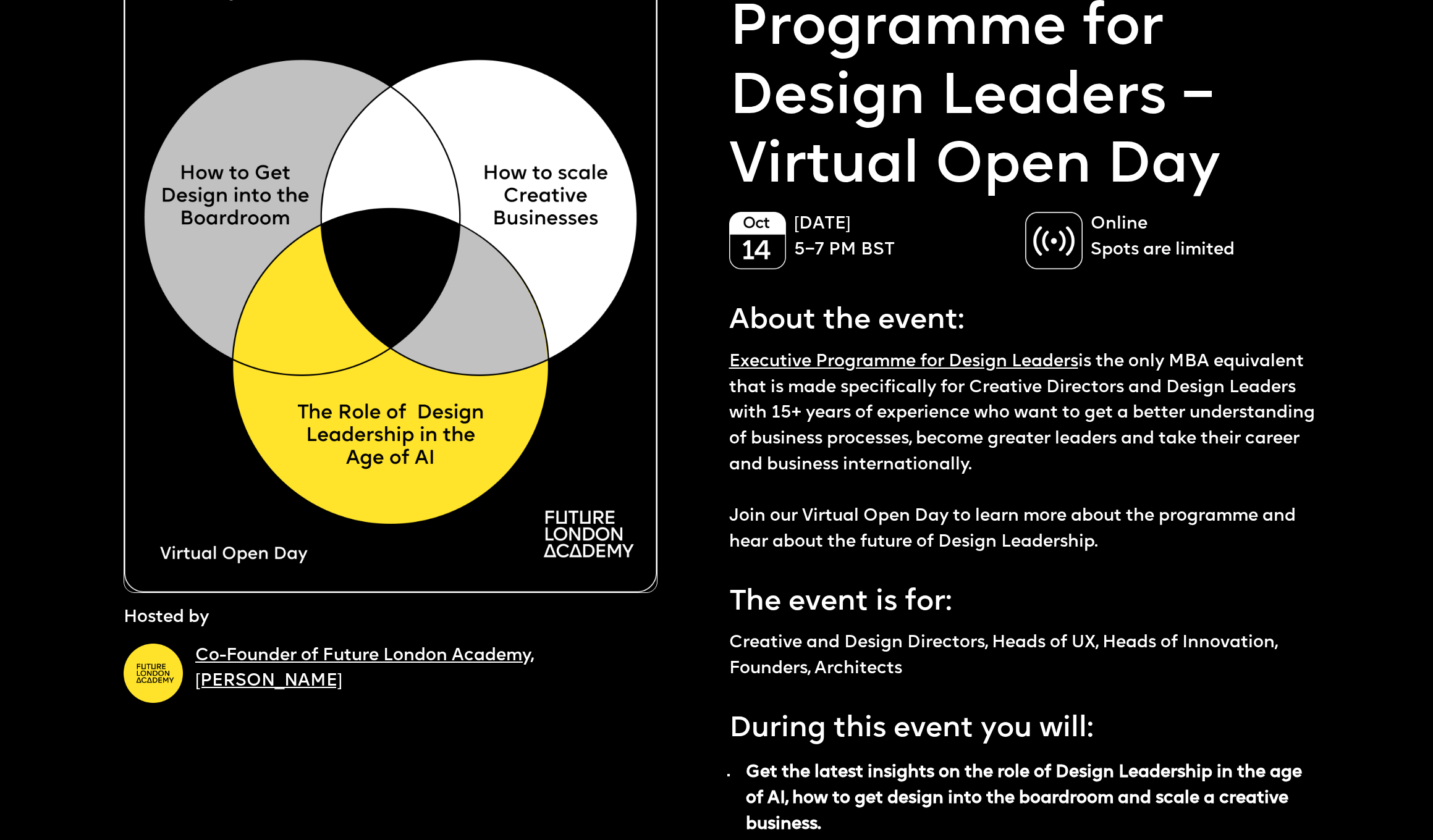
click at [1073, 465] on p "Executive Programme for Design Leaders is the only MBA equivalent that is made …" at bounding box center [1026, 452] width 593 height 206
drag, startPoint x: 1088, startPoint y: 356, endPoint x: 1239, endPoint y: 463, distance: 185.1
click at [1239, 463] on p "Executive Programme for Design Leaders is the only MBA equivalent that is made …" at bounding box center [1026, 453] width 593 height 206
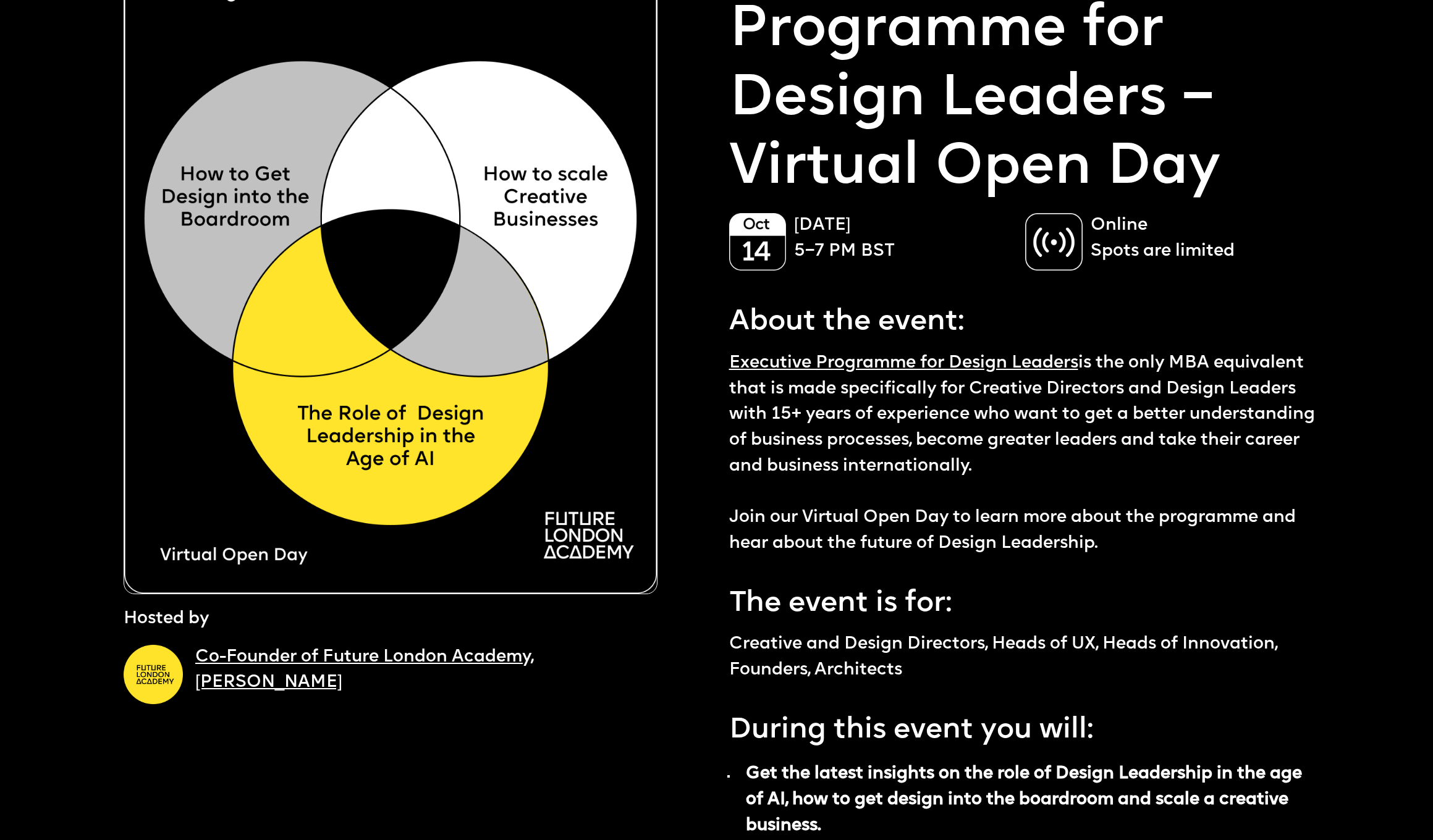
drag, startPoint x: 1239, startPoint y: 463, endPoint x: 1223, endPoint y: 461, distance: 16.1
click at [1239, 463] on p "Executive Programme for Design Leaders is the only MBA equivalent that is made …" at bounding box center [1026, 454] width 593 height 206
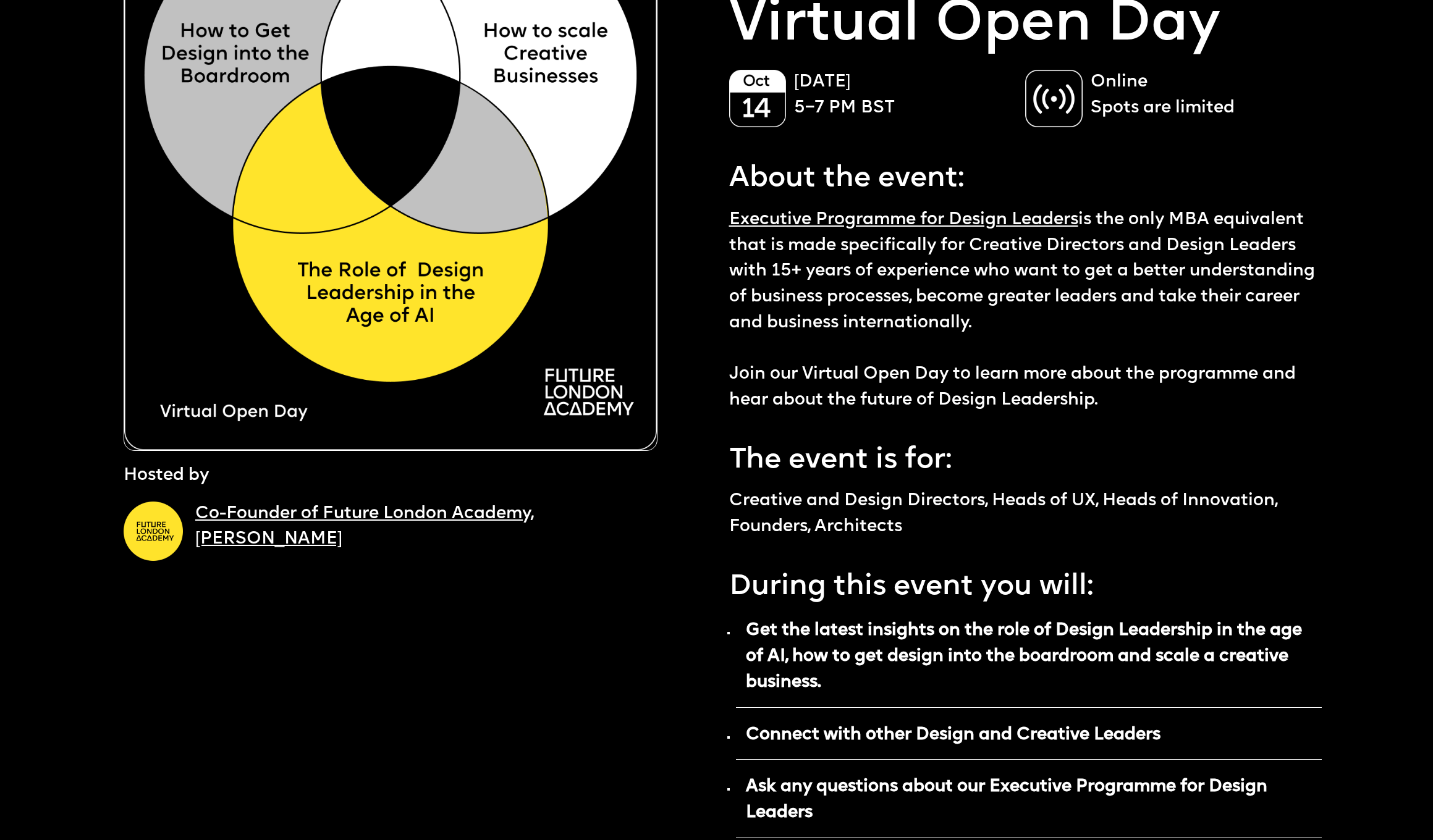
scroll to position [248, 0]
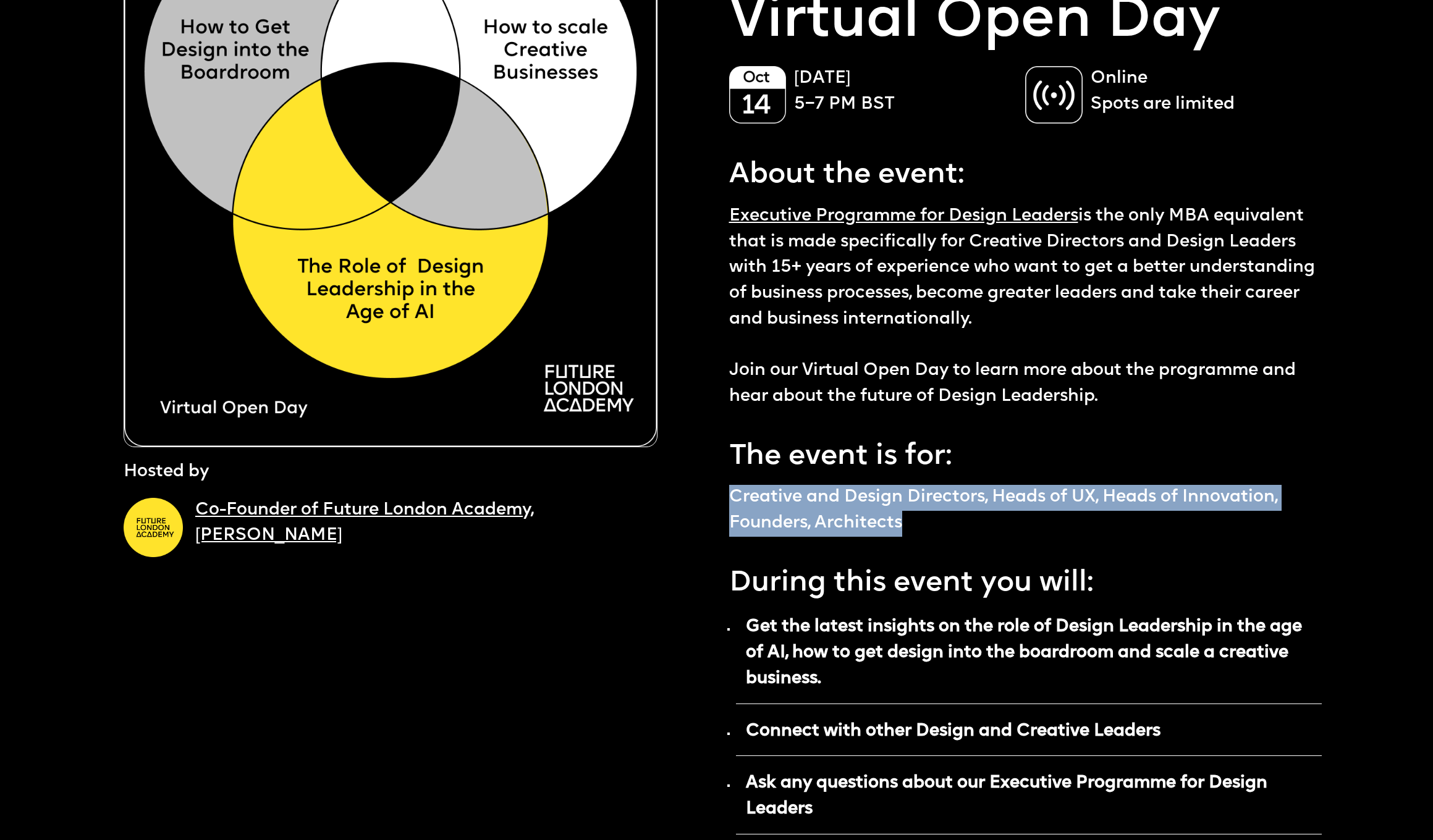
drag, startPoint x: 830, startPoint y: 498, endPoint x: 948, endPoint y: 522, distance: 120.4
click at [948, 522] on p "Creative and Design Directors, Heads of UX, Heads of Innovation, Founders, Arch…" at bounding box center [1026, 511] width 593 height 51
click at [935, 522] on p "Creative and Design Directors, Heads of UX, Heads of Innovation, Founders, Arch…" at bounding box center [1026, 511] width 593 height 51
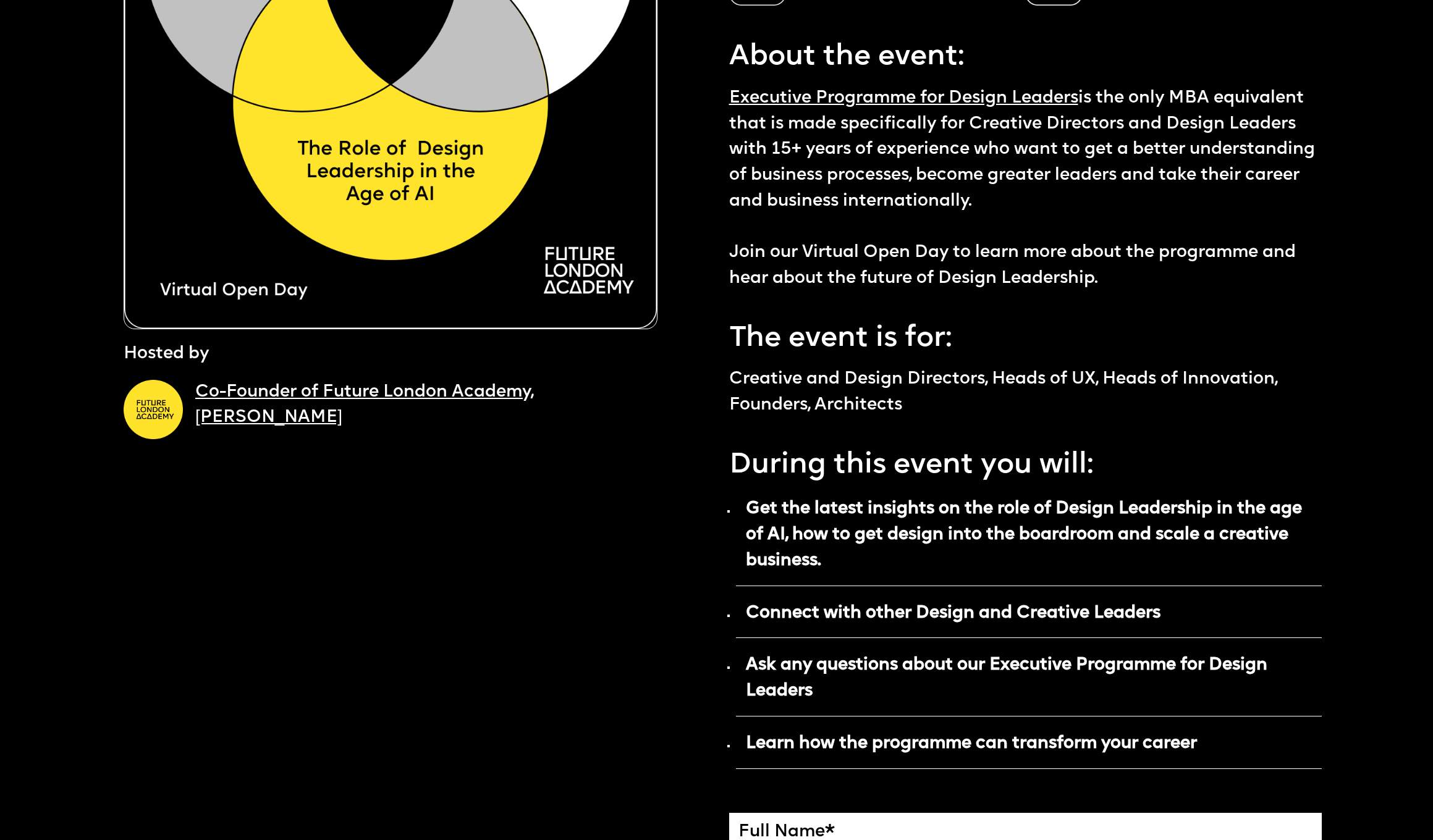
scroll to position [431, 0]
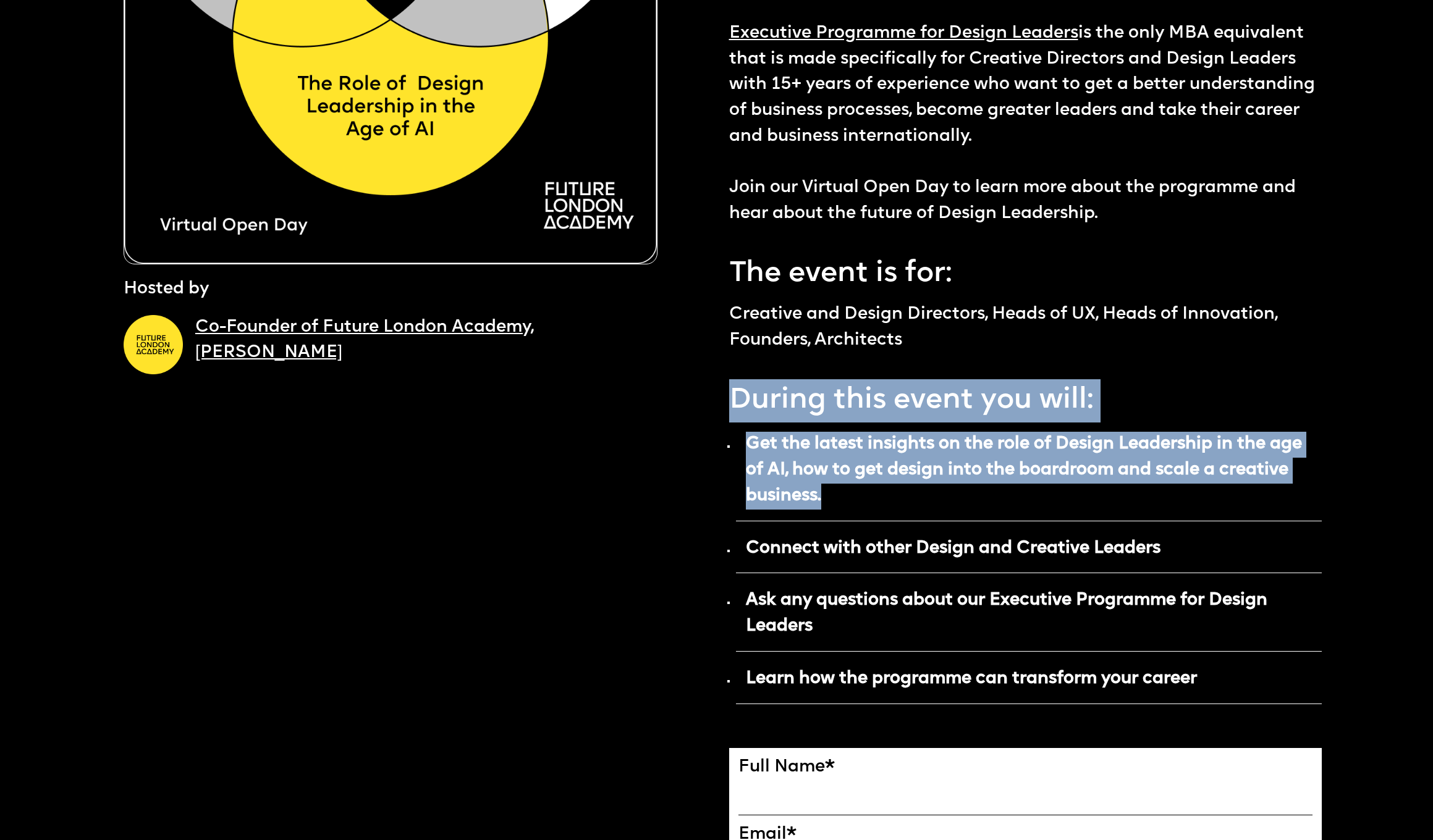
drag, startPoint x: 727, startPoint y: 385, endPoint x: 931, endPoint y: 482, distance: 225.9
click at [931, 482] on div "Hosted by Co-Founder of Future London Academy, [PERSON_NAME] Reserve the spot E…" at bounding box center [723, 841] width 1198 height 2512
click at [928, 487] on p "Get the latest insights on the role of Design Leadership in the age of AI, how …" at bounding box center [1029, 474] width 587 height 92
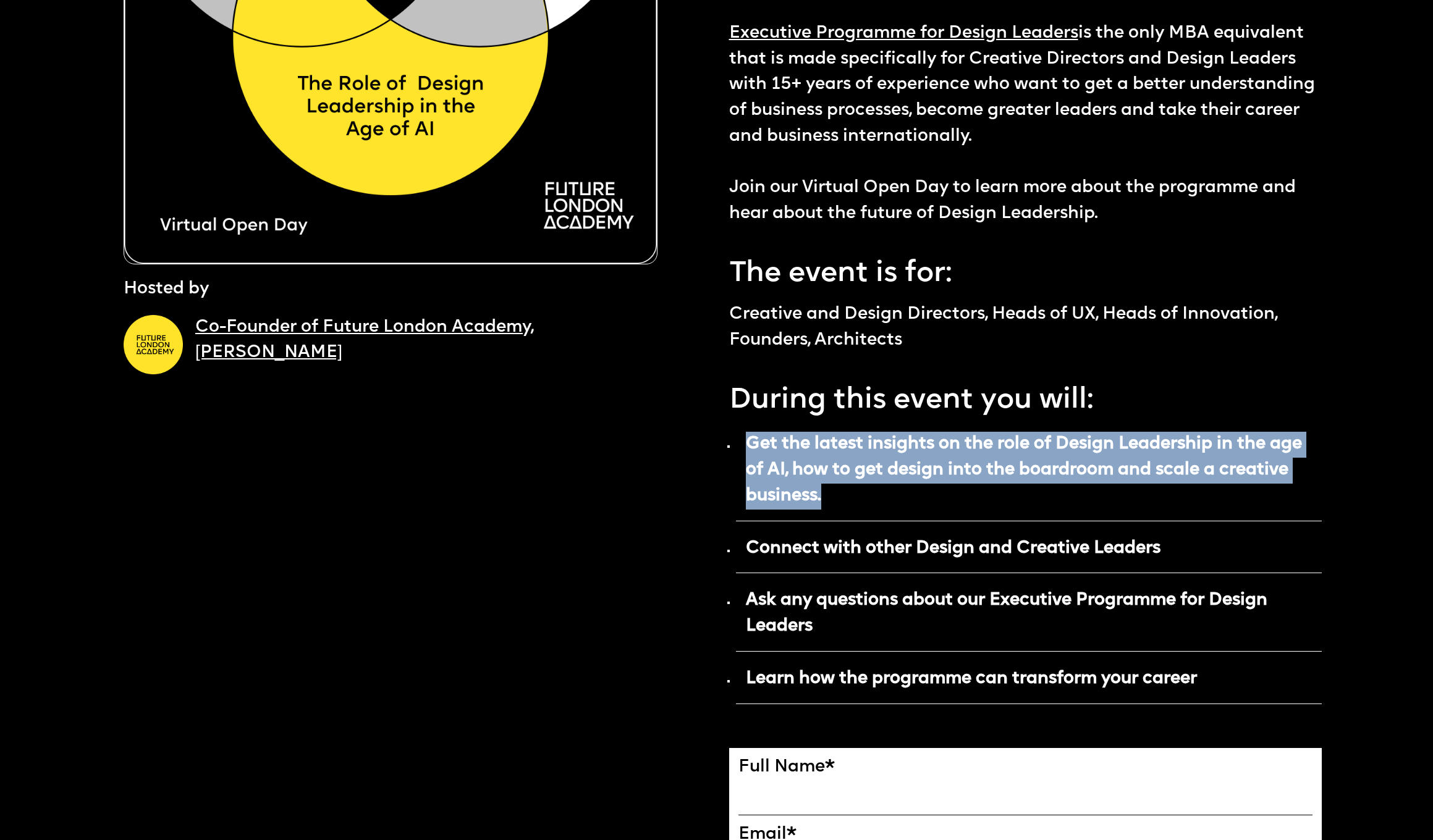
drag, startPoint x: 800, startPoint y: 438, endPoint x: 964, endPoint y: 484, distance: 170.3
click at [964, 484] on p "Get the latest insights on the role of Design Leadership in the age of AI, how …" at bounding box center [1029, 474] width 587 height 92
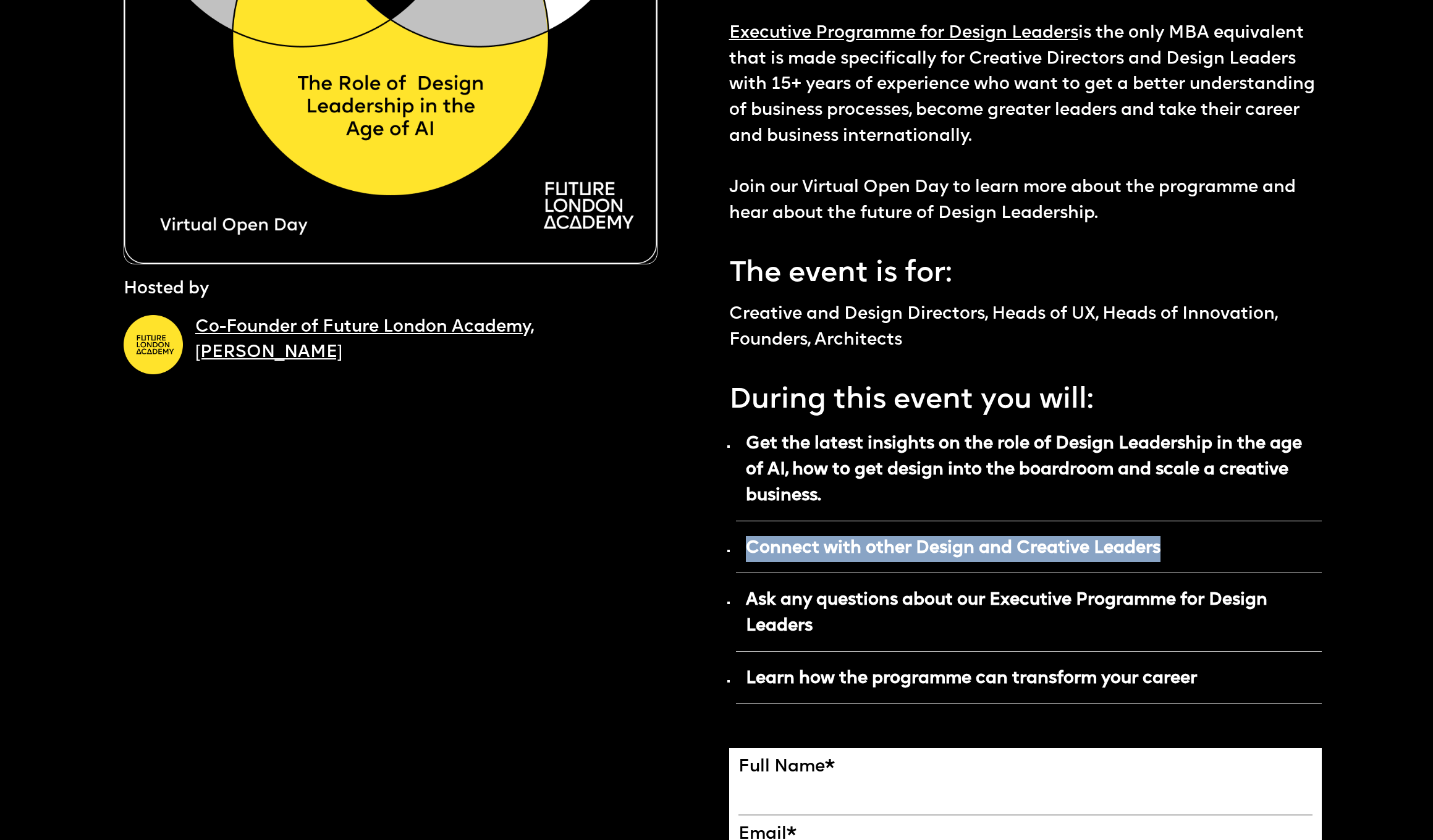
drag, startPoint x: 745, startPoint y: 538, endPoint x: 1190, endPoint y: 538, distance: 445.0
click at [1190, 538] on p "Connect with other Design and Creative Leaders" at bounding box center [1029, 554] width 587 height 41
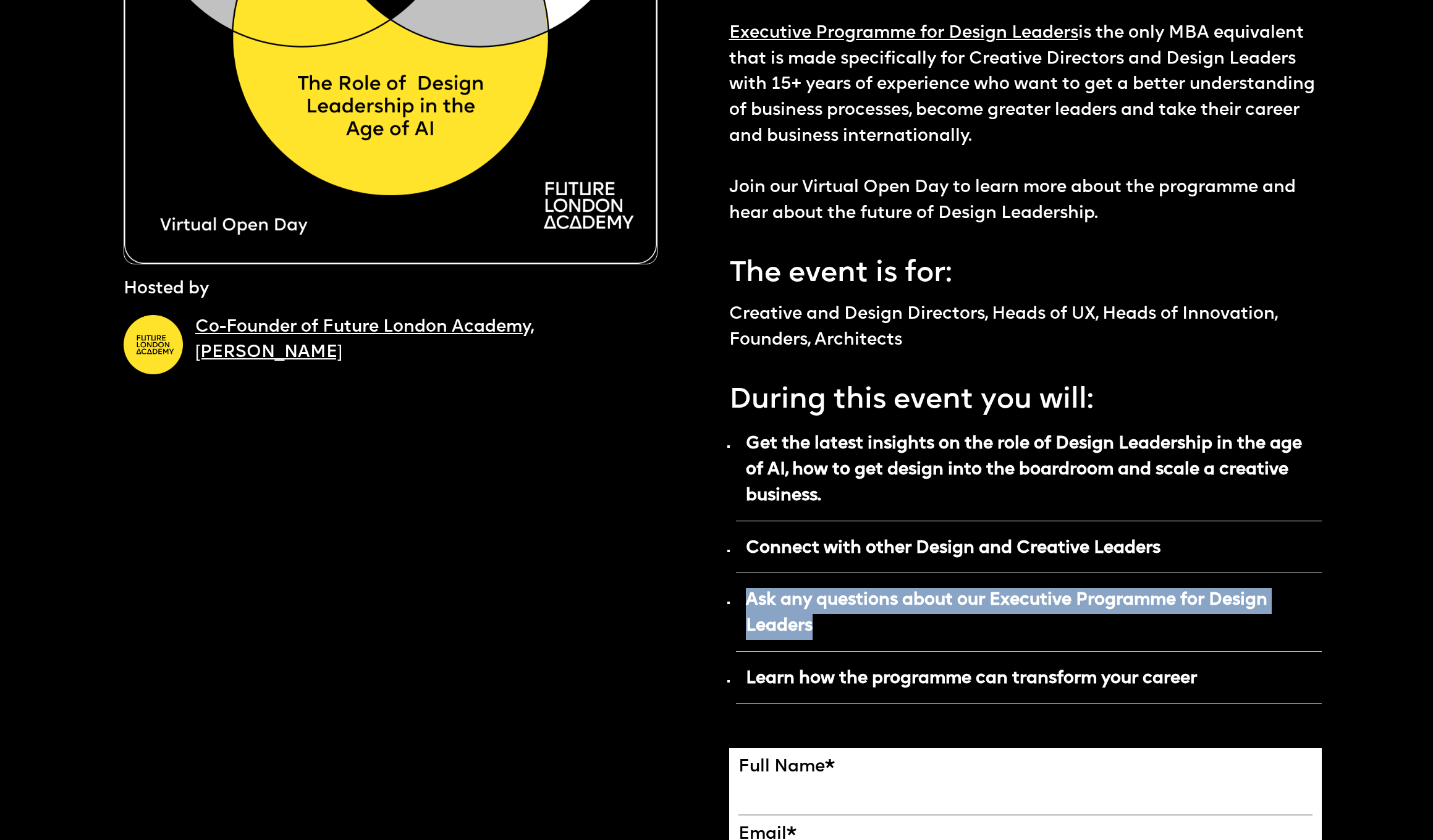
drag, startPoint x: 741, startPoint y: 587, endPoint x: 866, endPoint y: 616, distance: 128.3
click at [866, 616] on p "Ask any questions about our Executive Programme for Design Leaders" at bounding box center [1029, 618] width 587 height 66
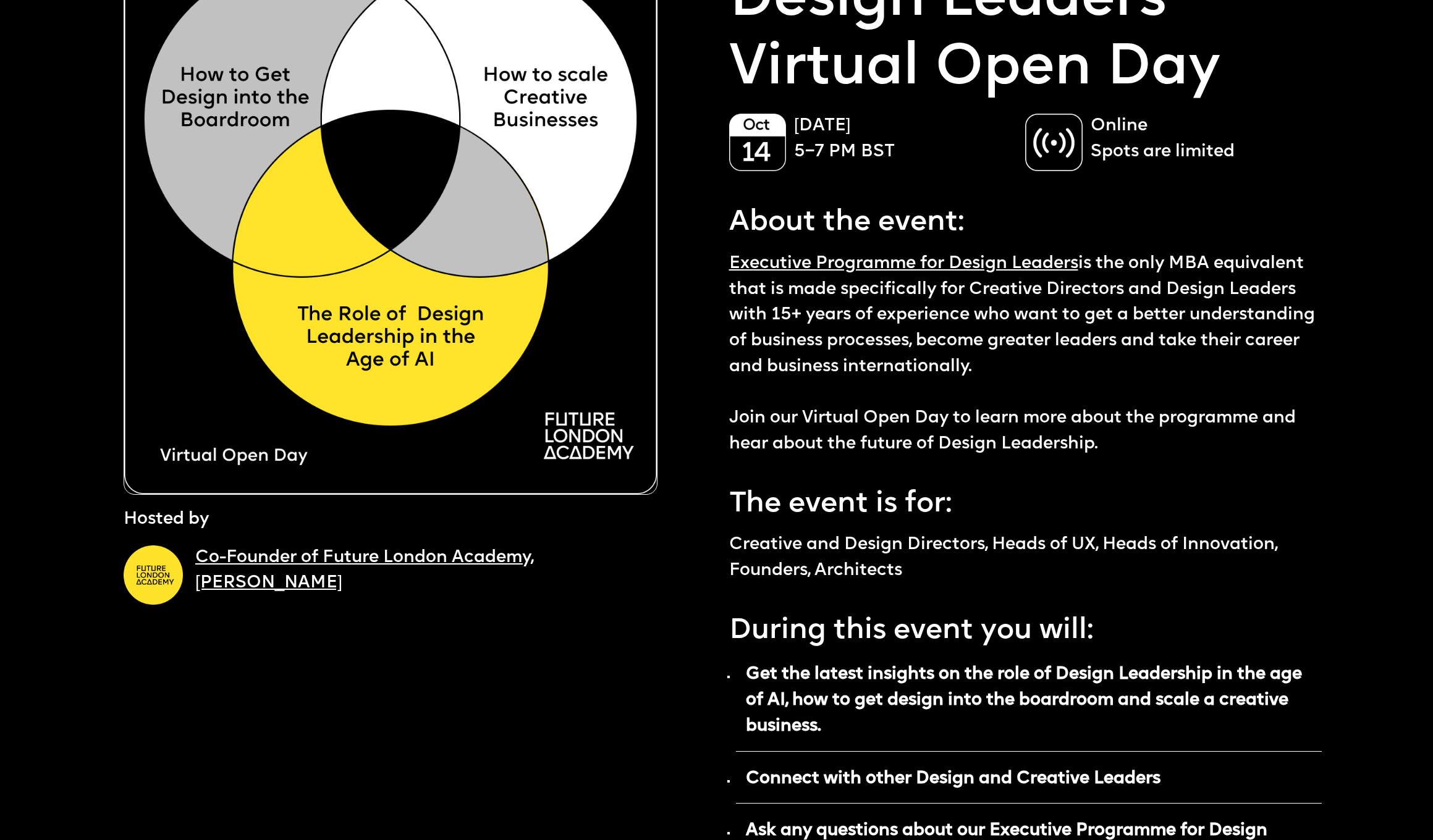
scroll to position [202, 0]
click at [754, 132] on img at bounding box center [758, 142] width 58 height 58
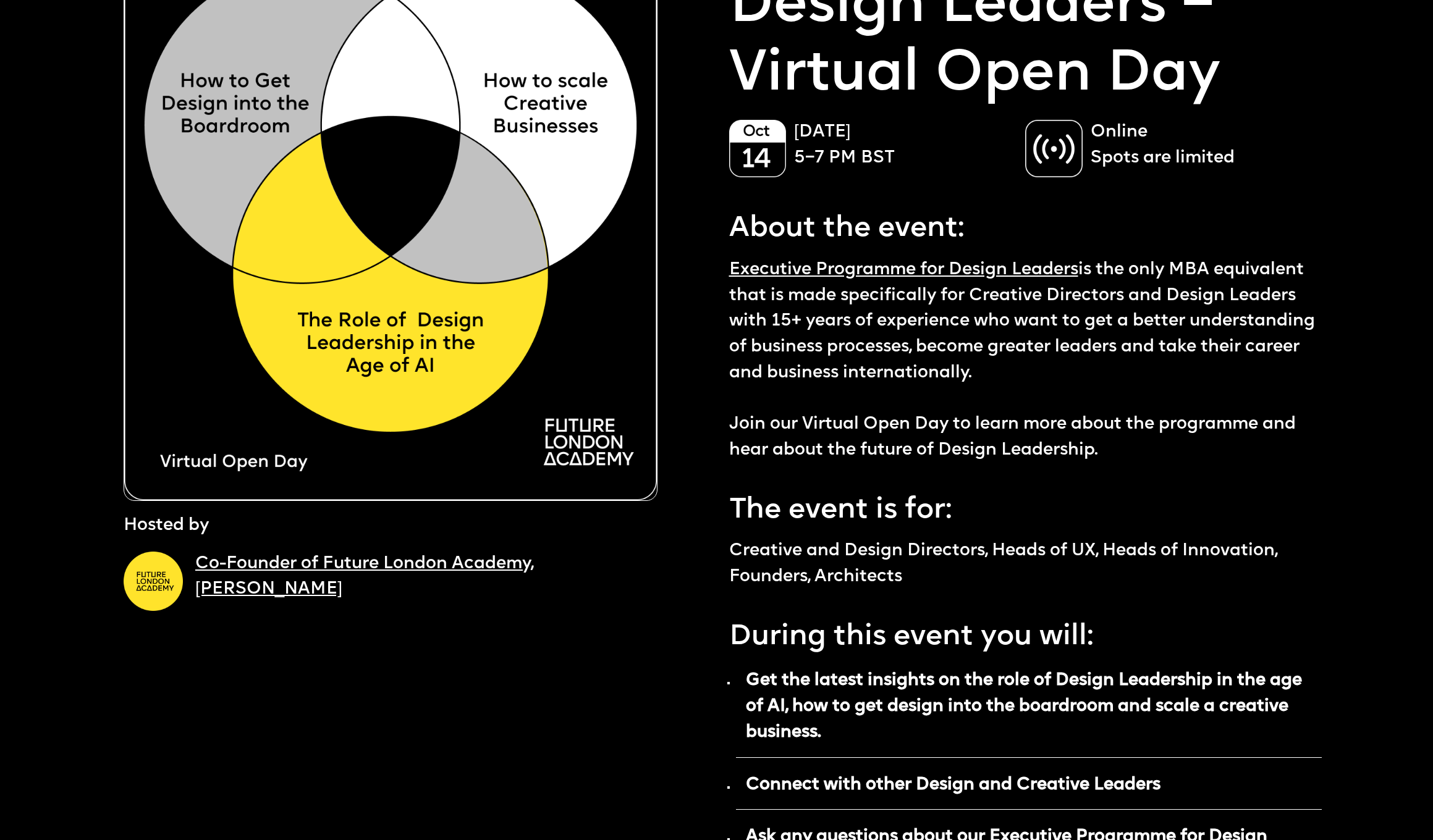
scroll to position [192, 0]
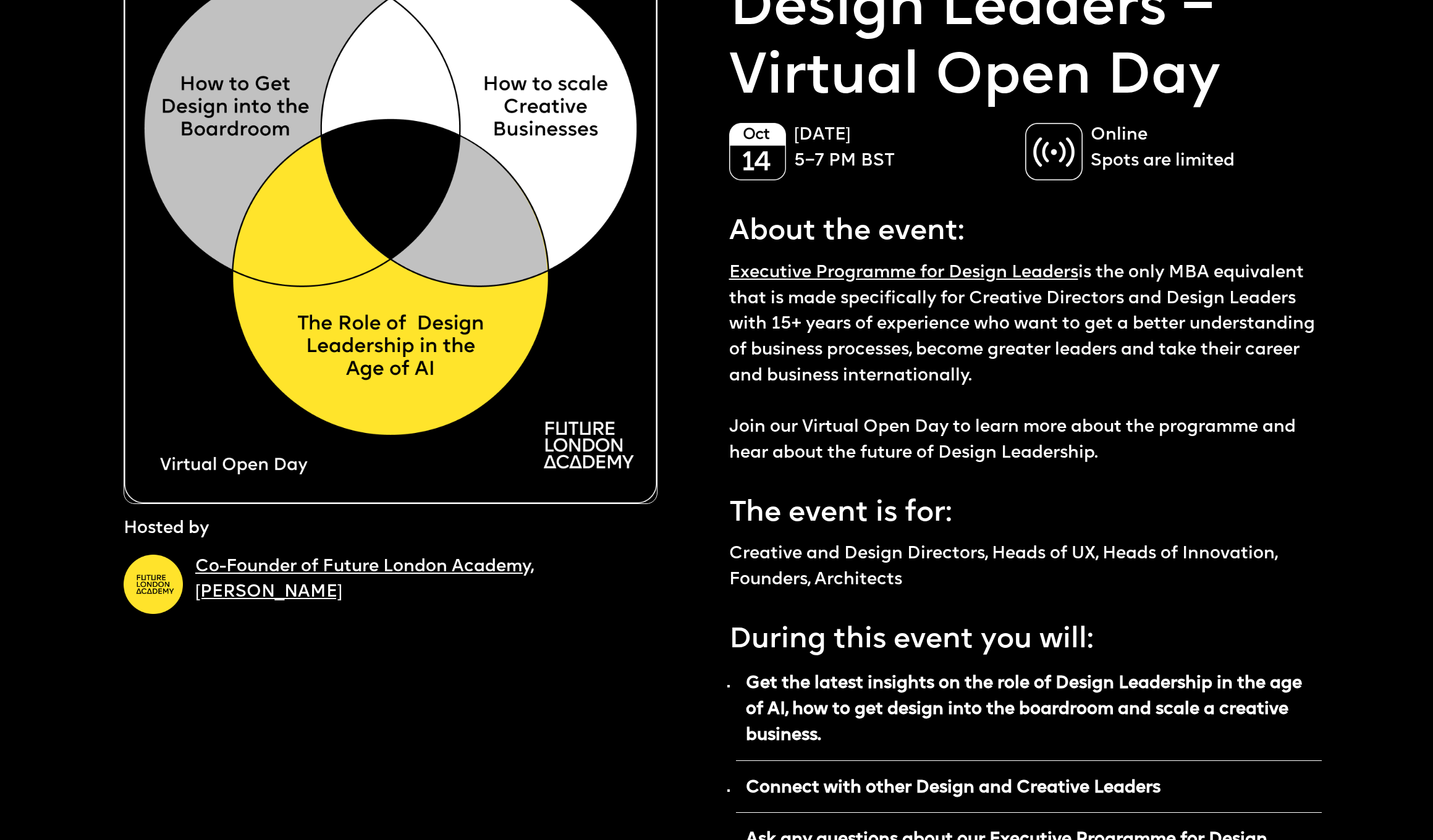
scroll to position [192, 0]
drag, startPoint x: 731, startPoint y: 296, endPoint x: 993, endPoint y: 371, distance: 272.5
click at [993, 371] on p "Executive Programme for Design Leaders is the only MBA equivalent that is made …" at bounding box center [1026, 363] width 593 height 206
drag, startPoint x: 993, startPoint y: 371, endPoint x: 1004, endPoint y: 356, distance: 18.6
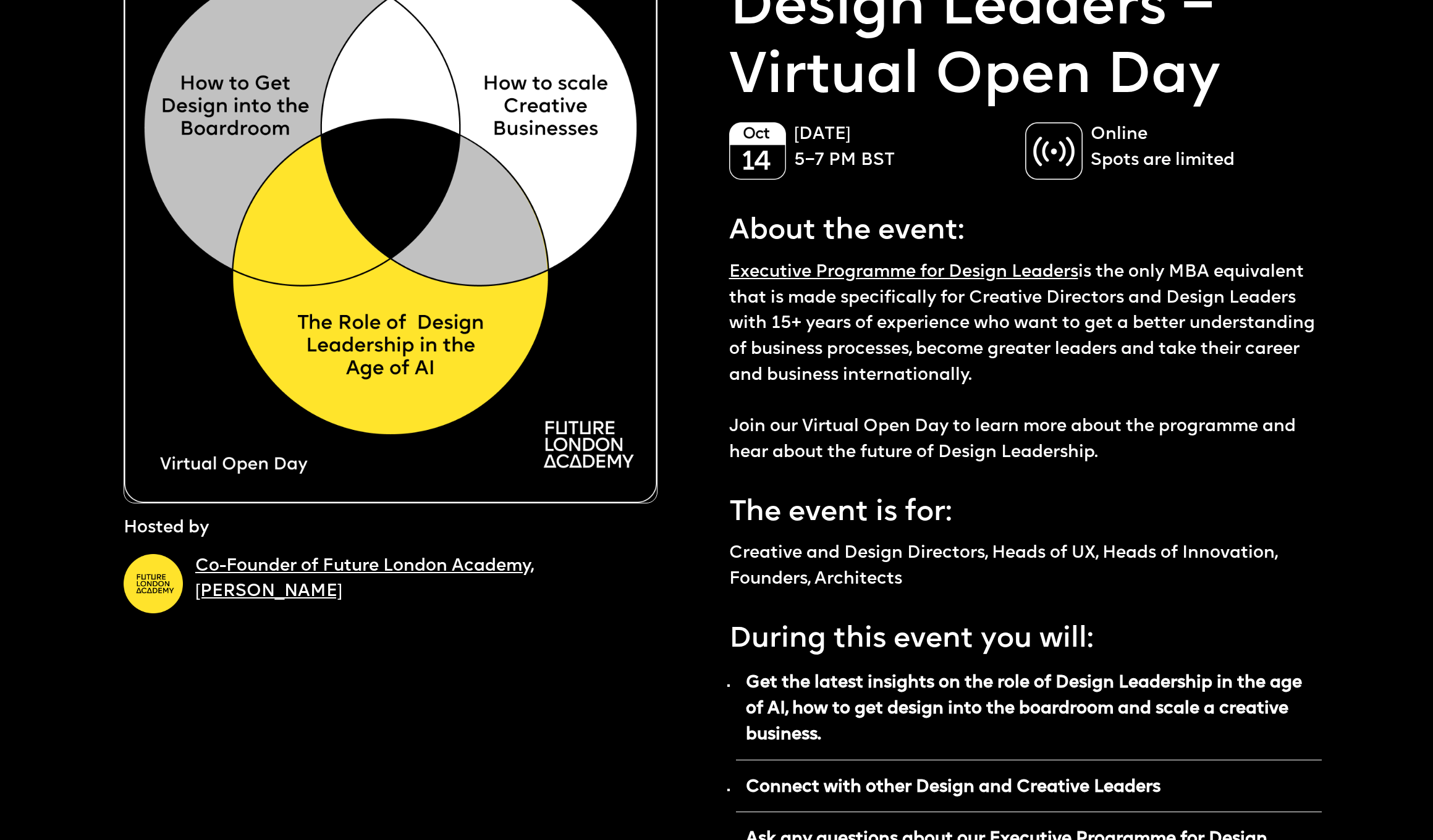
click at [993, 371] on p "Executive Programme for Design Leaders is the only MBA equivalent that is made …" at bounding box center [1026, 363] width 593 height 206
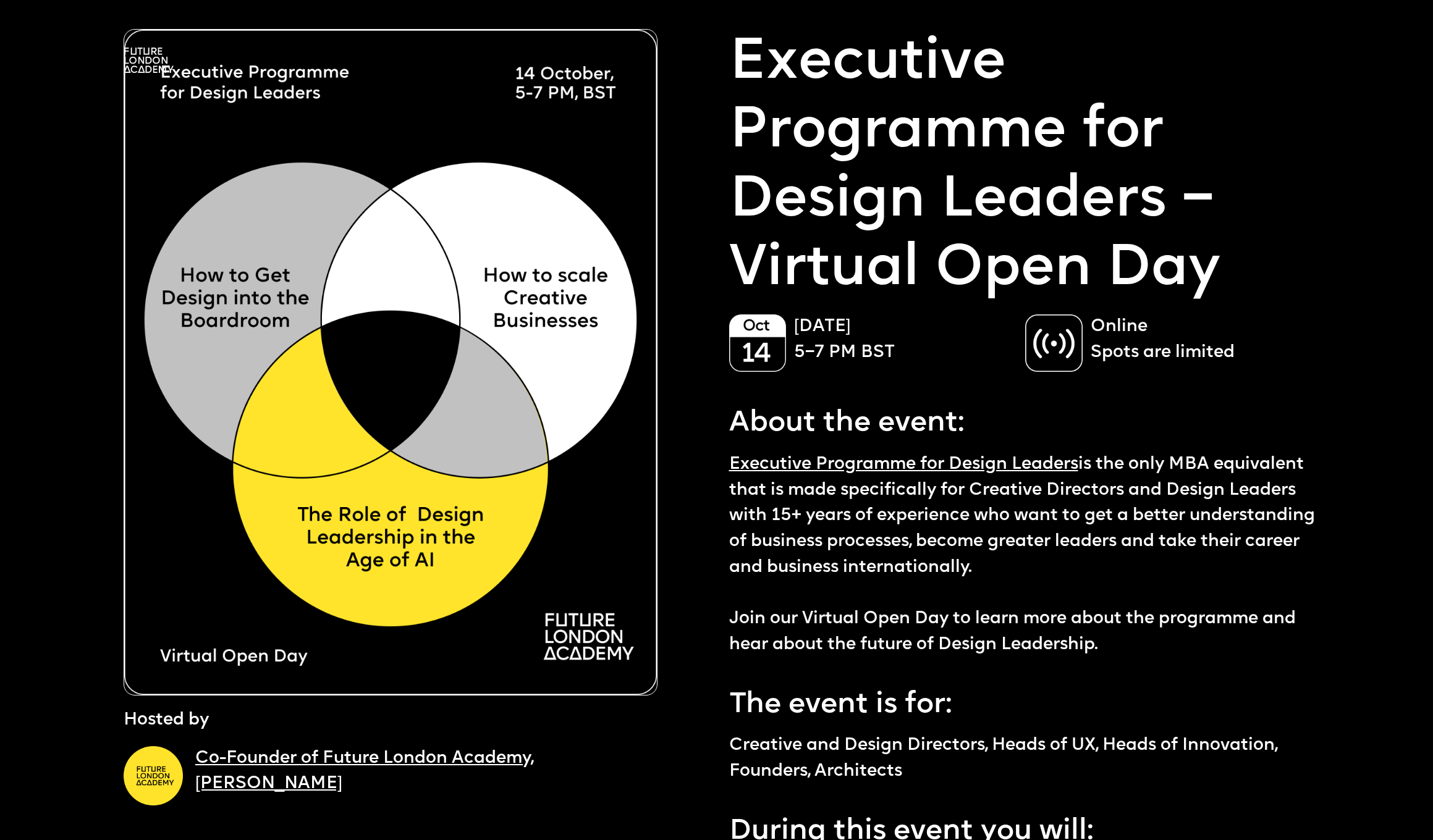
scroll to position [0, 0]
drag, startPoint x: 793, startPoint y: 321, endPoint x: 905, endPoint y: 353, distance: 116.5
click at [905, 353] on div "[DATE] 5–7 PM BST" at bounding box center [872, 343] width 284 height 58
click at [905, 353] on p "[DATE] 5–7 PM BST" at bounding box center [904, 340] width 219 height 51
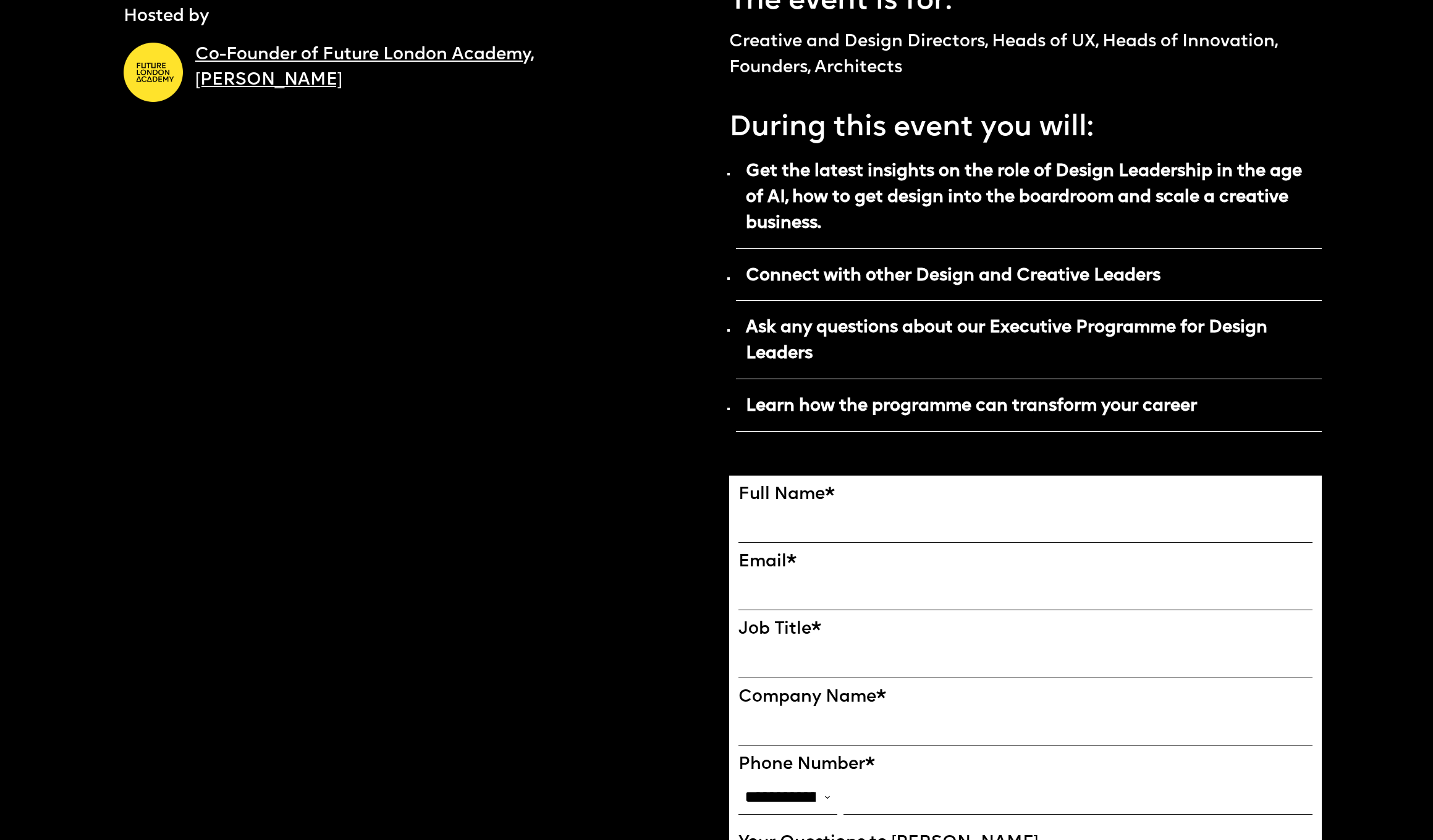
scroll to position [839, 0]
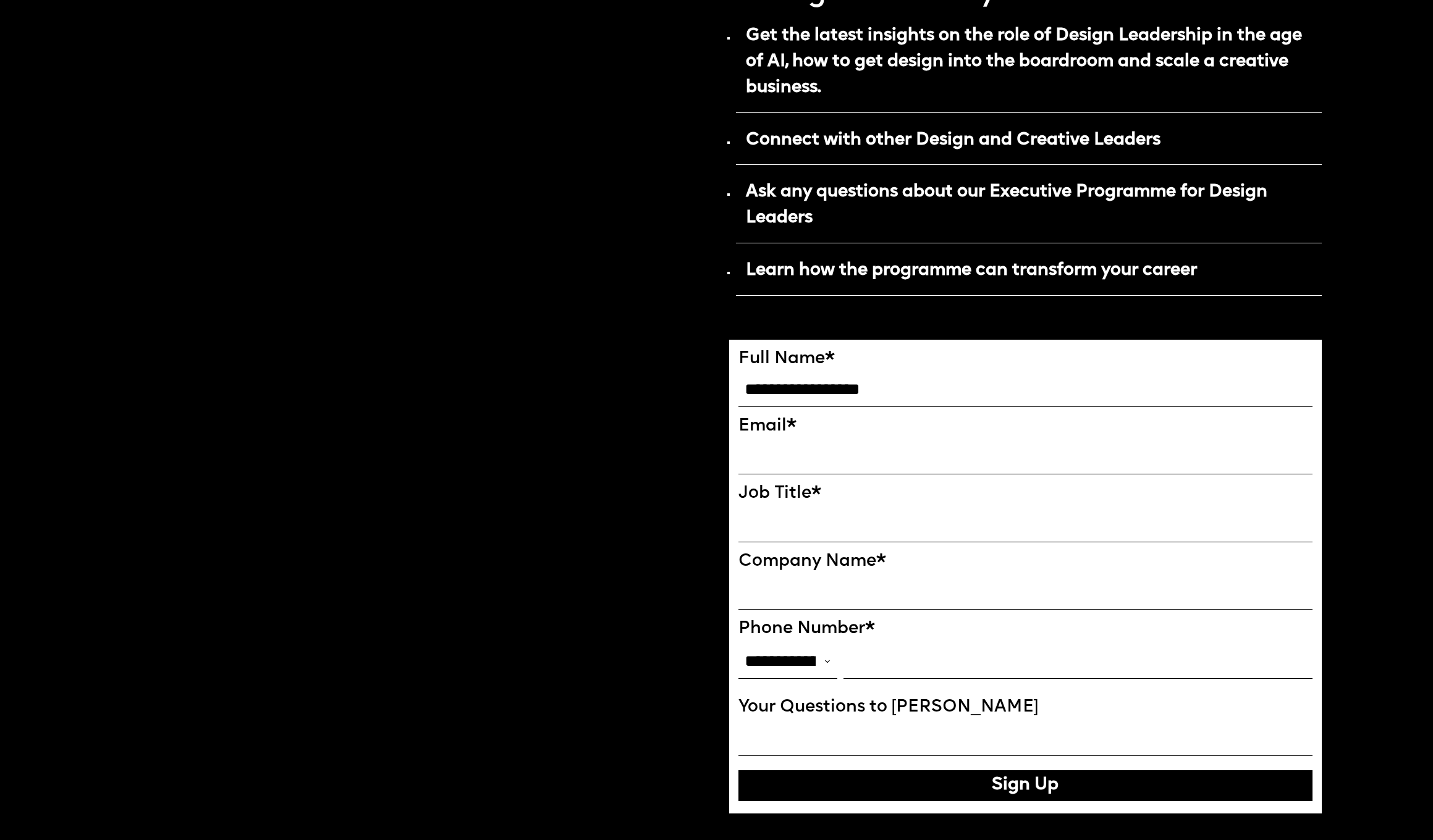
type input "**********"
click at [916, 423] on label "Email *" at bounding box center [1026, 426] width 575 height 20
click at [916, 440] on input "EMAIL*" at bounding box center [1026, 457] width 575 height 34
click at [1007, 446] on input "EMAIL*" at bounding box center [1026, 457] width 575 height 34
click at [937, 464] on div at bounding box center [1026, 459] width 575 height 38
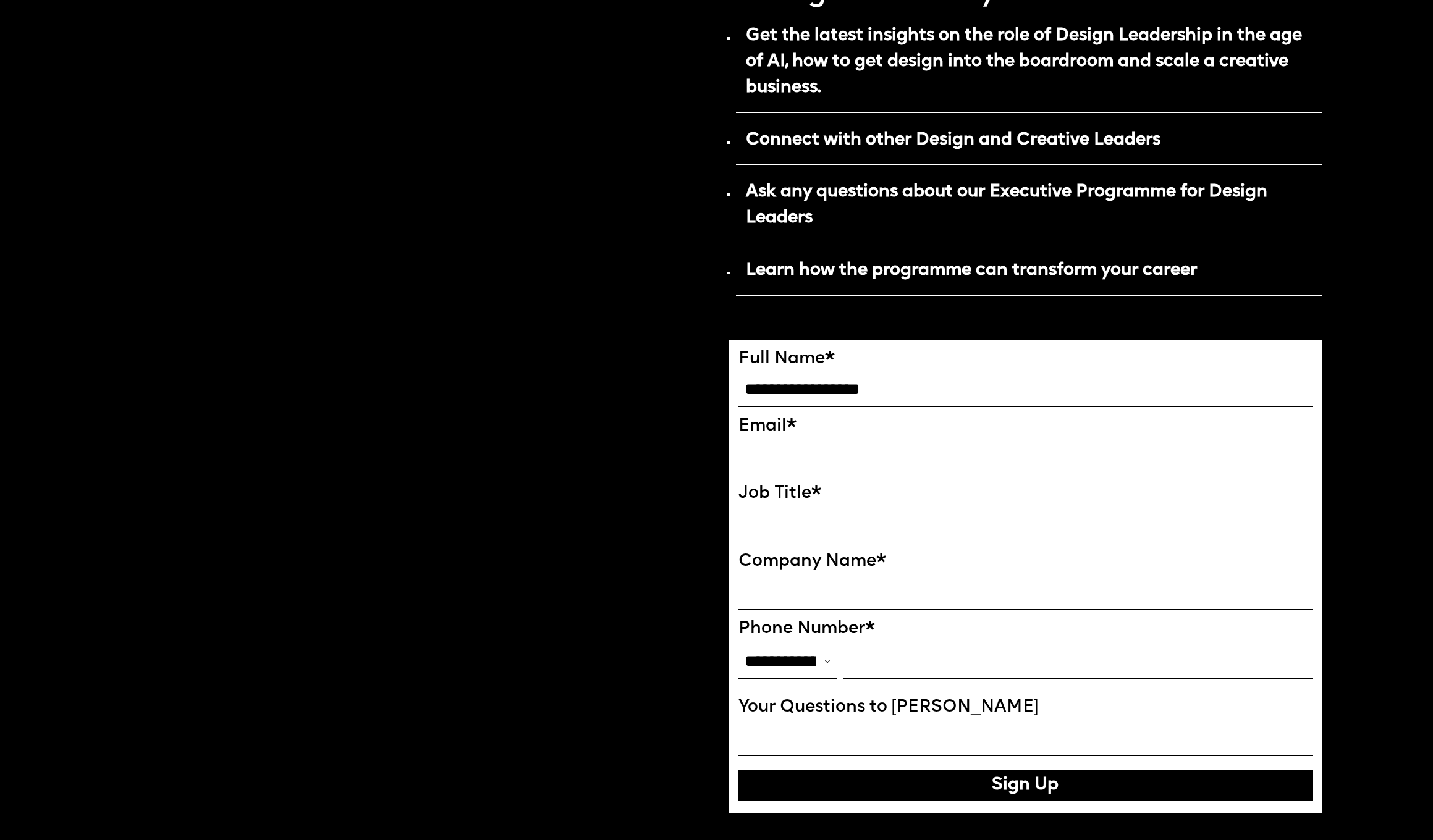
click at [930, 455] on input "EMAIL*" at bounding box center [1026, 457] width 575 height 34
click at [915, 453] on input "EMAIL*" at bounding box center [1026, 457] width 575 height 34
type input "**********"
drag, startPoint x: 751, startPoint y: 578, endPoint x: 740, endPoint y: 577, distance: 11.0
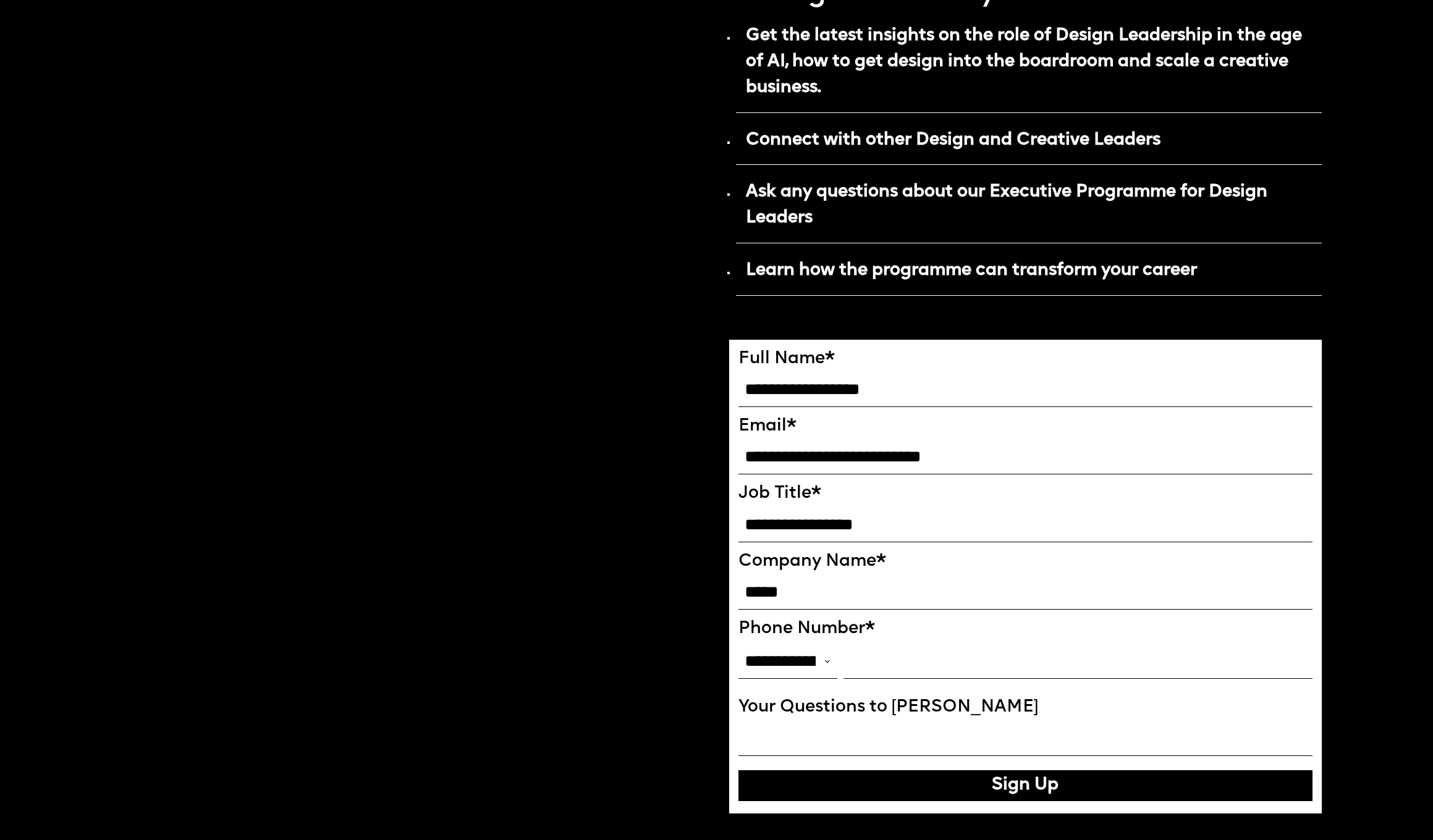
click at [740, 577] on input "*****" at bounding box center [1026, 592] width 575 height 34
type input "*****"
select select "***"
click at [849, 644] on input "*********" at bounding box center [1078, 661] width 469 height 34
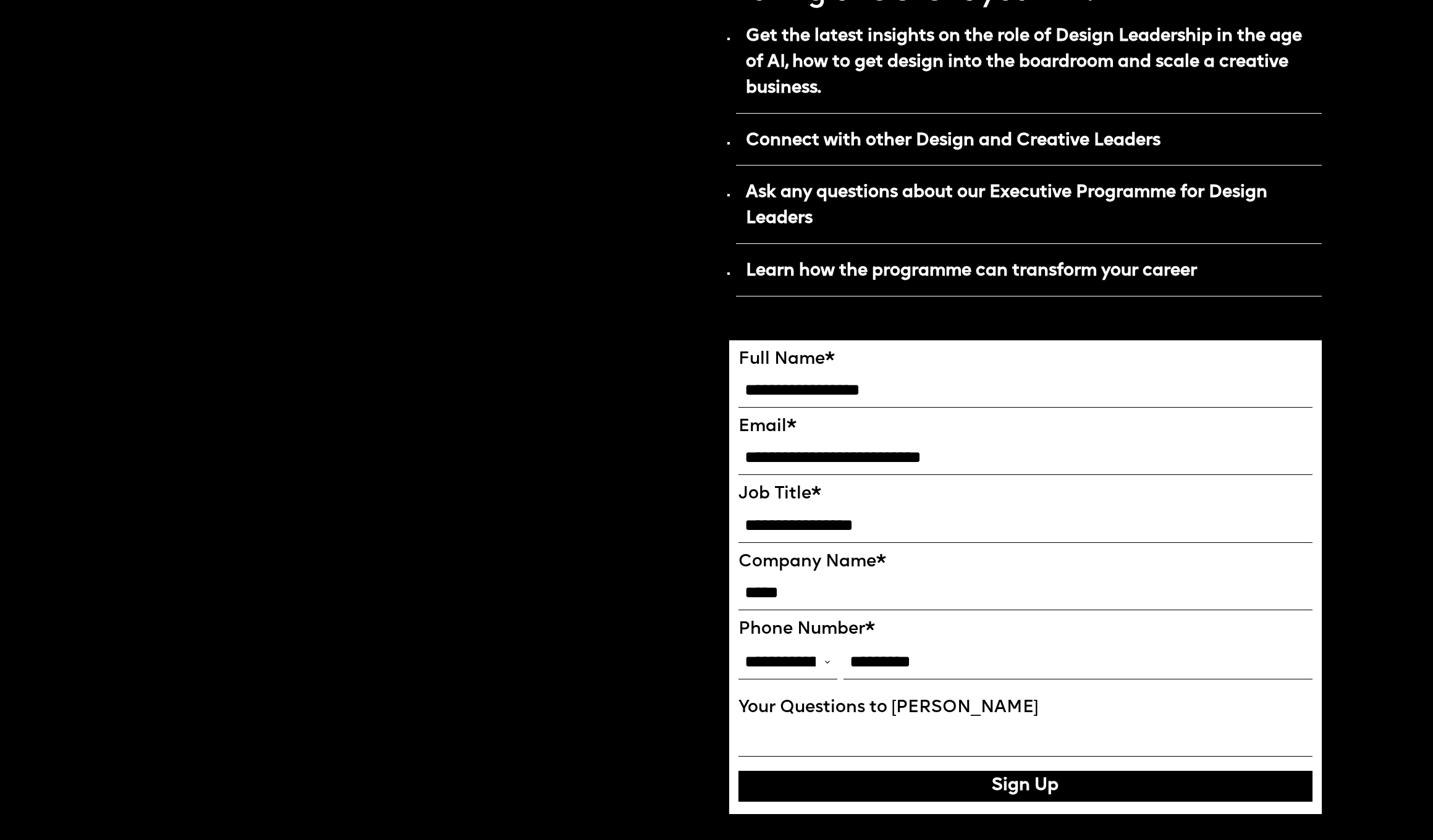
type input "*********"
click at [831, 722] on input "Your Questions to Ekaterina" at bounding box center [1026, 739] width 575 height 34
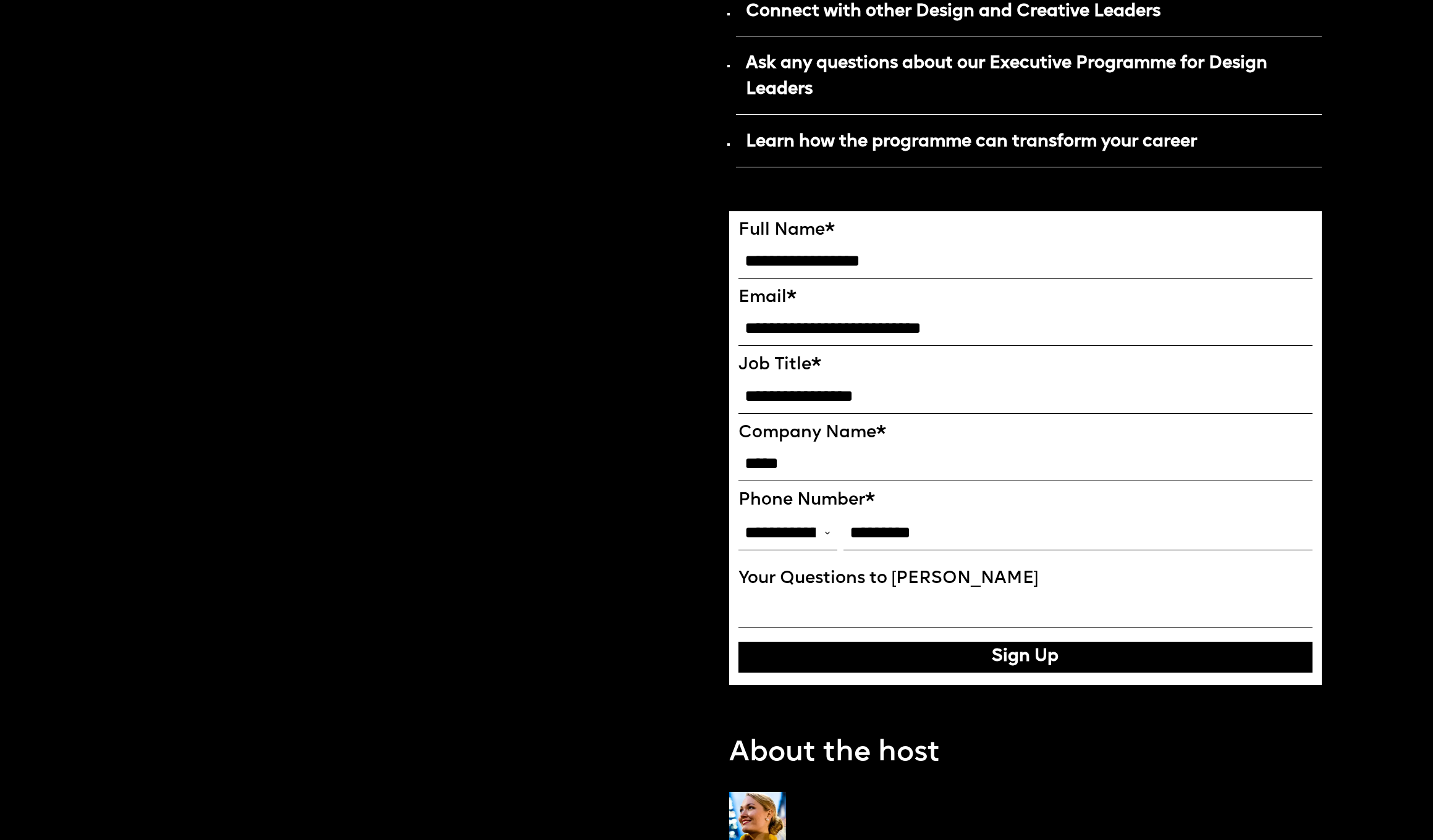
drag, startPoint x: 741, startPoint y: 565, endPoint x: 1042, endPoint y: 568, distance: 301.0
click at [1042, 569] on label "Your Questions to Ekaterina" at bounding box center [1026, 579] width 575 height 20
click at [1042, 593] on input "Your Questions to Ekaterina" at bounding box center [1026, 610] width 575 height 34
click at [1042, 569] on label "Your Questions to Ekaterina" at bounding box center [1026, 579] width 575 height 20
click at [1042, 593] on input "Your Questions to Ekaterina" at bounding box center [1026, 610] width 575 height 34
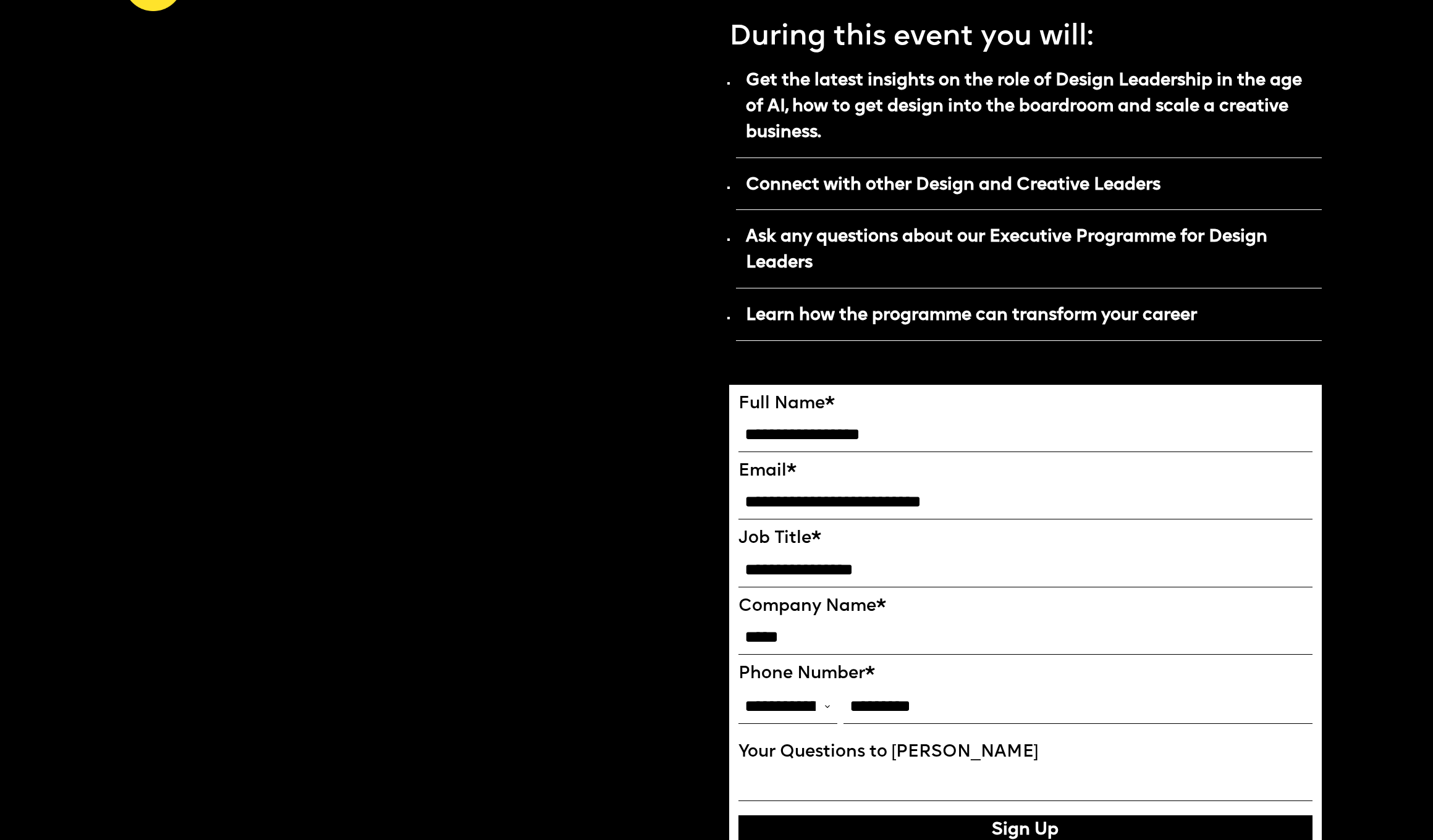
scroll to position [851, 0]
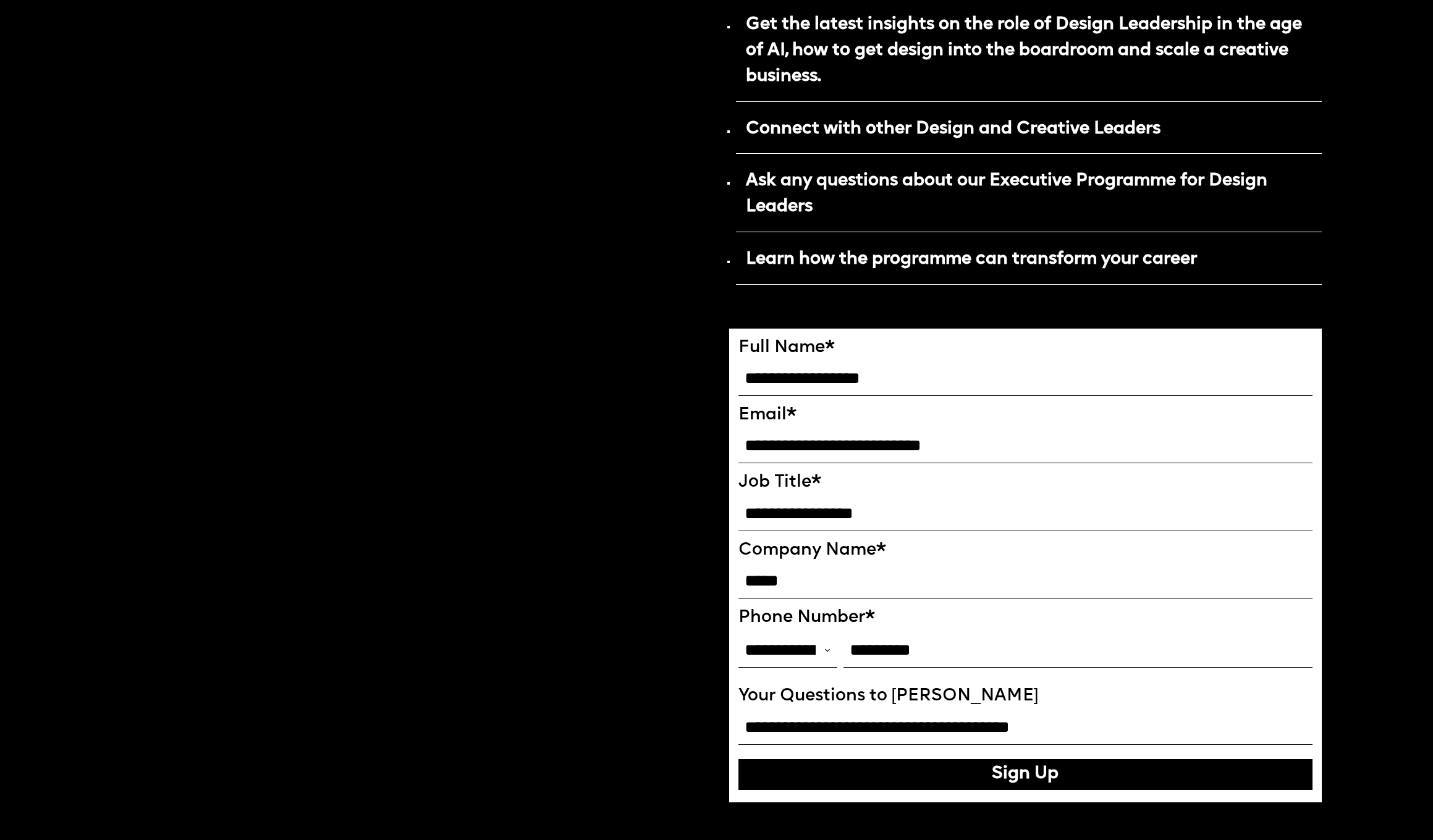
type input "**********"
drag, startPoint x: 1126, startPoint y: 724, endPoint x: 690, endPoint y: 716, distance: 436.1
click at [690, 716] on div "Hosted by Co-Founder of Future London Academy, Ekaterina Solomeina Reserve the …" at bounding box center [723, 422] width 1198 height 2512
paste input "**********"
click at [1292, 712] on input "**********" at bounding box center [1026, 727] width 575 height 34
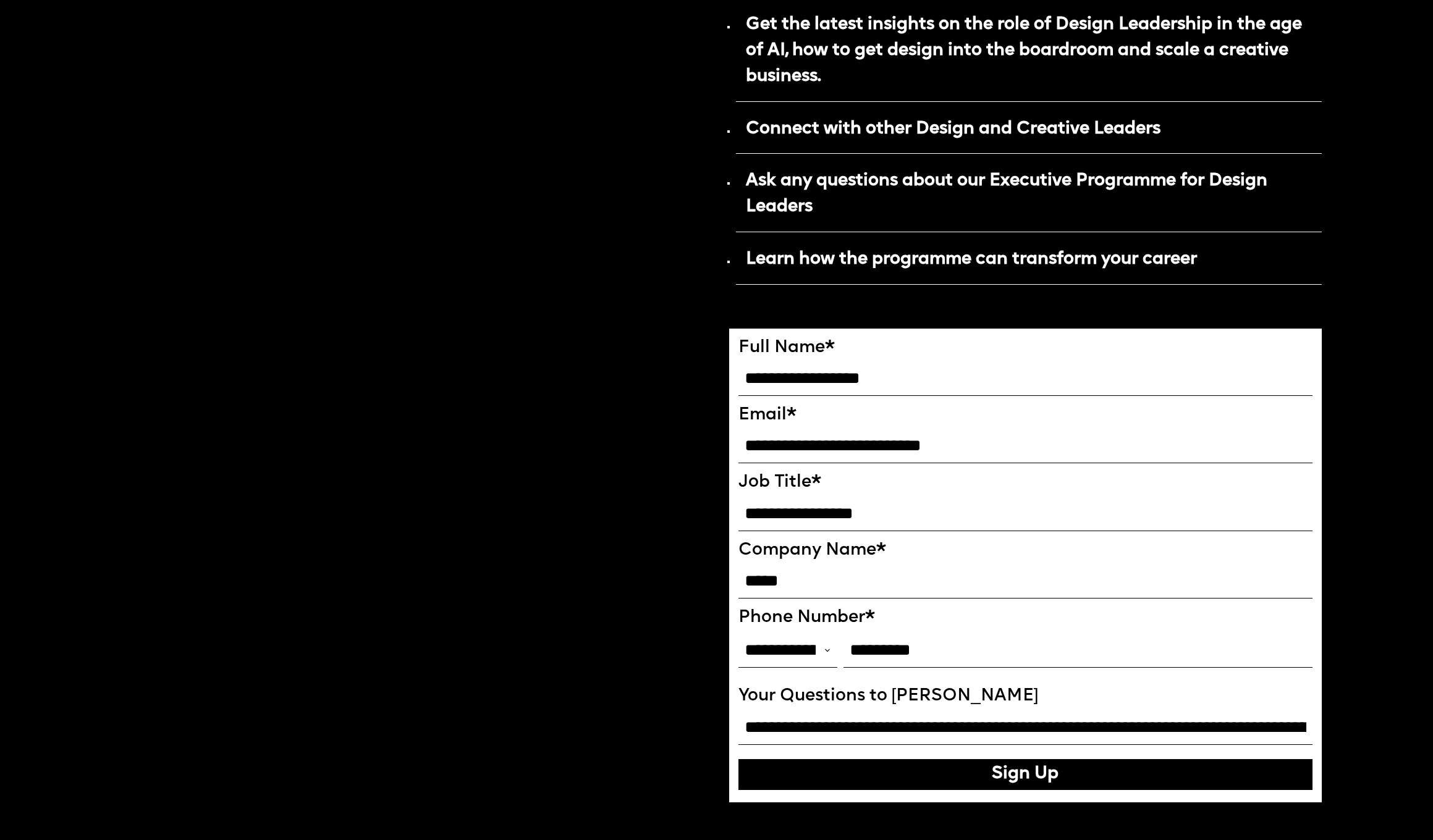
click at [1297, 712] on input "**********" at bounding box center [1026, 727] width 575 height 34
type input "**********"
click at [1133, 759] on button "Sign Up" at bounding box center [1026, 774] width 575 height 31
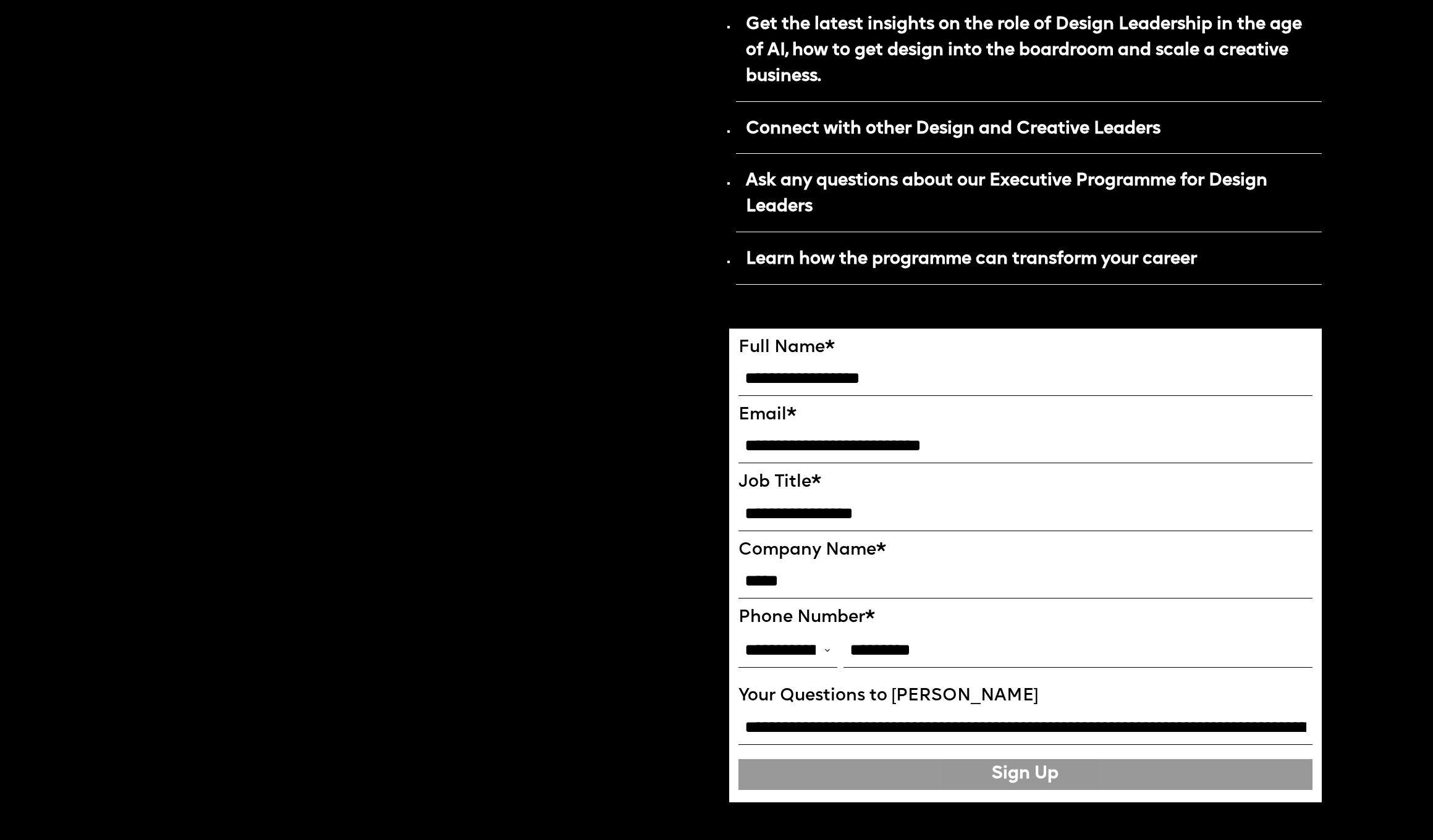
type input "**********"
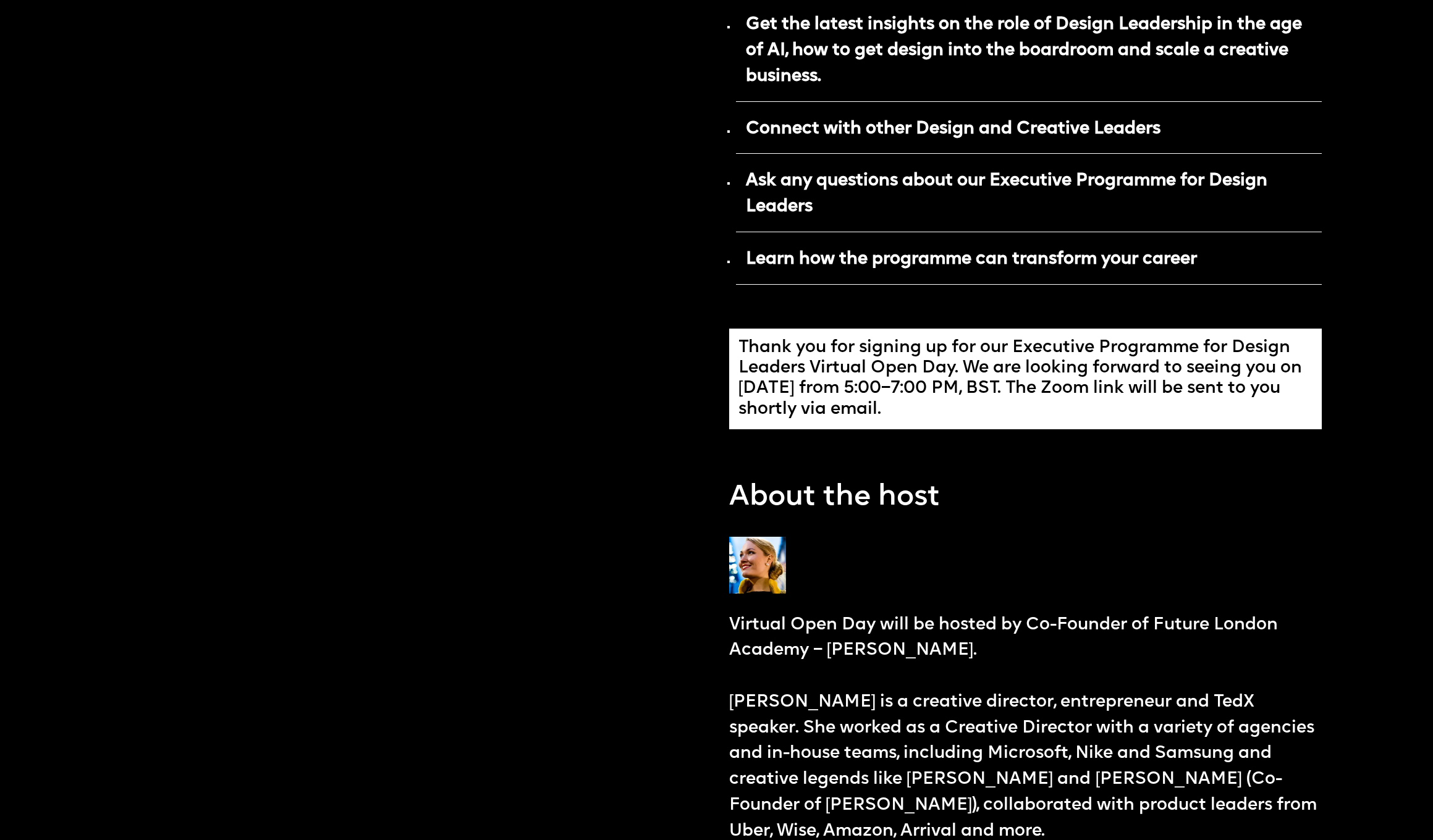
drag, startPoint x: 745, startPoint y: 334, endPoint x: 977, endPoint y: 403, distance: 242.0
click at [977, 403] on div "Thank you for signing up for our Executive Programme for Design Leaders Virtual…" at bounding box center [1026, 380] width 575 height 83
drag, startPoint x: 961, startPoint y: 353, endPoint x: 1167, endPoint y: 398, distance: 210.9
click at [1167, 398] on div "Thank you for signing up for our Executive Programme for Design Leaders Virtual…" at bounding box center [1026, 380] width 575 height 83
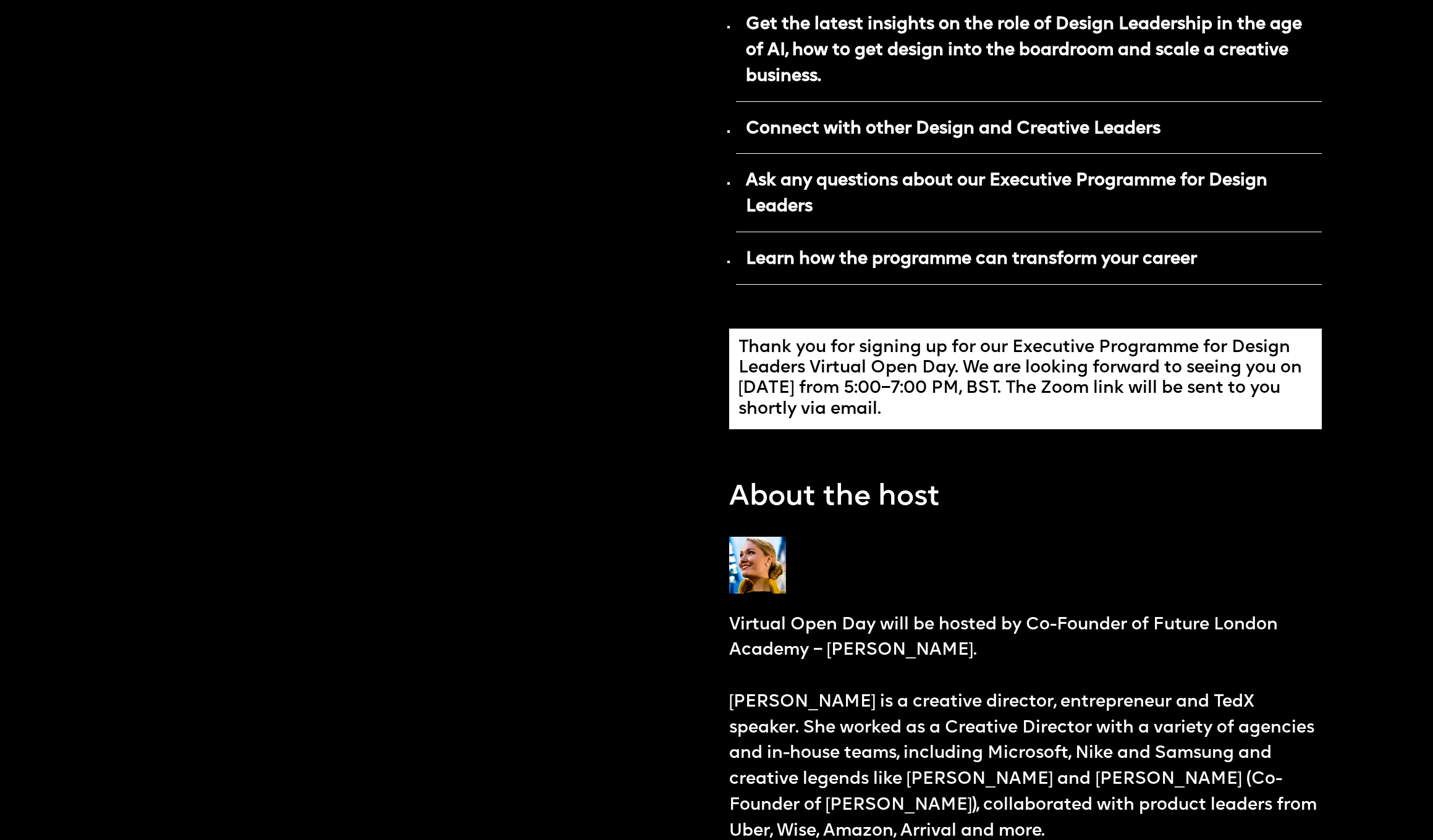
click at [1157, 399] on div "Thank you for signing up for our Executive Programme for Design Leaders Virtual…" at bounding box center [1026, 380] width 575 height 83
drag, startPoint x: 1047, startPoint y: 372, endPoint x: 1221, endPoint y: 396, distance: 175.6
click at [1221, 396] on div "Thank you for signing up for our Executive Programme for Design Leaders Virtual…" at bounding box center [1026, 380] width 575 height 83
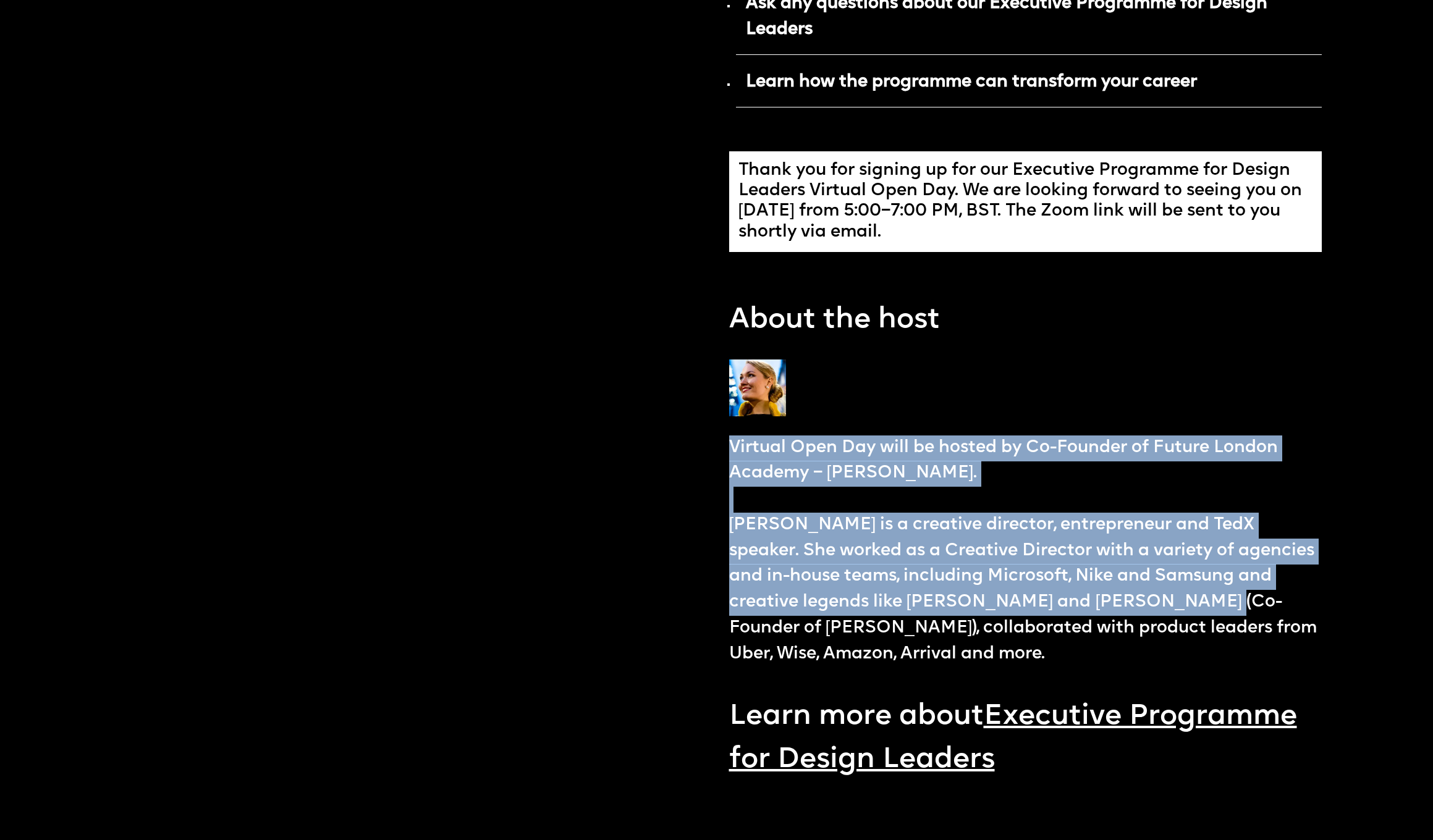
drag, startPoint x: 728, startPoint y: 430, endPoint x: 1152, endPoint y: 585, distance: 451.4
click at [1152, 585] on div "Hosted by Co-Founder of Future London Academy, Ekaterina Solomeina Reserve the …" at bounding box center [723, 58] width 1198 height 2139
click at [1152, 585] on p "Virtual Open Day will be hosted by Co-Founder of Future London Academy – Ekater…" at bounding box center [1026, 552] width 593 height 232
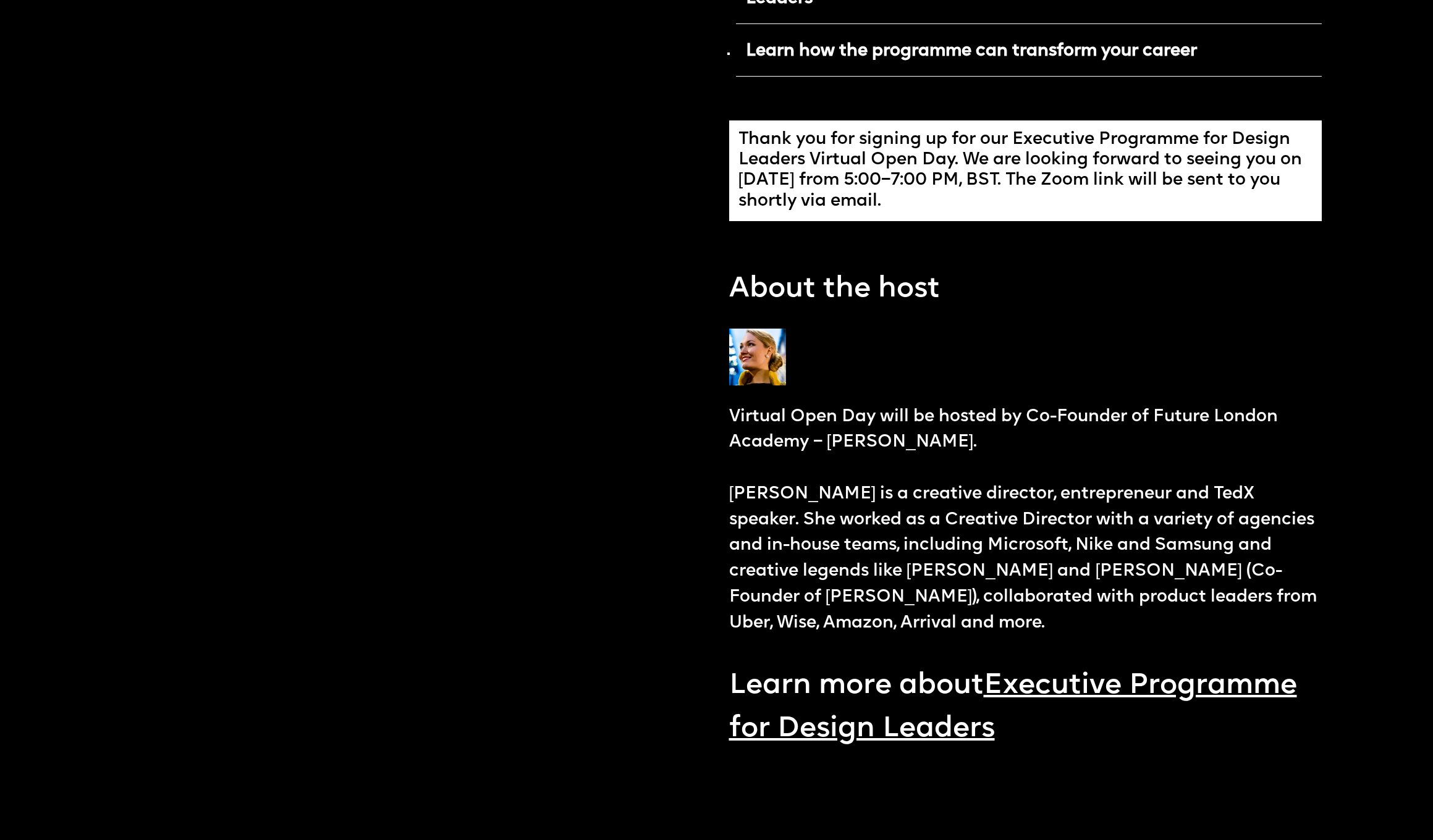
scroll to position [1061, 0]
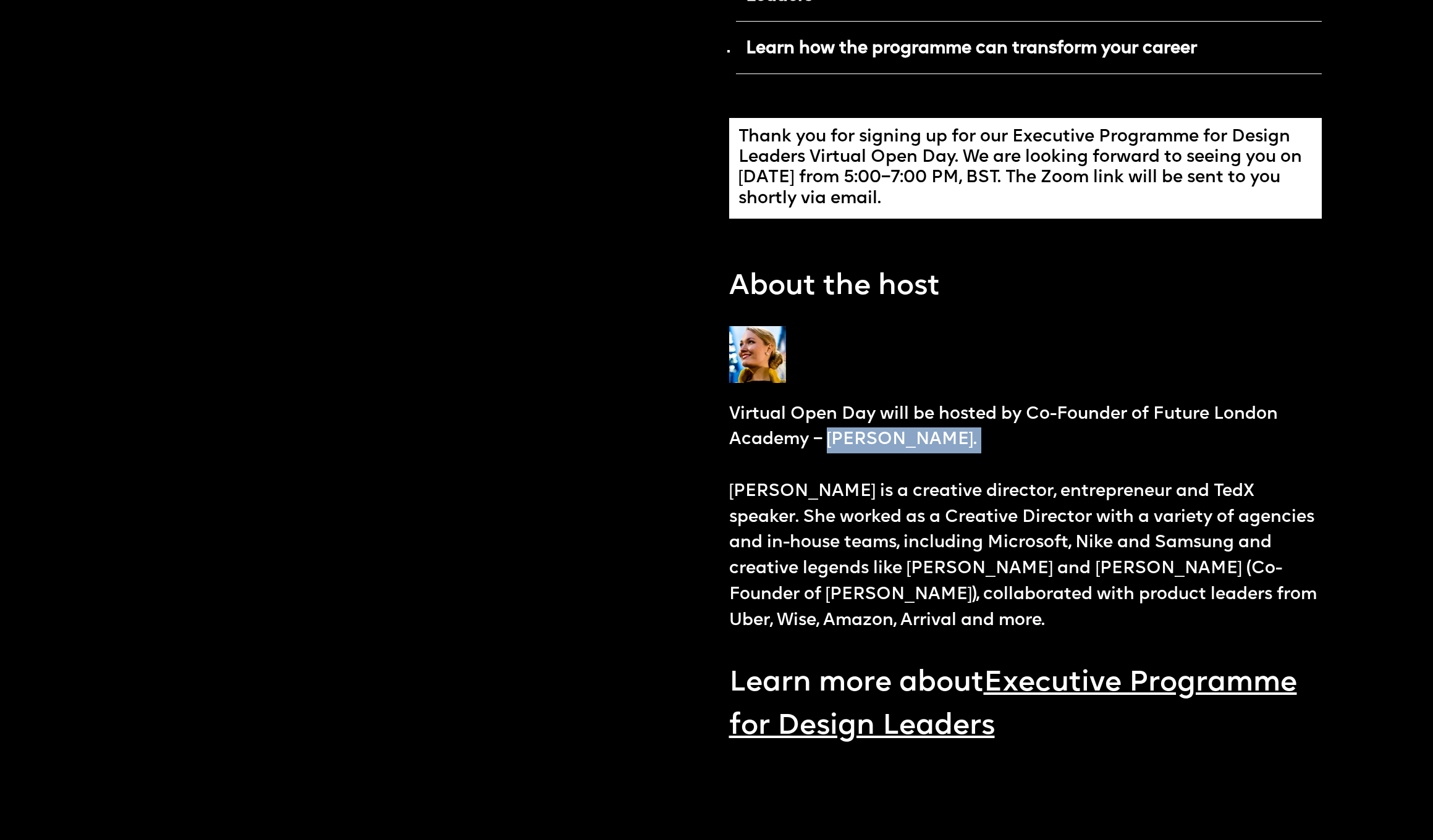
drag, startPoint x: 894, startPoint y: 428, endPoint x: 1055, endPoint y: 444, distance: 161.8
click at [1055, 444] on p "Virtual Open Day will be hosted by Co-Founder of Future London Academy – Ekater…" at bounding box center [1026, 518] width 593 height 232
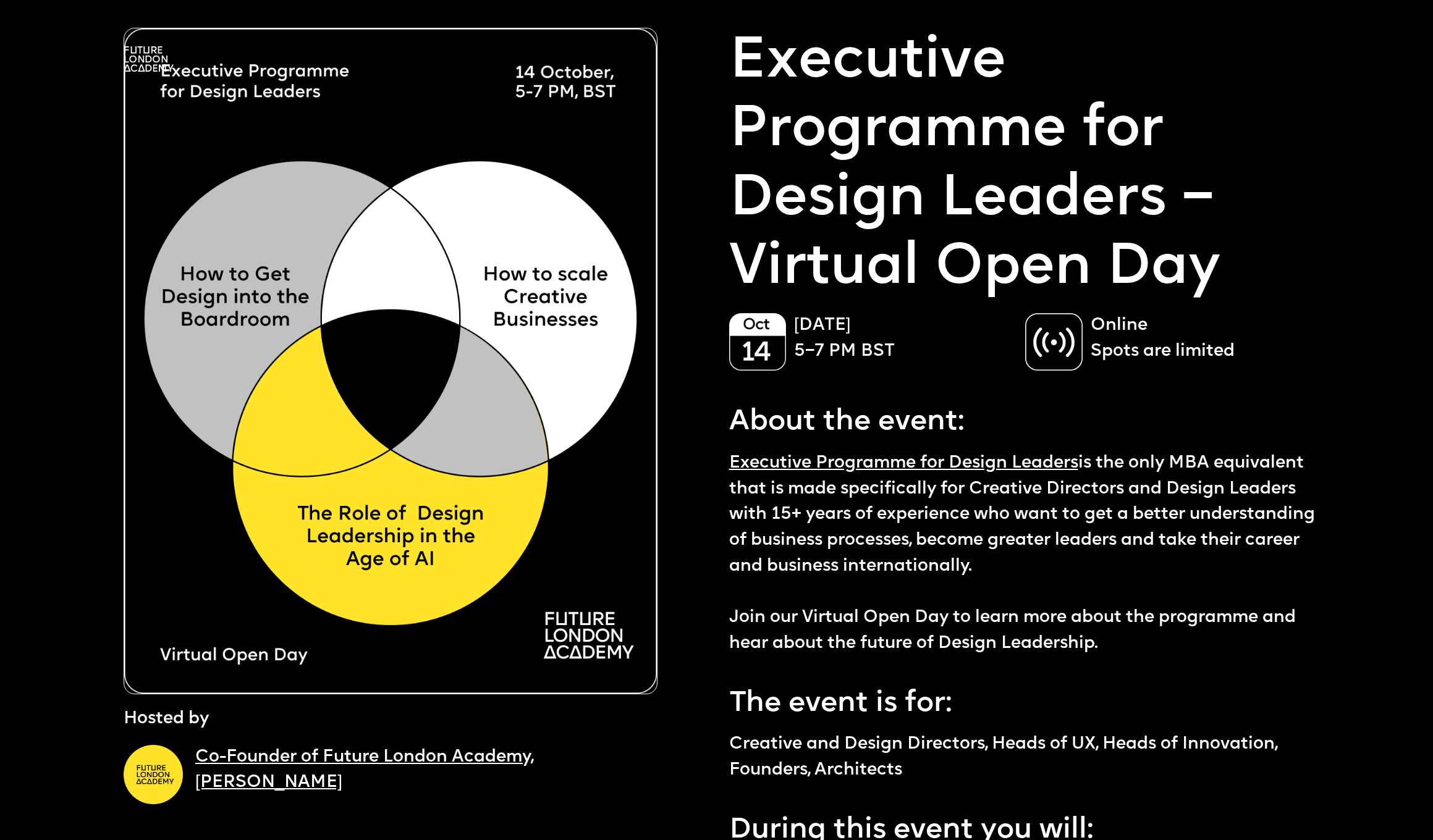
scroll to position [1, 0]
click at [913, 463] on link "Executive Programme for Design Leaders" at bounding box center [904, 463] width 349 height 17
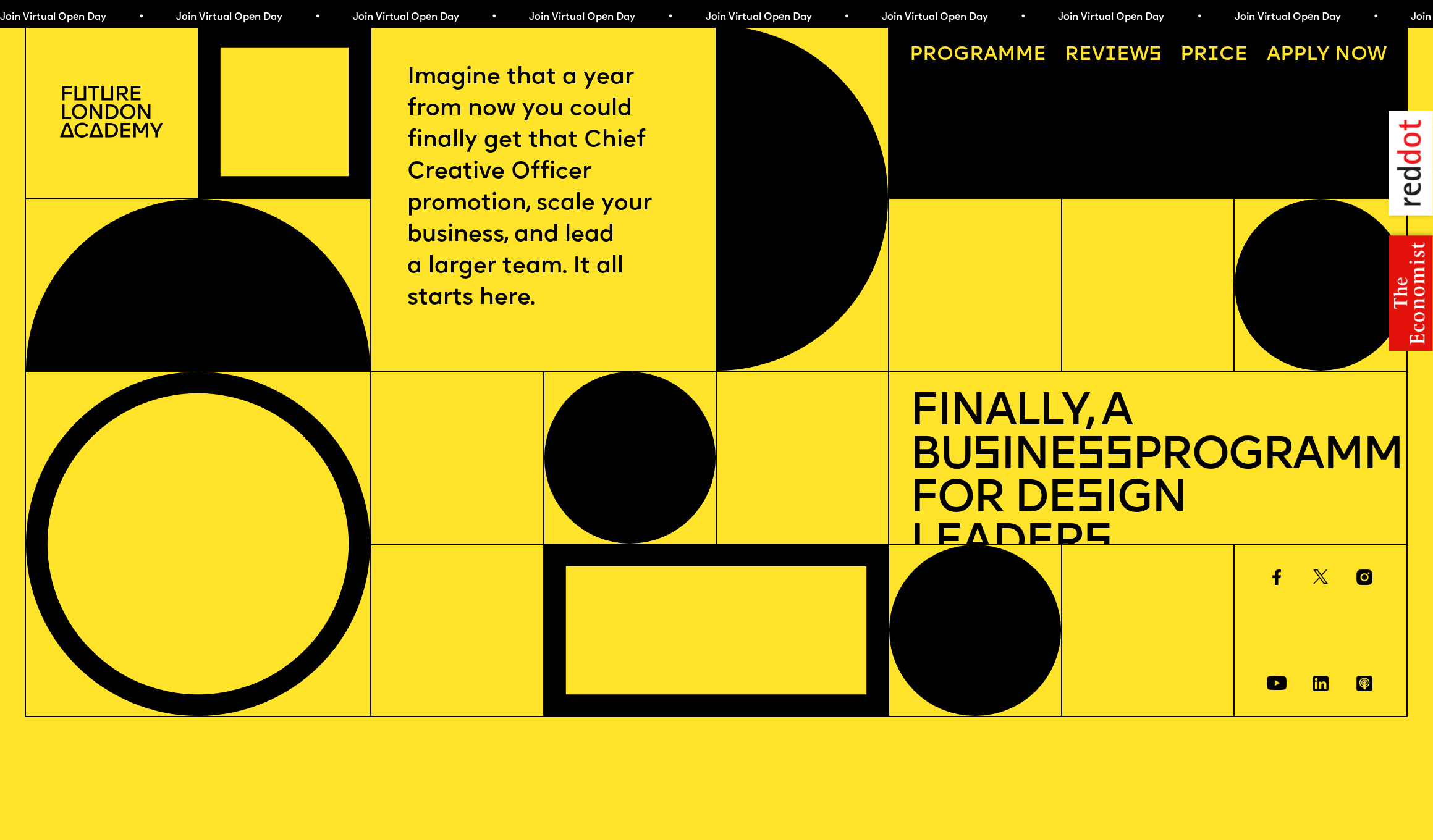
scroll to position [2, 0]
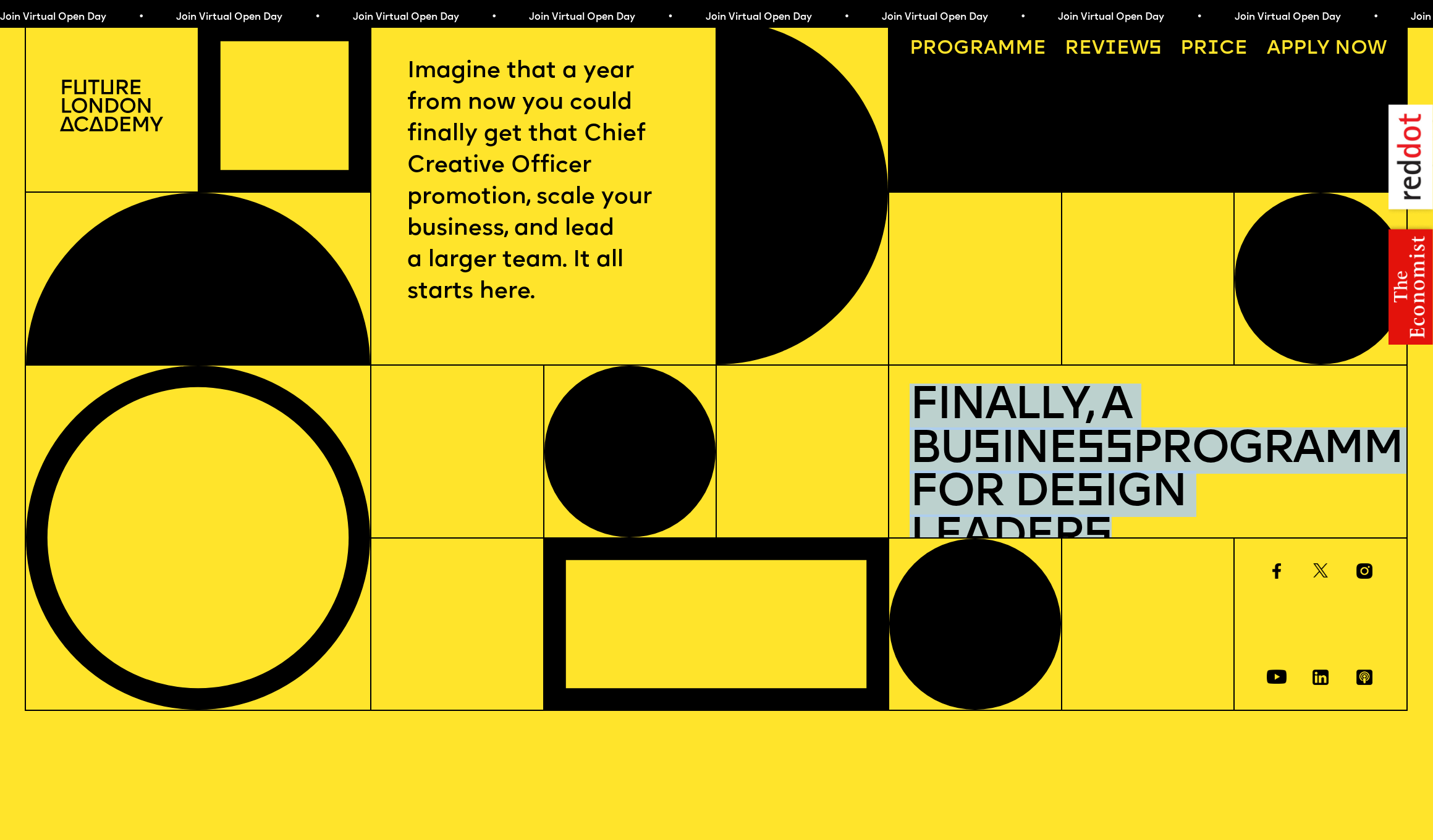
drag, startPoint x: 921, startPoint y: 391, endPoint x: 1329, endPoint y: 492, distance: 420.3
click at [1329, 492] on h1 "Finally, a Bu s ine ss Programme for De s ign Leader s" at bounding box center [1148, 472] width 477 height 174
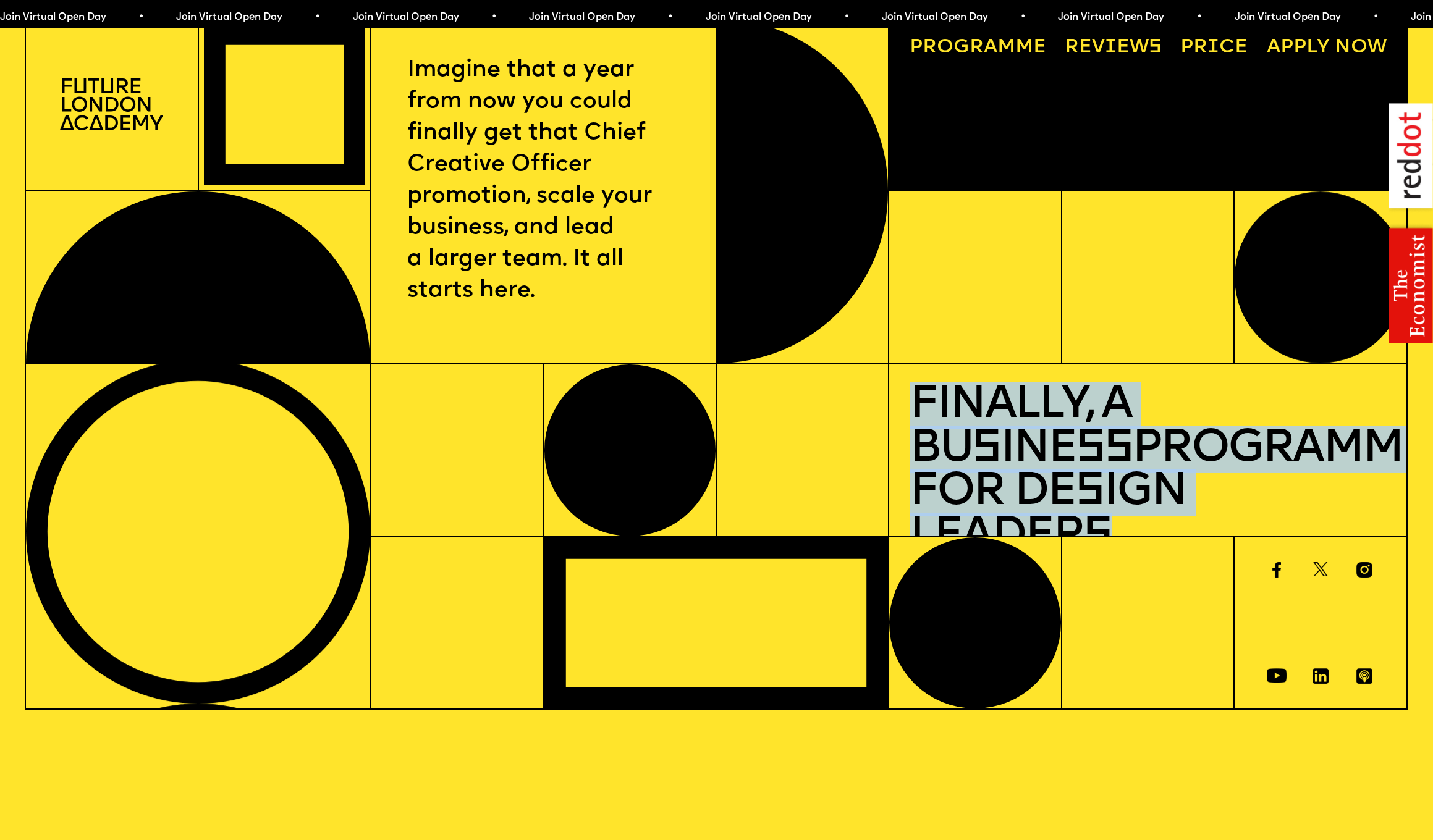
scroll to position [8, 0]
click at [1329, 492] on h1 "Finally, a Bu s ine ss Programme for De s ign Leader s" at bounding box center [1148, 471] width 477 height 174
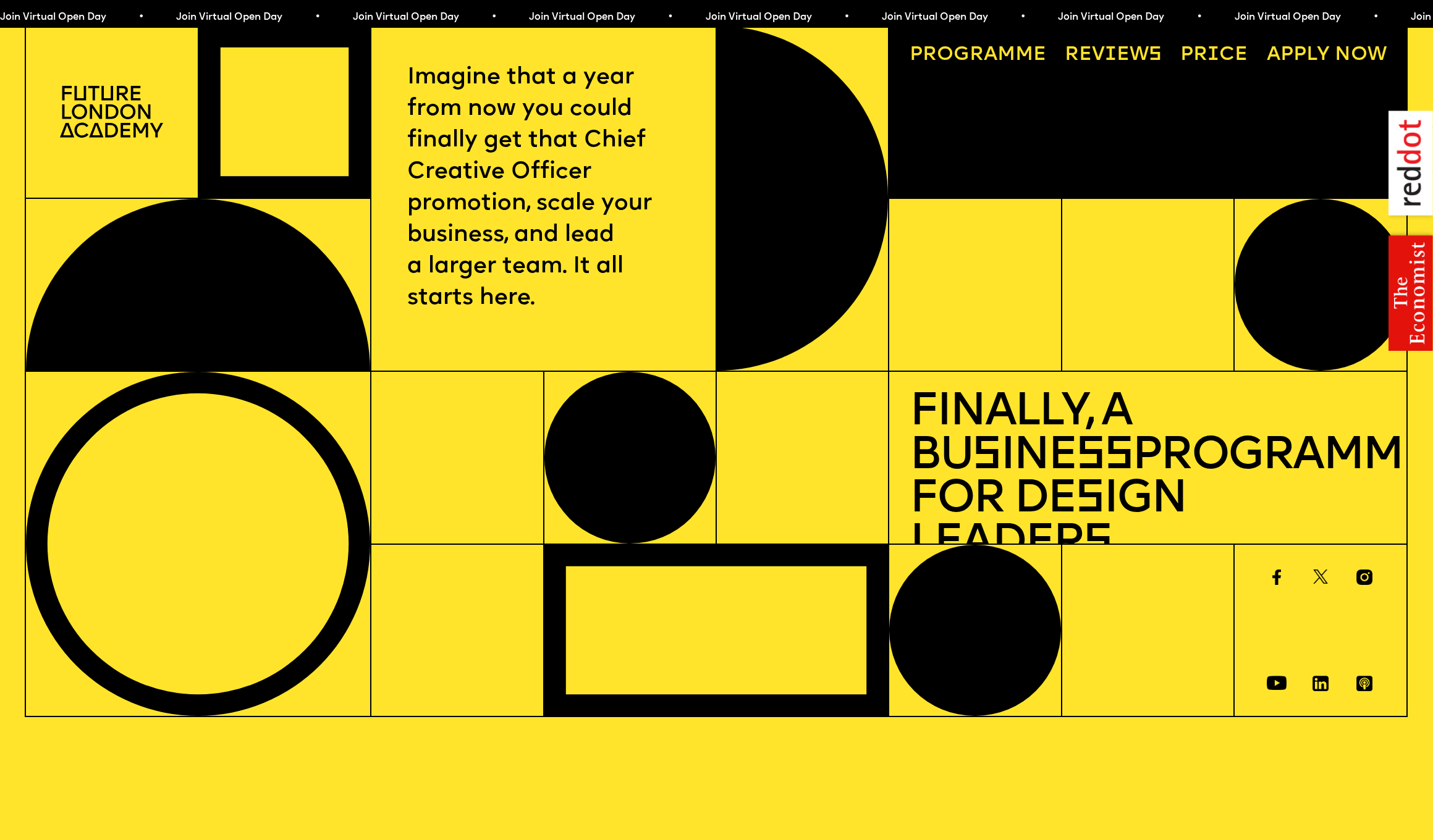
scroll to position [0, 0]
click at [887, 15] on span "Join Virtual Open Day • Join Virtual Open Day • Join Virtual Open Day • Join Vi…" at bounding box center [1323, 17] width 882 height 10
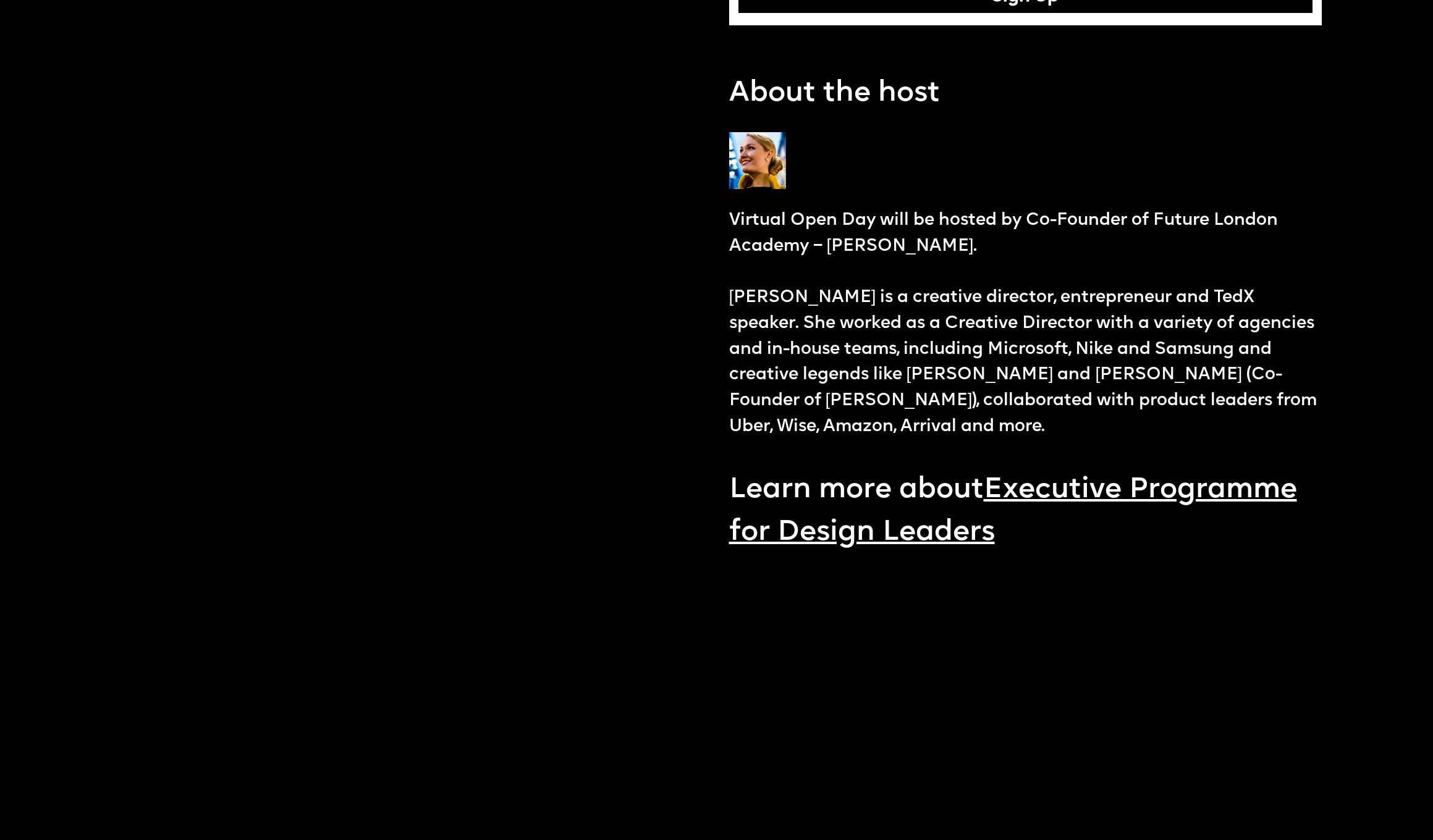
scroll to position [1628, 0]
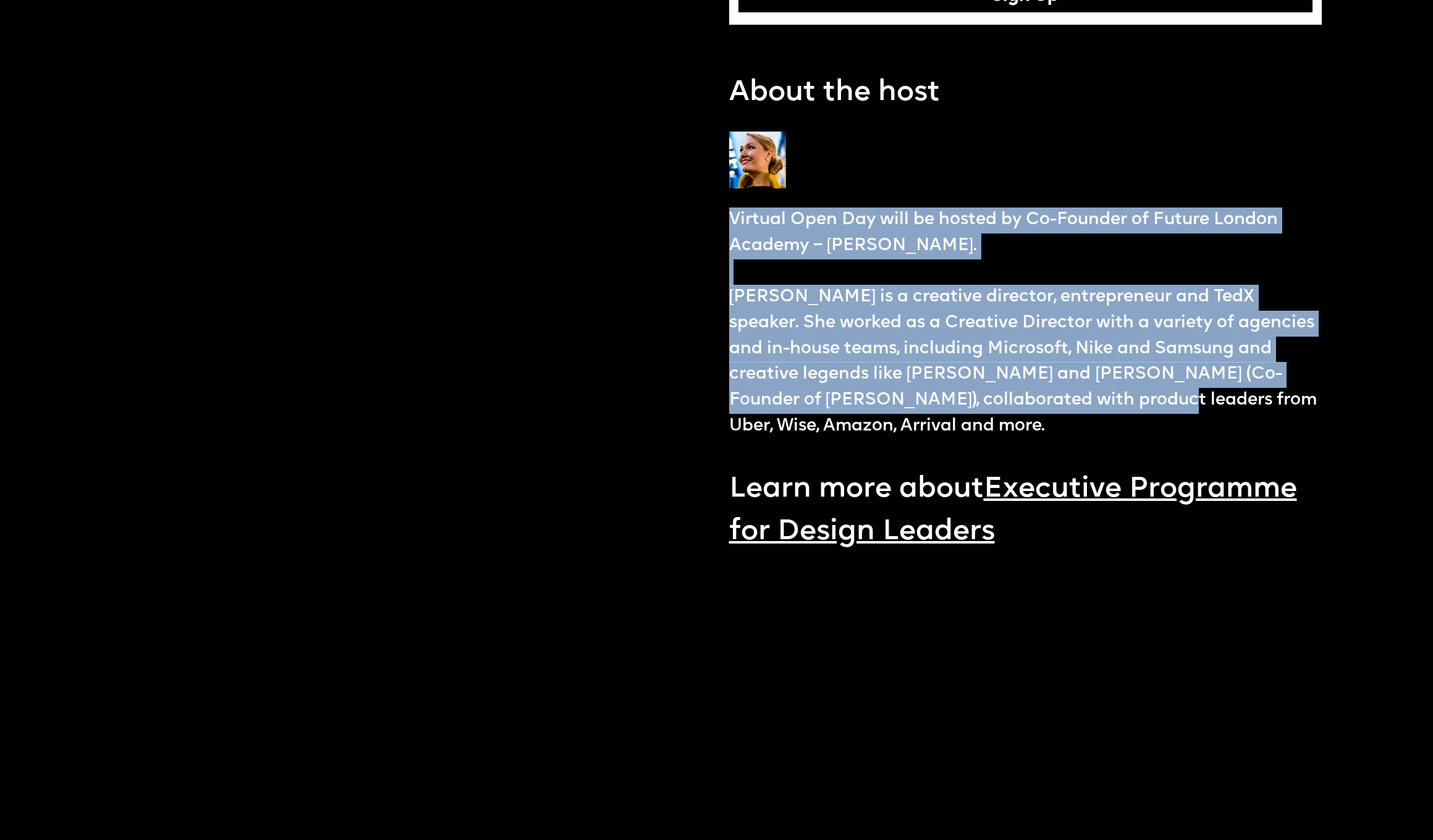
drag, startPoint x: 729, startPoint y: 200, endPoint x: 1060, endPoint y: 388, distance: 380.7
click at [1060, 388] on p "Virtual Open Day will be hosted by Co-Founder of Future London Academy – Ekater…" at bounding box center [1026, 323] width 593 height 232
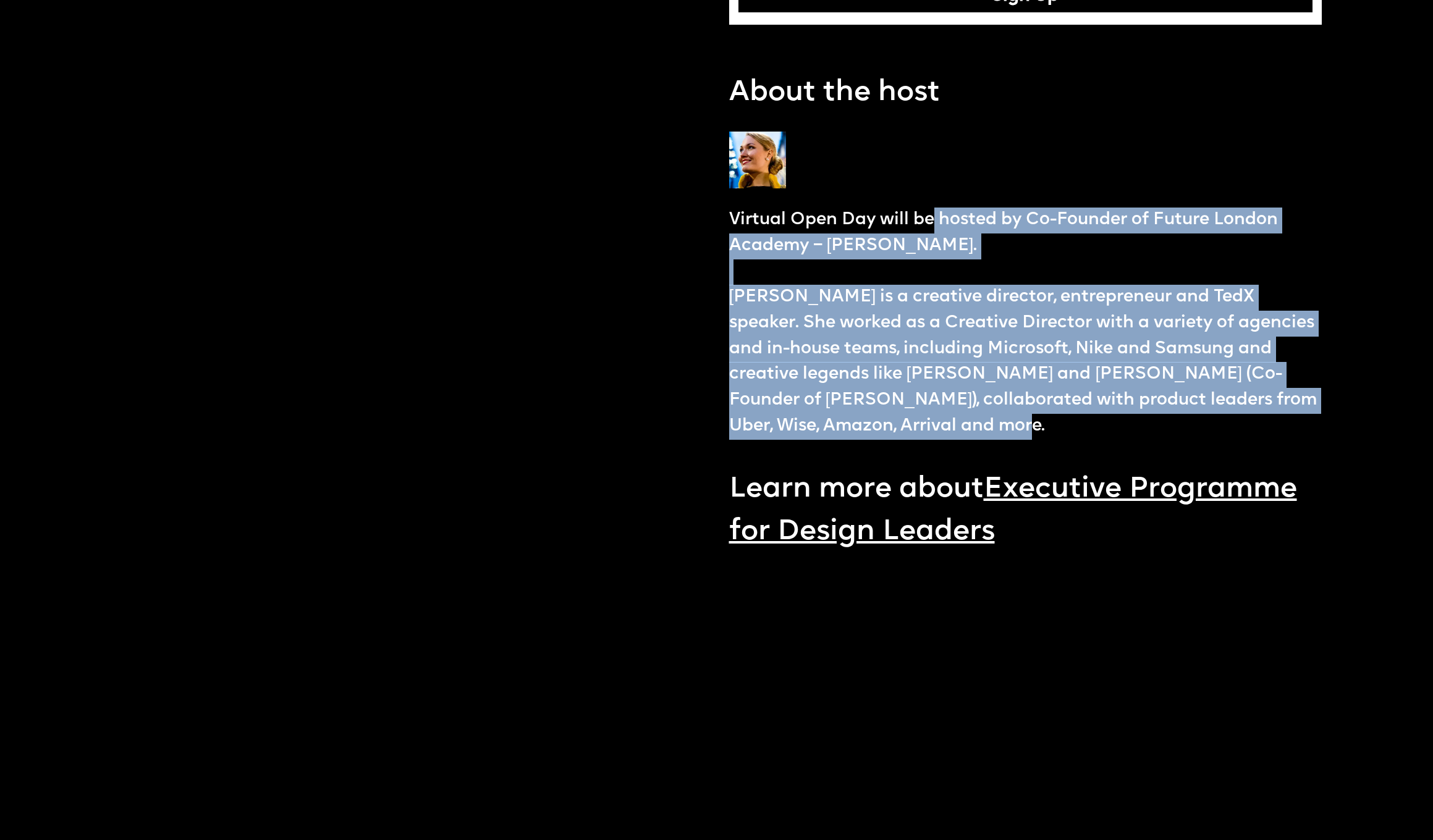
drag, startPoint x: 930, startPoint y: 208, endPoint x: 1112, endPoint y: 399, distance: 263.8
click at [1121, 412] on p "Virtual Open Day will be hosted by Co-Founder of Future London Academy – Ekater…" at bounding box center [1026, 323] width 593 height 232
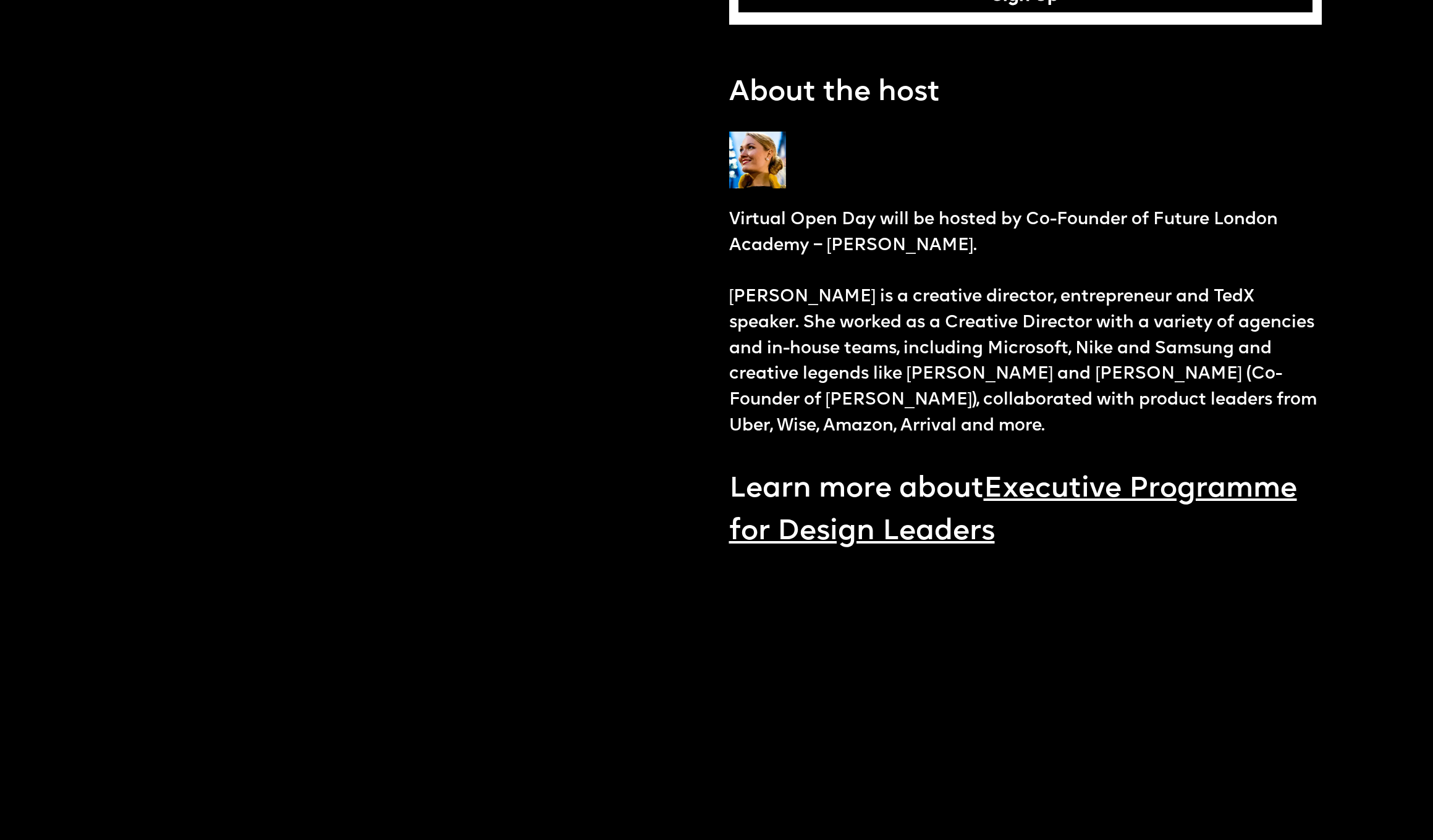
click at [1110, 401] on p "Virtual Open Day will be hosted by Co-Founder of Future London Academy – Ekater…" at bounding box center [1026, 323] width 593 height 232
drag, startPoint x: 985, startPoint y: 278, endPoint x: 1006, endPoint y: 350, distance: 75.0
click at [1007, 349] on p "Virtual Open Day will be hosted by Co-Founder of Future London Academy – Ekater…" at bounding box center [1026, 323] width 593 height 232
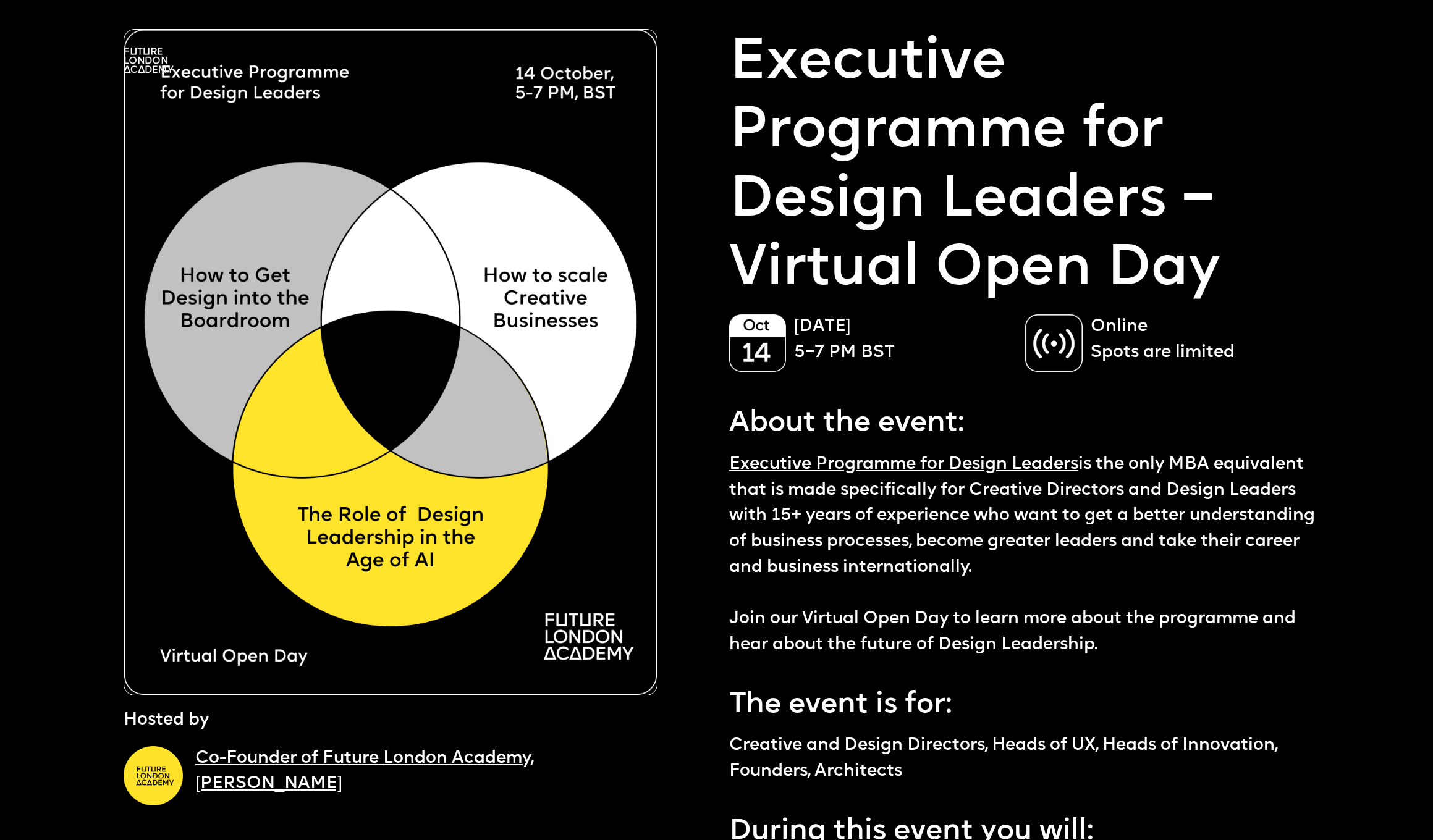
scroll to position [0, 0]
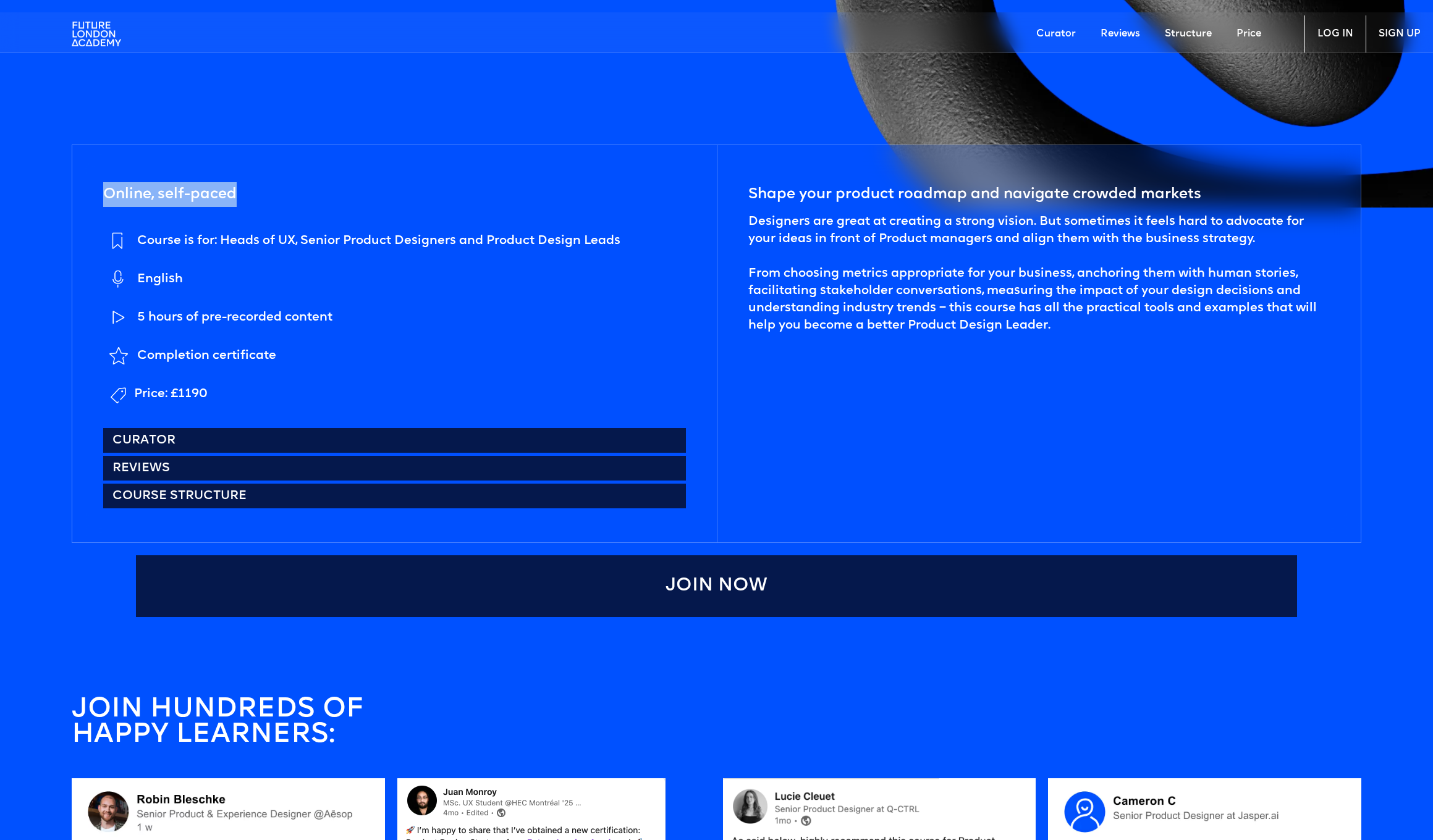
drag, startPoint x: 99, startPoint y: 184, endPoint x: 257, endPoint y: 198, distance: 158.6
click at [257, 198] on div "Online, self-paced Course is for: Heads of UX, Senior Product Designers and Pro…" at bounding box center [394, 343] width 644 height 397
drag, startPoint x: 257, startPoint y: 198, endPoint x: 206, endPoint y: 212, distance: 52.9
click at [257, 198] on div "Online, self-paced Course is for: Heads of UX, Senior Product Designers and Pro…" at bounding box center [394, 343] width 644 height 397
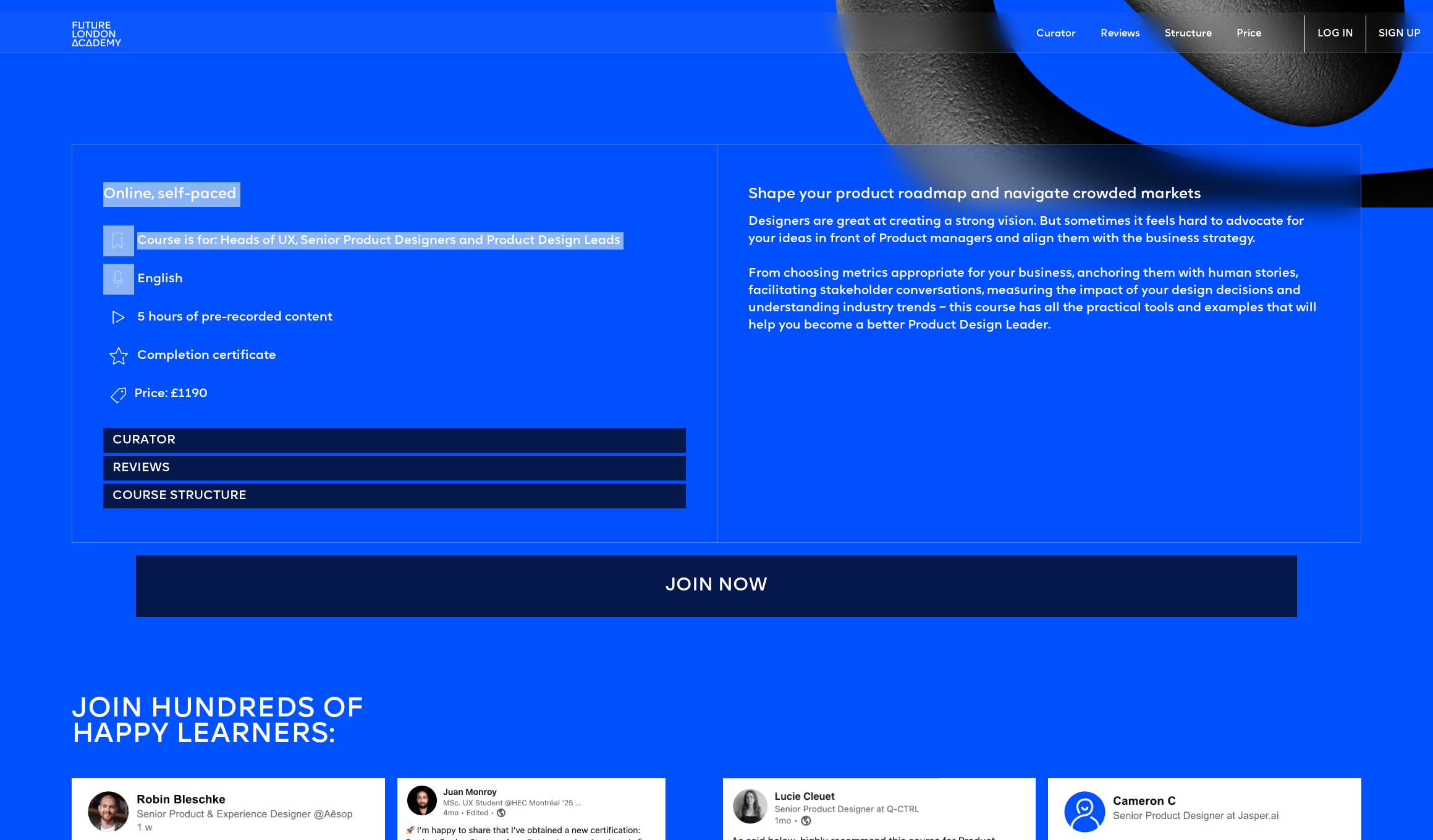
drag, startPoint x: 130, startPoint y: 197, endPoint x: 266, endPoint y: 267, distance: 153.0
click at [266, 267] on div "Online, self-paced Course is for: Heads of UX, Senior Product Designers and Pro…" at bounding box center [394, 343] width 644 height 397
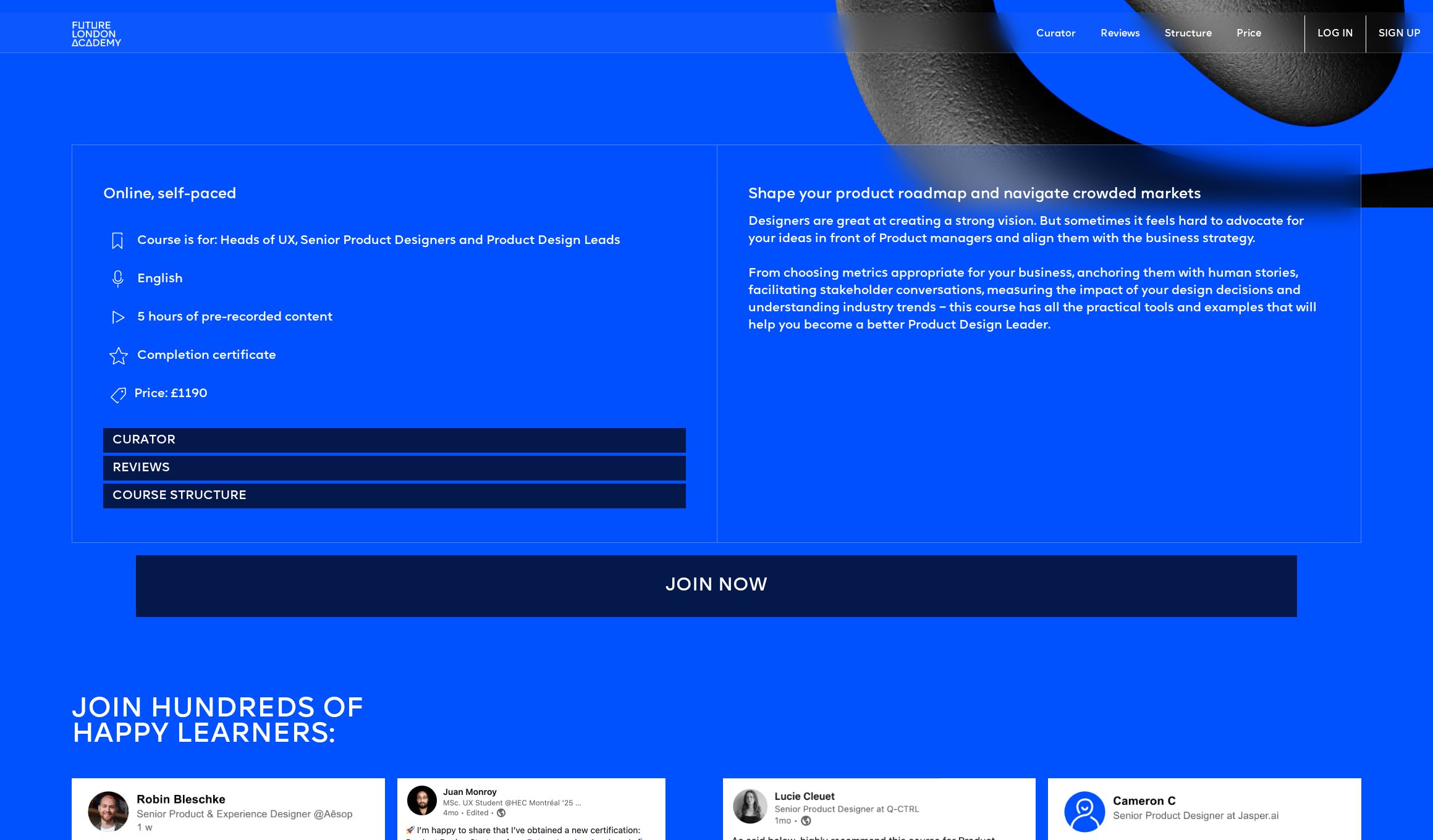
click at [268, 264] on li "English" at bounding box center [362, 280] width 518 height 32
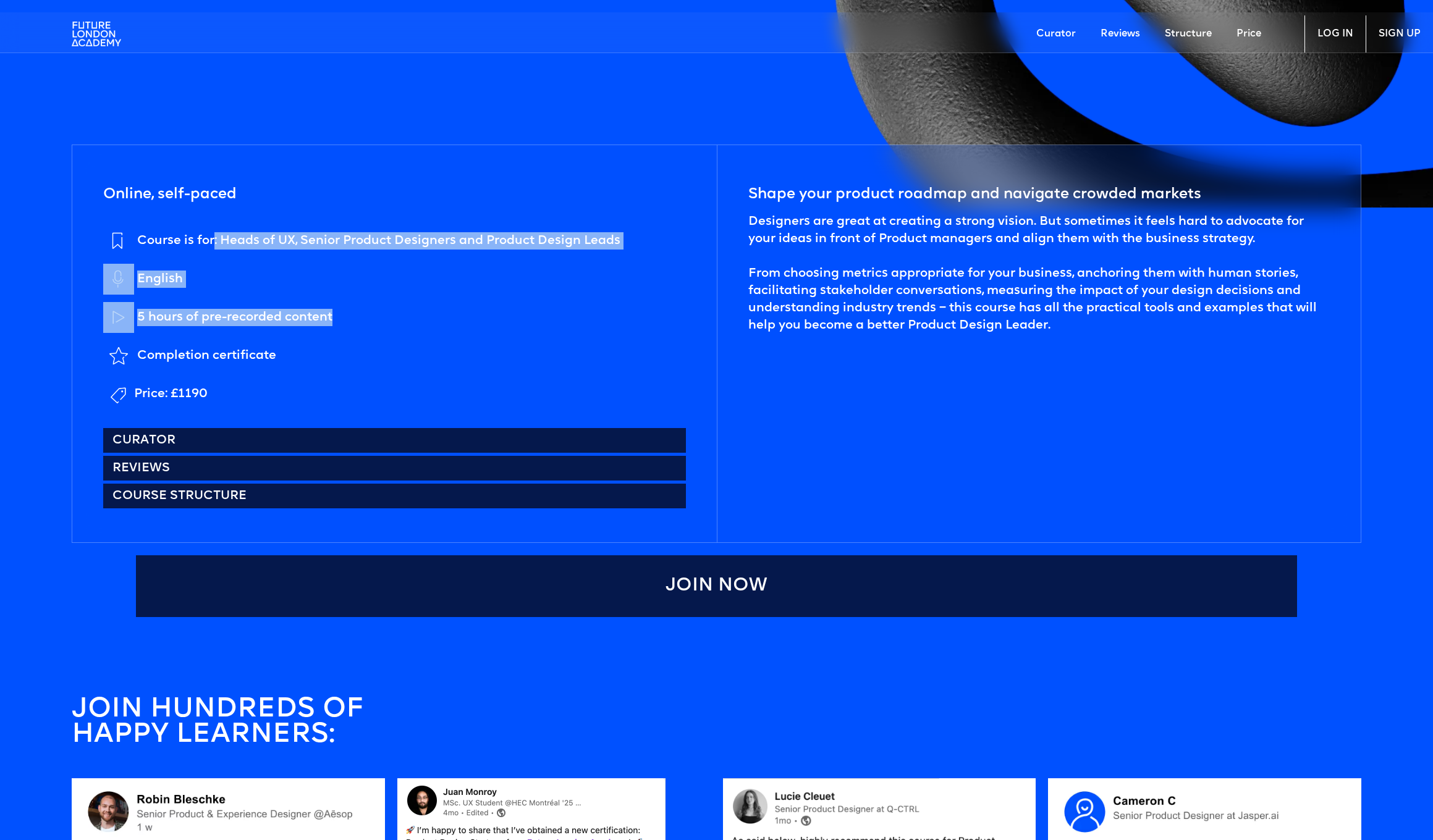
drag, startPoint x: 215, startPoint y: 234, endPoint x: 435, endPoint y: 333, distance: 241.2
click at [435, 333] on ul "Course is for: Heads of UX, Senior Product Designers and Product Design Leads E…" at bounding box center [362, 317] width 518 height 184
click at [435, 333] on li "5 hours of pre-recorded content" at bounding box center [362, 318] width 518 height 32
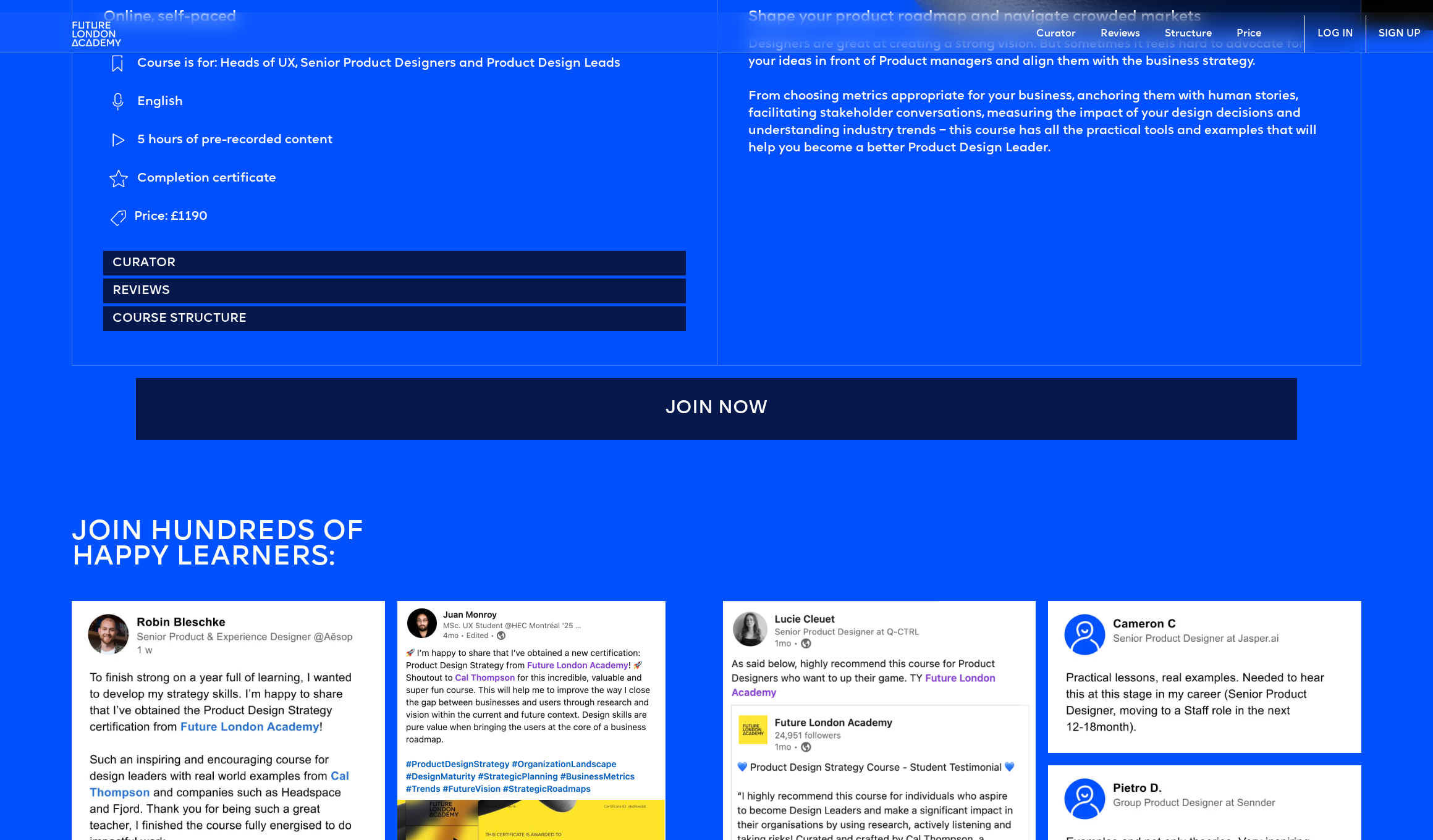
scroll to position [995, 0]
